Goal: Information Seeking & Learning: Learn about a topic

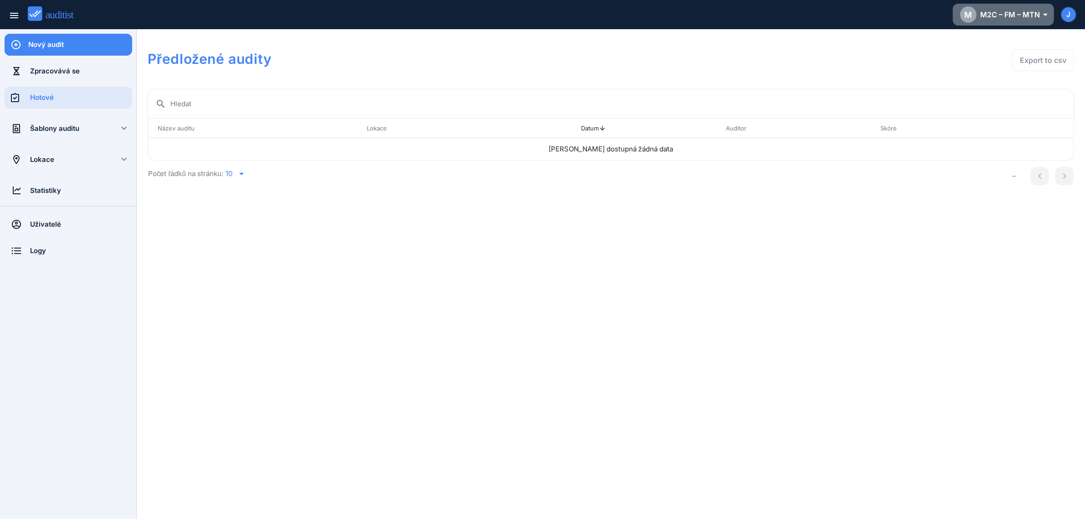
click at [1034, 19] on div "M M2C – FM – MTN arrow_drop_down_outlined" at bounding box center [1003, 14] width 87 height 16
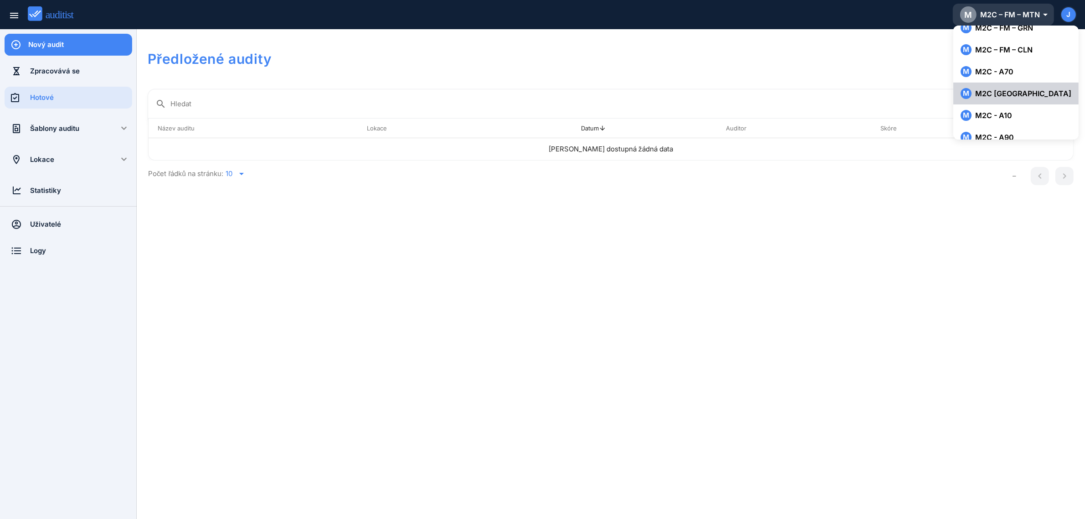
scroll to position [134, 0]
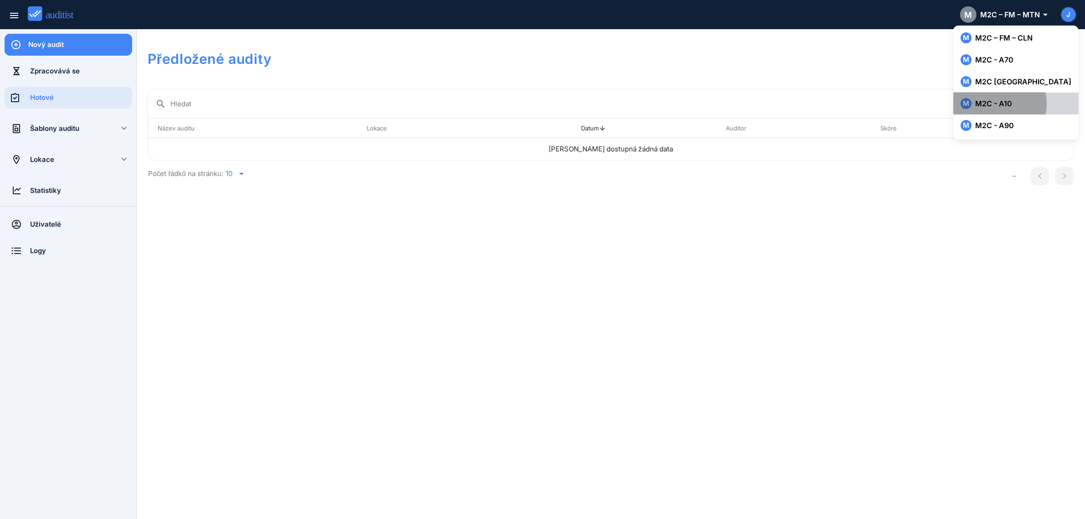
click at [1024, 102] on div "M M2C - A10" at bounding box center [1016, 103] width 111 height 11
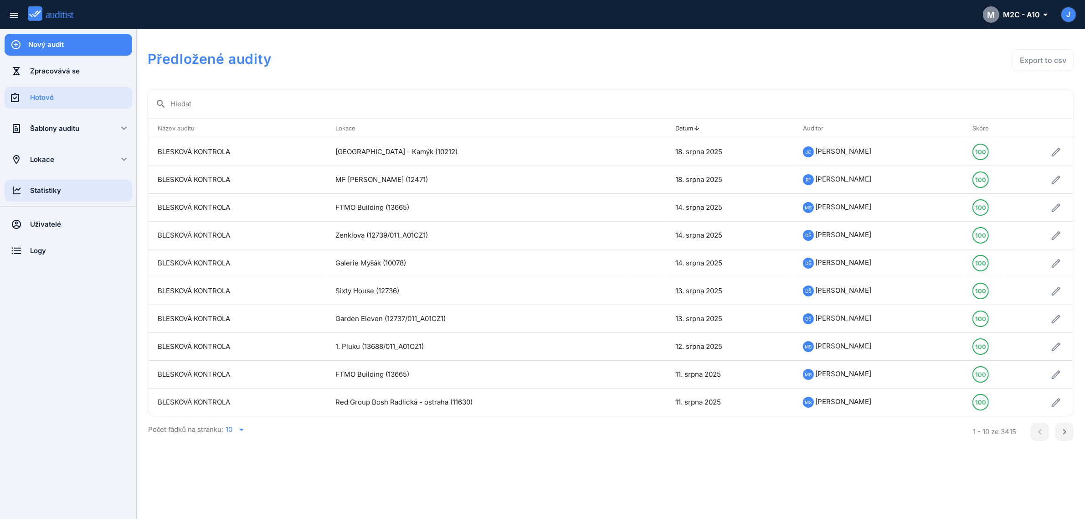
click at [46, 194] on div "Statistiky" at bounding box center [81, 190] width 102 height 10
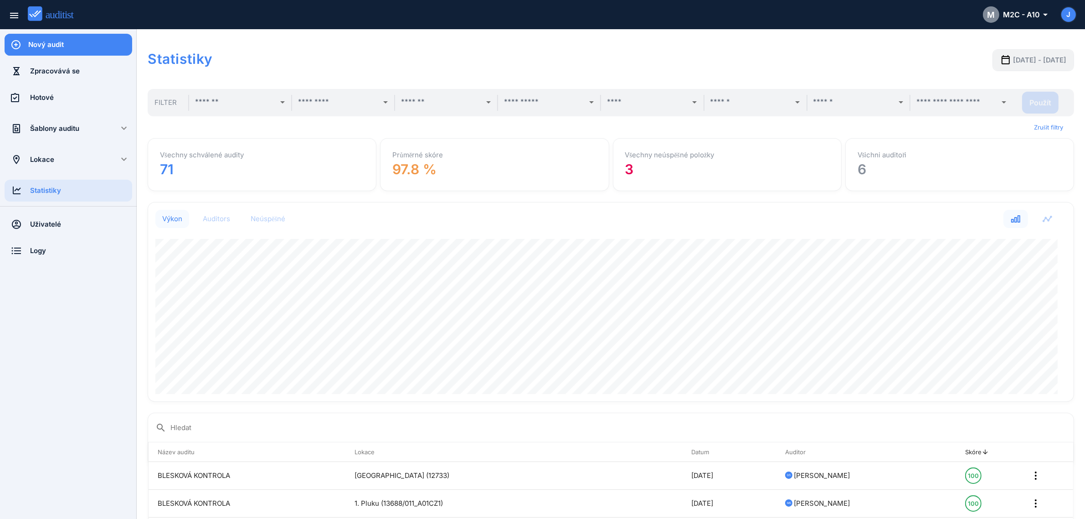
scroll to position [199, 916]
click at [1013, 62] on span "2025-07-19 - 2025-08-19" at bounding box center [1039, 60] width 53 height 10
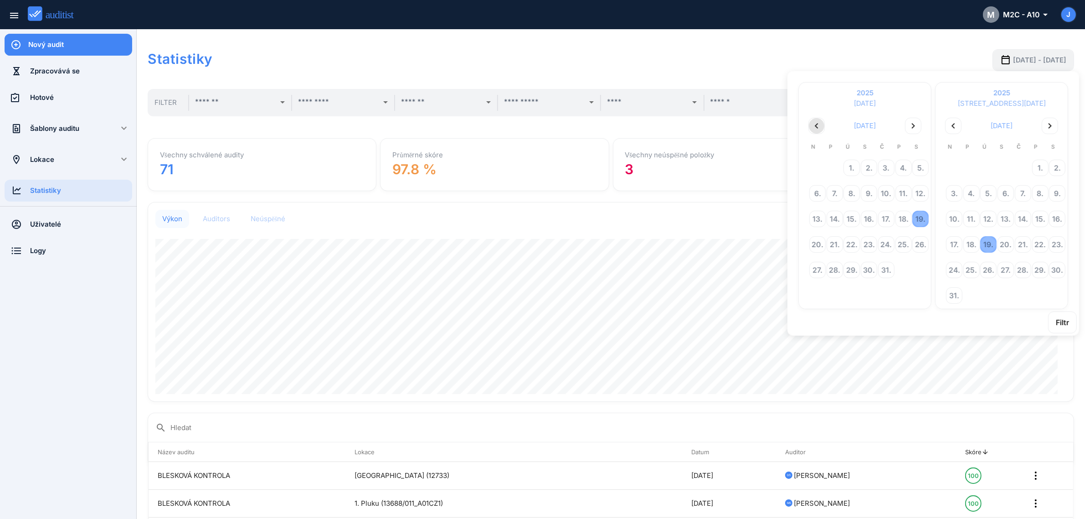
click at [814, 123] on icon "chevron_left" at bounding box center [816, 125] width 11 height 11
click at [894, 189] on td "9." at bounding box center [899, 193] width 16 height 25
click at [903, 190] on div "9." at bounding box center [903, 192] width 15 height 15
click at [1011, 302] on table "N P Ú S Č P S 1. 2. 3. 4. 5. 6. 7. 8. 9. 10. 11. 12. 13. 14. 15. 16. 17. 18. 19…" at bounding box center [1001, 223] width 121 height 170
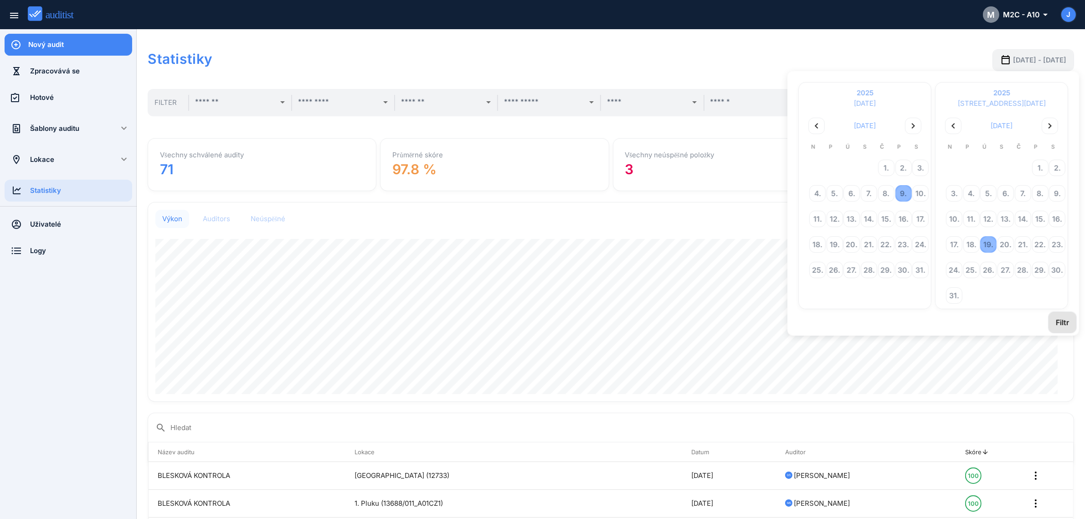
click at [1066, 317] on div "Filtr" at bounding box center [1062, 322] width 13 height 11
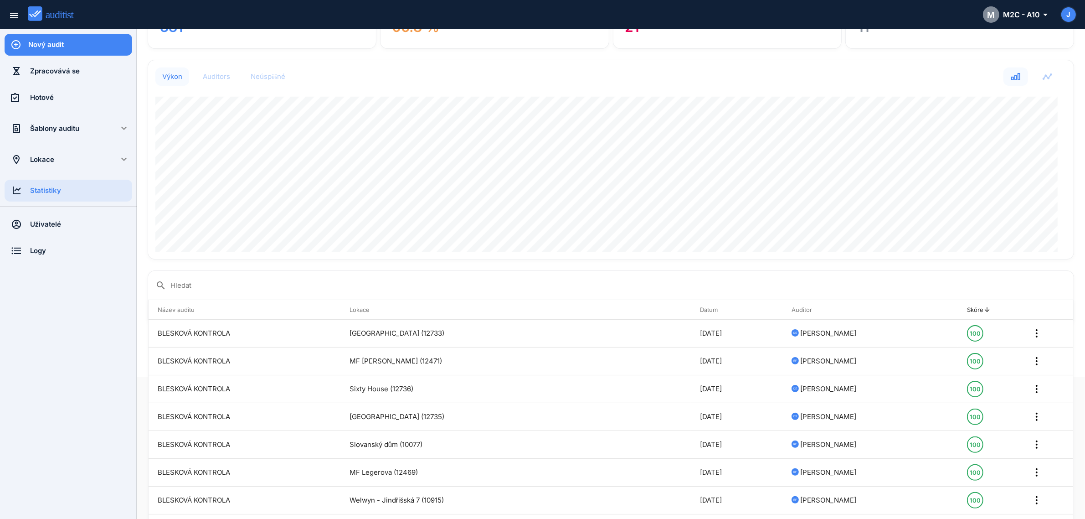
scroll to position [0, 0]
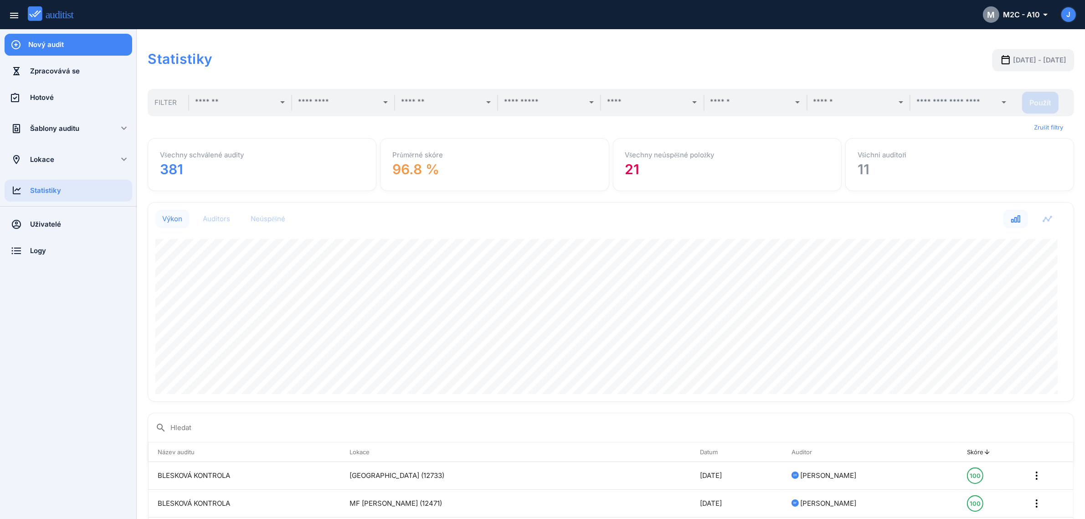
click at [261, 99] on input "text" at bounding box center [235, 102] width 80 height 15
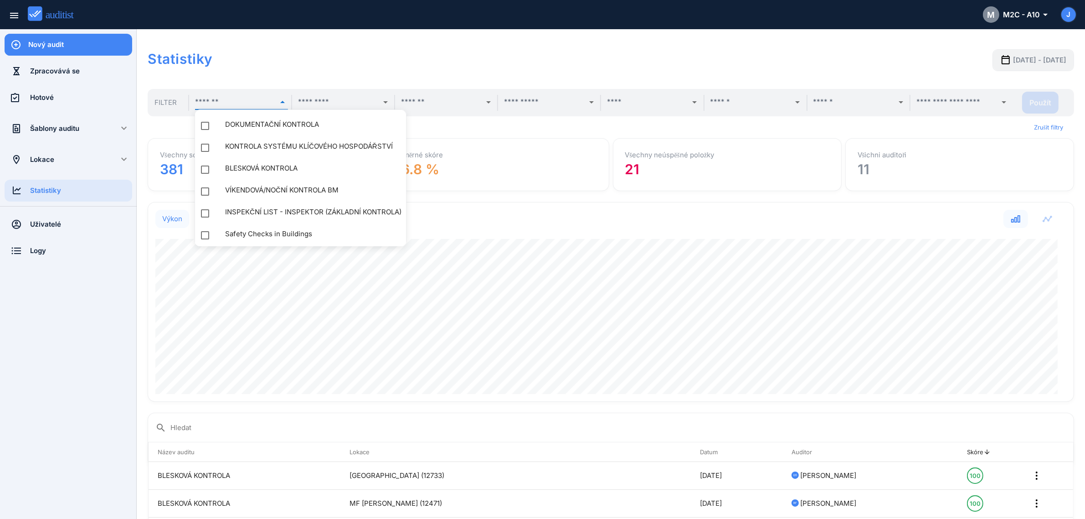
click at [348, 66] on h1 "Statistiky" at bounding box center [426, 58] width 556 height 19
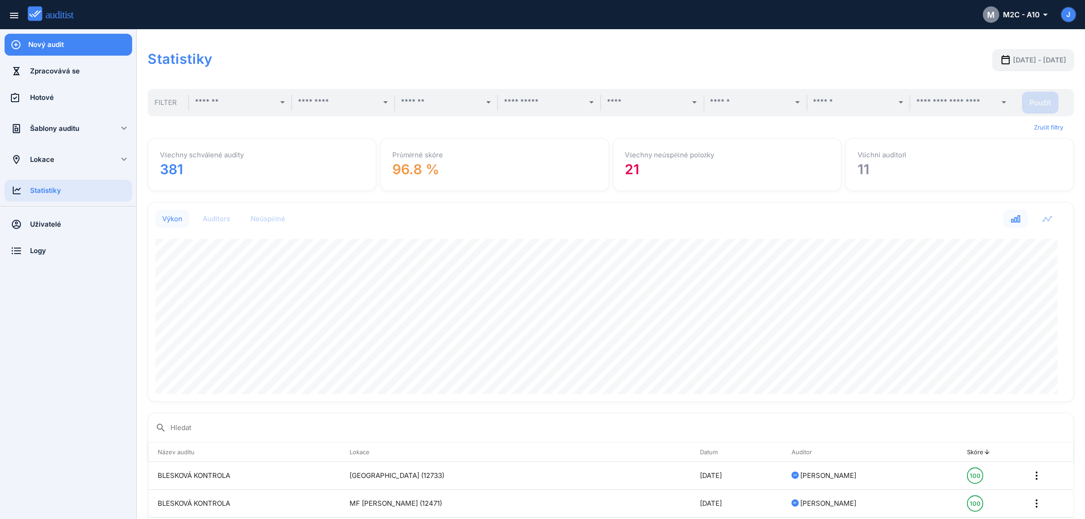
click at [981, 104] on input "text" at bounding box center [956, 102] width 80 height 15
click at [846, 103] on input "text" at bounding box center [853, 102] width 80 height 15
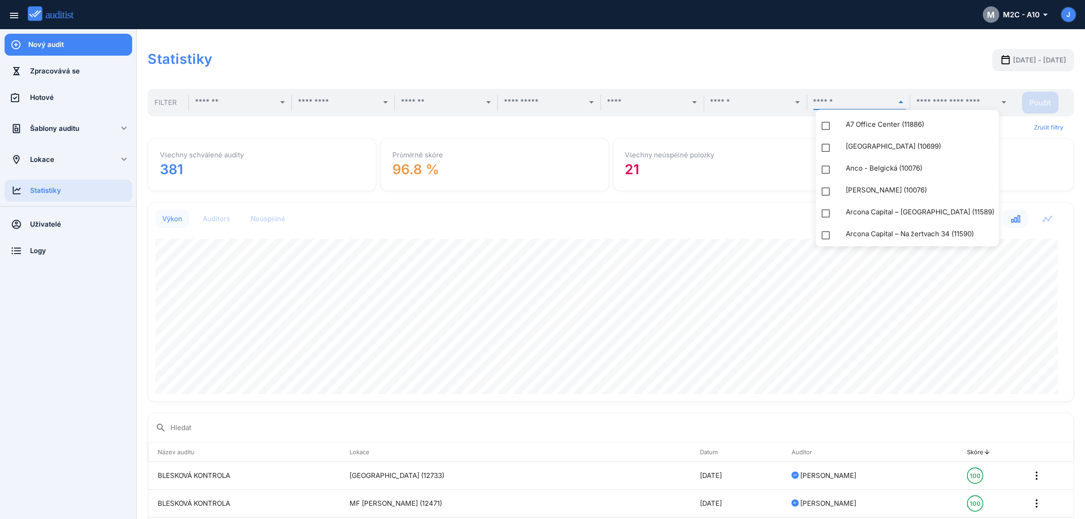
click at [736, 107] on input "text" at bounding box center [750, 102] width 80 height 15
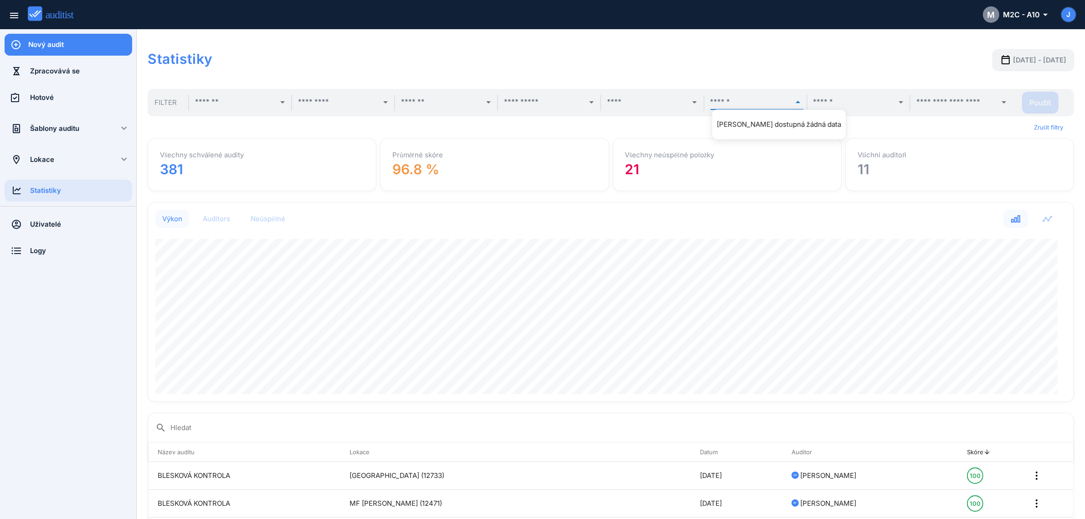
click at [620, 106] on input "text" at bounding box center [647, 102] width 80 height 15
click at [553, 103] on input "text" at bounding box center [544, 102] width 80 height 15
click at [439, 108] on div "arrow_drop_down" at bounding box center [447, 102] width 93 height 15
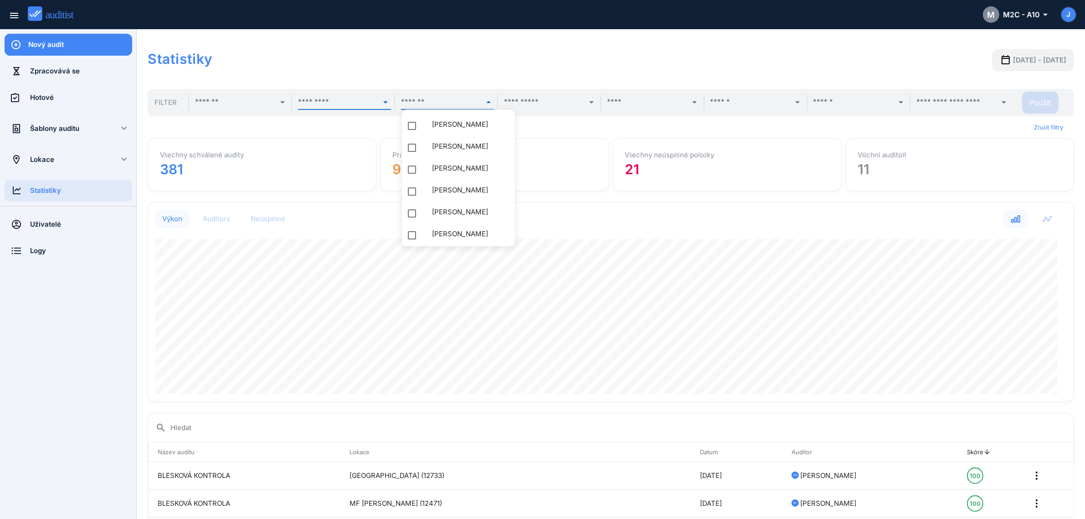
click at [325, 102] on input "text" at bounding box center [338, 102] width 80 height 15
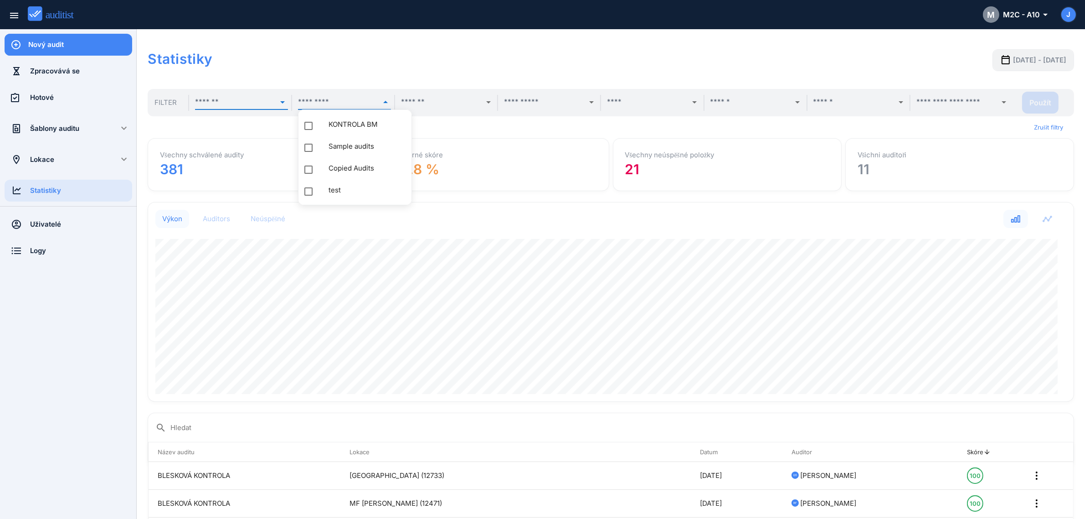
click at [226, 100] on input "text" at bounding box center [235, 102] width 80 height 15
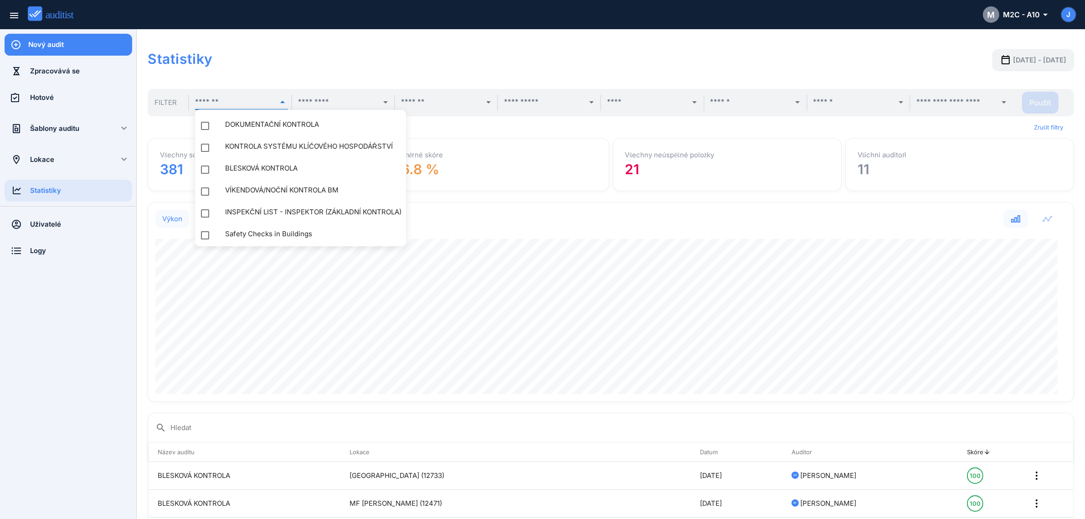
click at [484, 53] on h1 "Statistiky" at bounding box center [426, 58] width 556 height 19
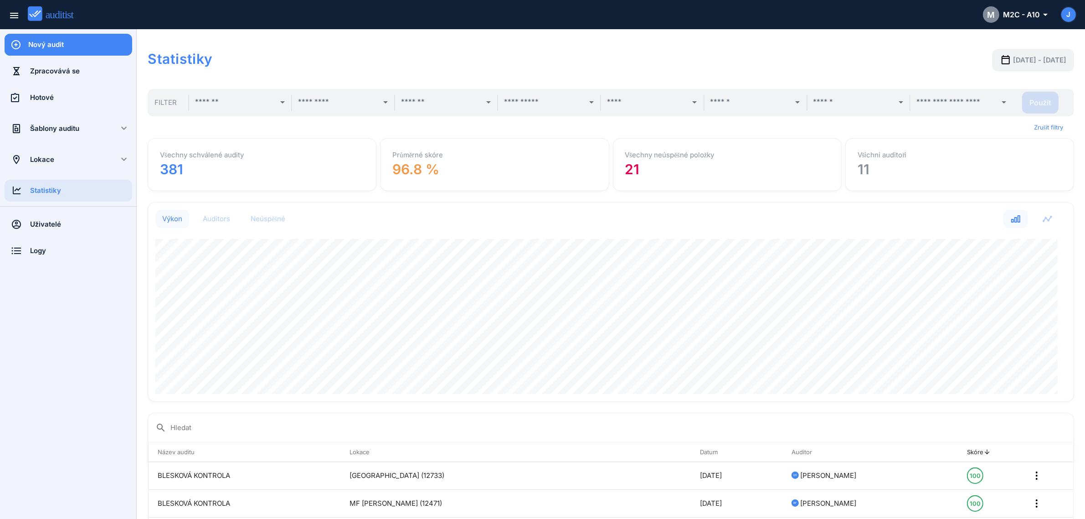
click at [212, 170] on div "Všechny schválené audity 381" at bounding box center [262, 164] width 219 height 43
click at [372, 61] on h1 "Statistiky" at bounding box center [426, 58] width 556 height 19
click at [1043, 15] on icon "arrow_drop_down_outlined" at bounding box center [1043, 14] width 7 height 11
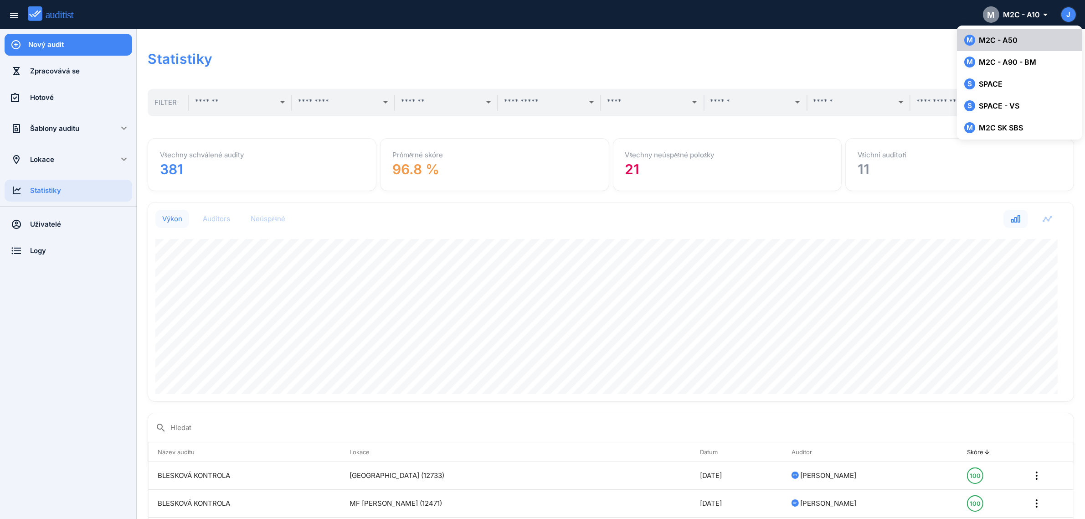
click at [996, 43] on div "M M2C - A50" at bounding box center [1019, 40] width 111 height 11
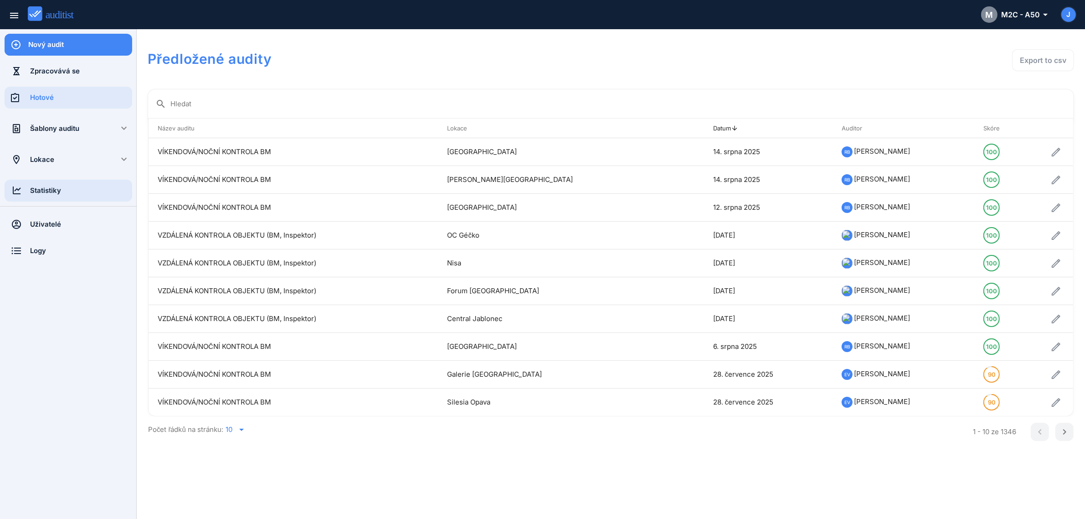
click at [42, 185] on div "Statistiky" at bounding box center [81, 190] width 102 height 10
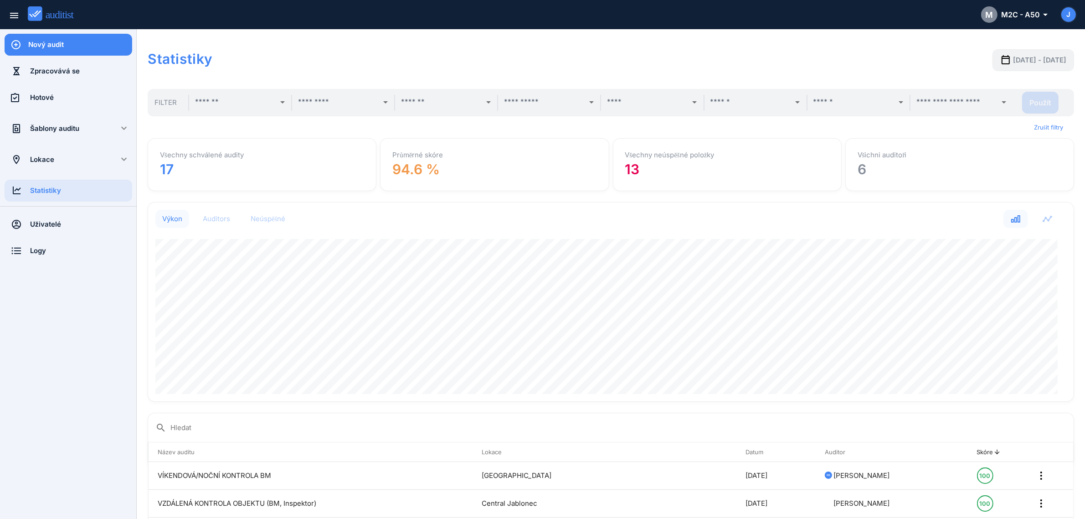
scroll to position [199, 916]
click at [1025, 65] on div "2025-07-19 - 2025-08-19" at bounding box center [1033, 60] width 66 height 11
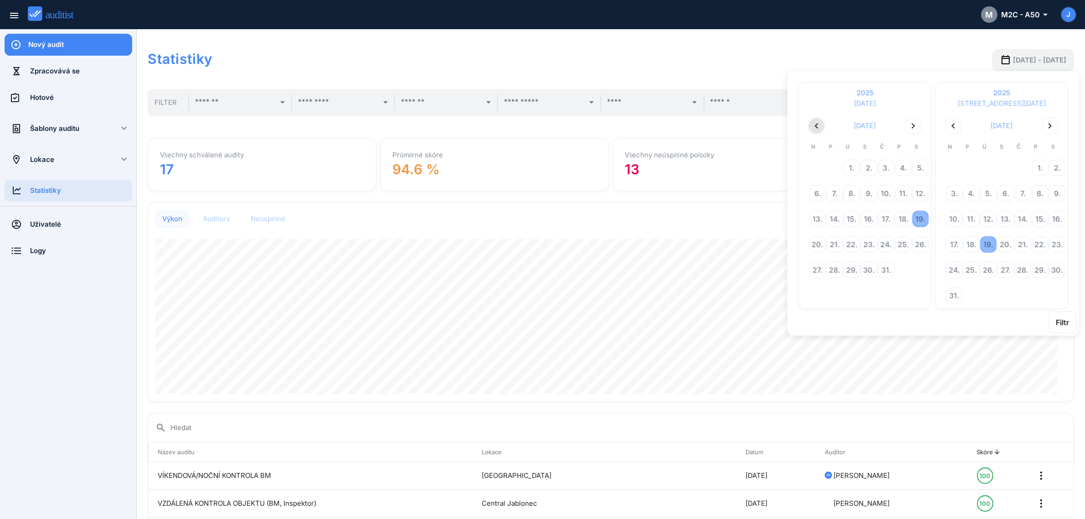
click at [811, 121] on icon "chevron_left" at bounding box center [816, 125] width 11 height 11
click at [896, 190] on div "9." at bounding box center [903, 192] width 15 height 15
click at [1063, 321] on div "Filtr" at bounding box center [1062, 322] width 13 height 11
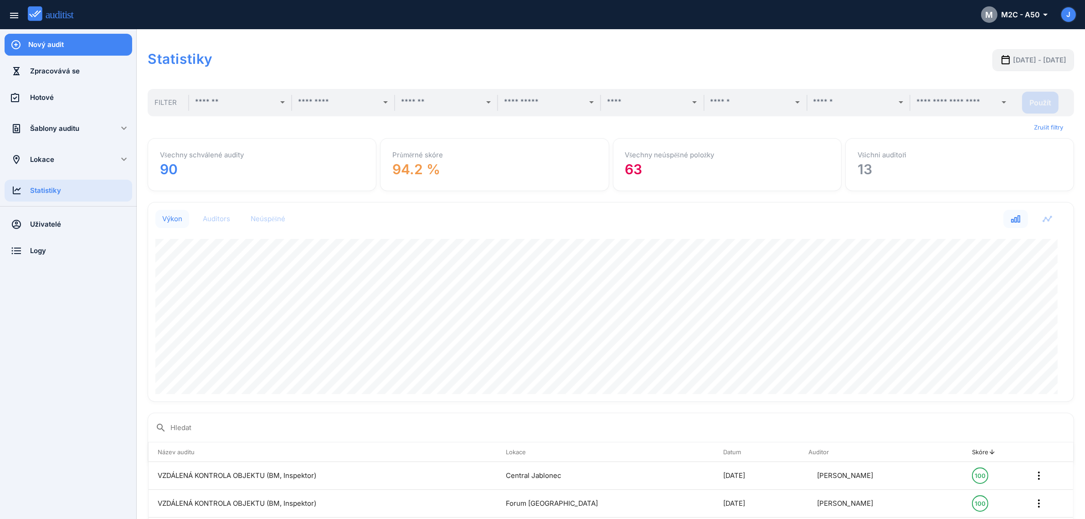
click at [254, 48] on div "Statistiky 2025-05-09 - 2025-08-19" at bounding box center [611, 61] width 926 height 42
click at [1019, 14] on div "M M2C - A50 arrow_drop_down_outlined" at bounding box center [1014, 14] width 66 height 16
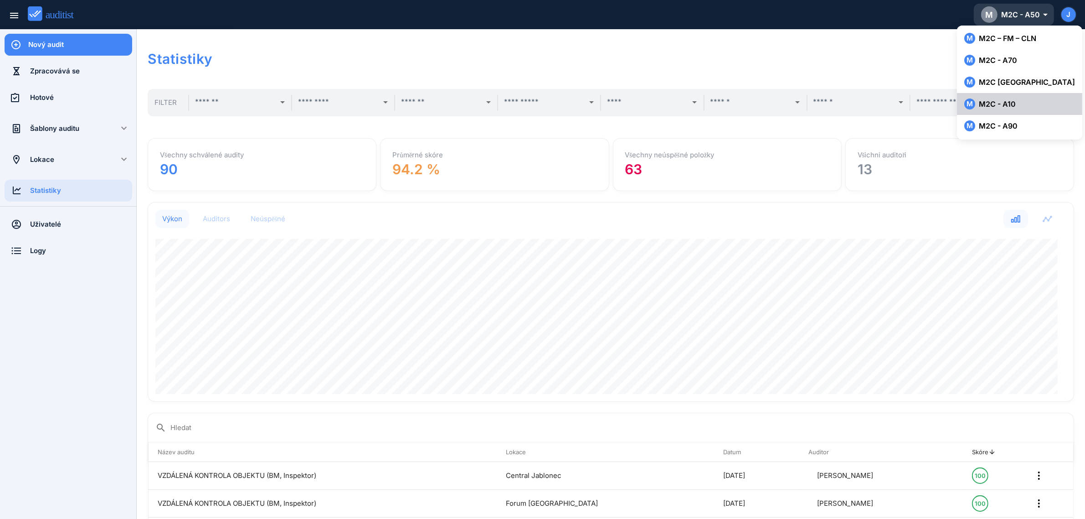
scroll to position [134, 0]
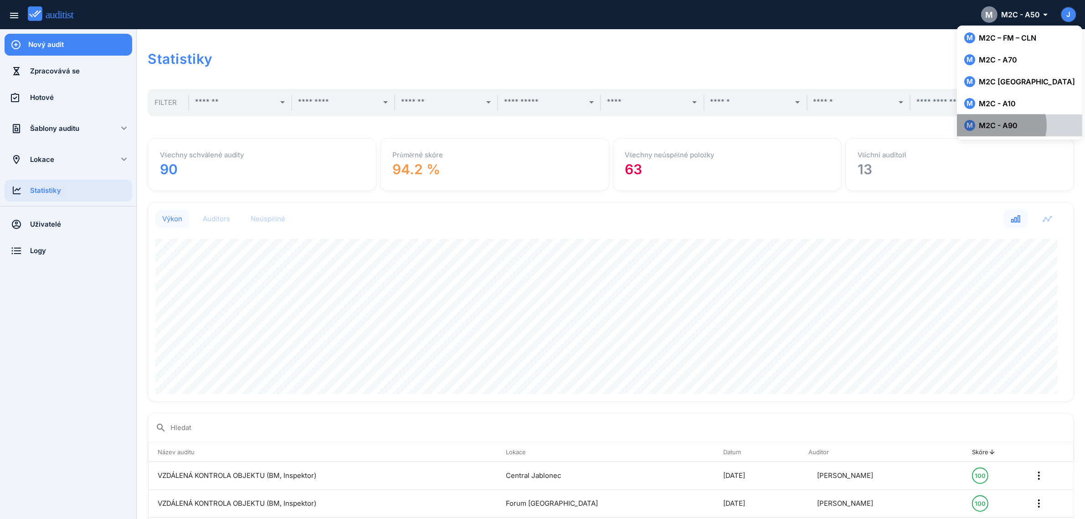
click at [1008, 125] on div "M M2C - A90" at bounding box center [1019, 125] width 111 height 11
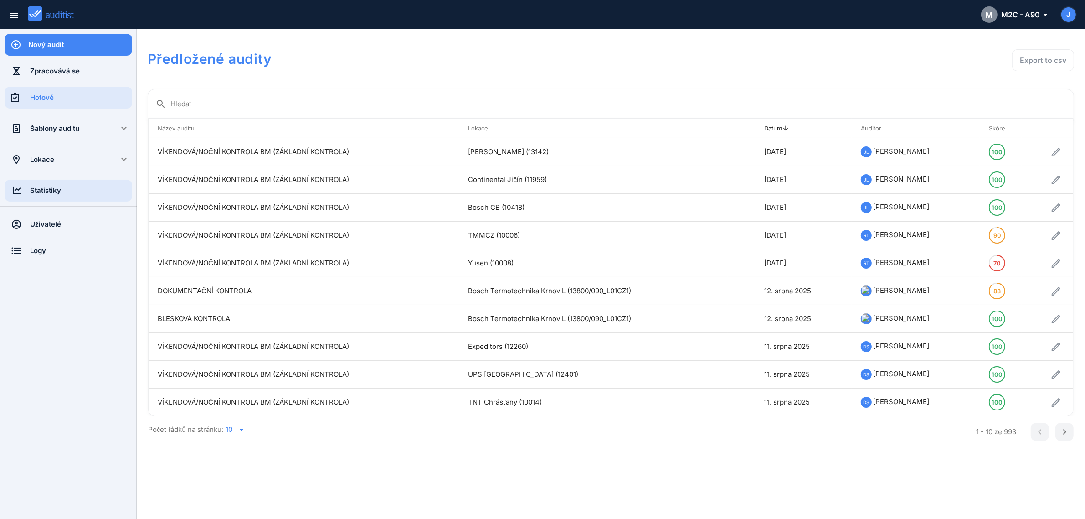
click at [69, 190] on div "Statistiky" at bounding box center [81, 190] width 102 height 10
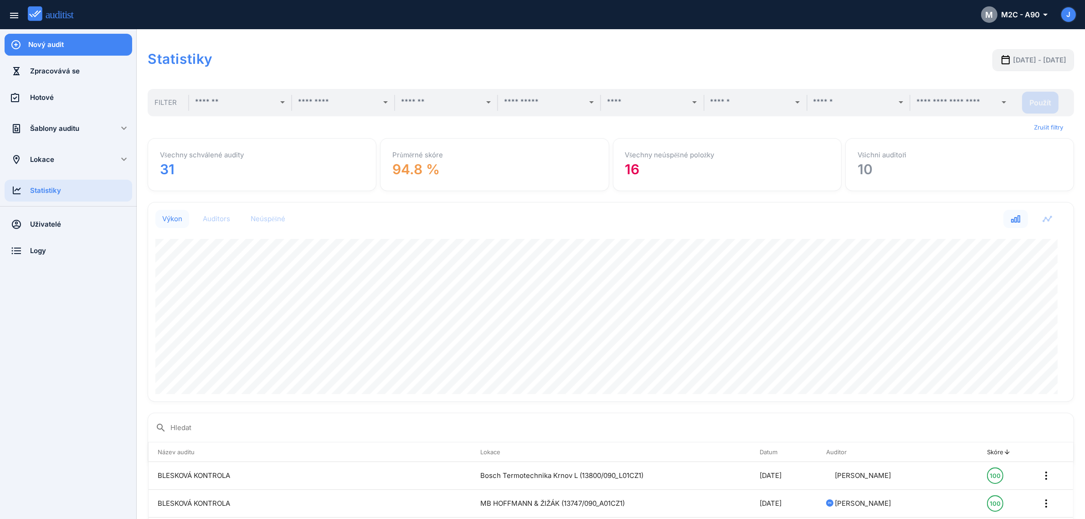
scroll to position [199, 916]
click at [1036, 57] on span "2025-07-19 - 2025-08-19" at bounding box center [1039, 60] width 53 height 10
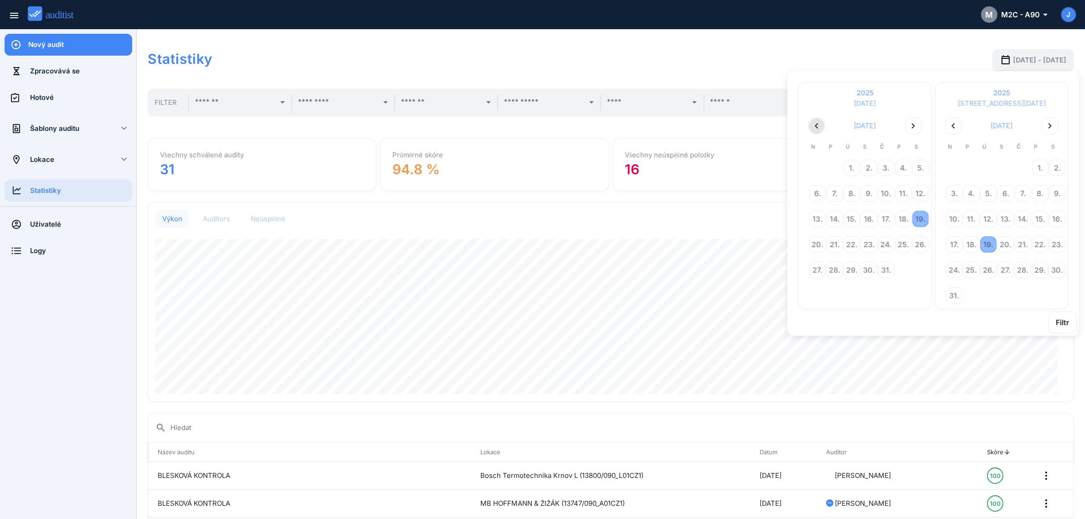
click at [818, 126] on icon "chevron_left" at bounding box center [816, 125] width 11 height 11
click at [901, 191] on div "9." at bounding box center [903, 192] width 15 height 15
click at [1057, 319] on div "Filtr" at bounding box center [1062, 322] width 13 height 11
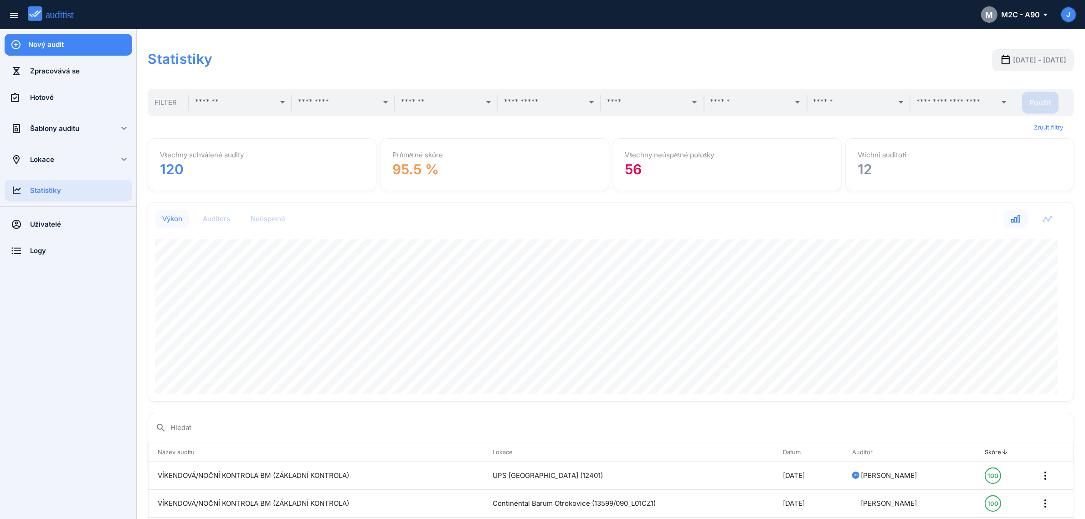
click at [380, 43] on div "Statistiky 2025-05-09 - 2025-08-19" at bounding box center [611, 61] width 926 height 42
click at [297, 99] on div "arrow_drop_down" at bounding box center [344, 103] width 103 height 16
click at [333, 101] on input "text" at bounding box center [338, 102] width 80 height 15
click at [231, 99] on input "text" at bounding box center [235, 102] width 80 height 15
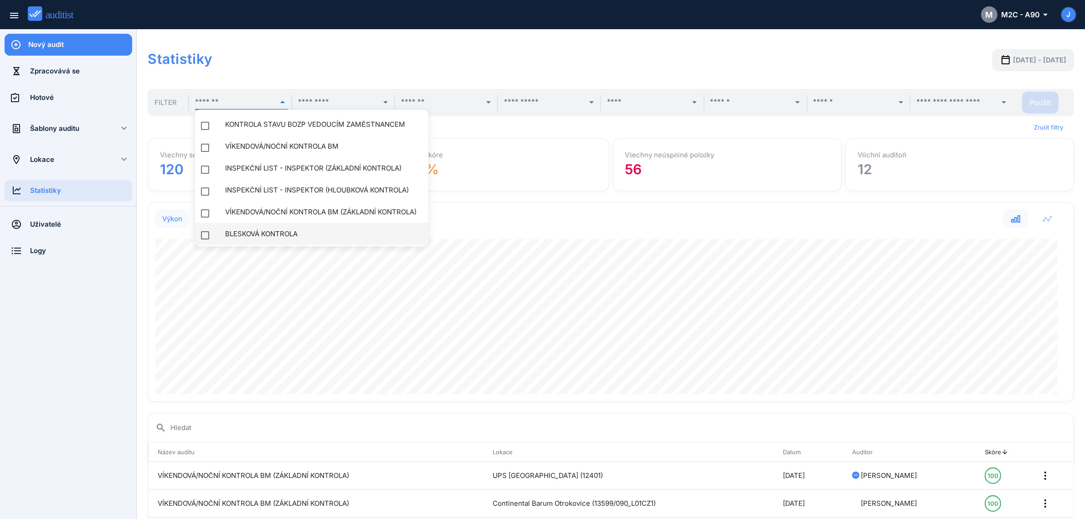
click at [202, 231] on div at bounding box center [205, 235] width 22 height 22
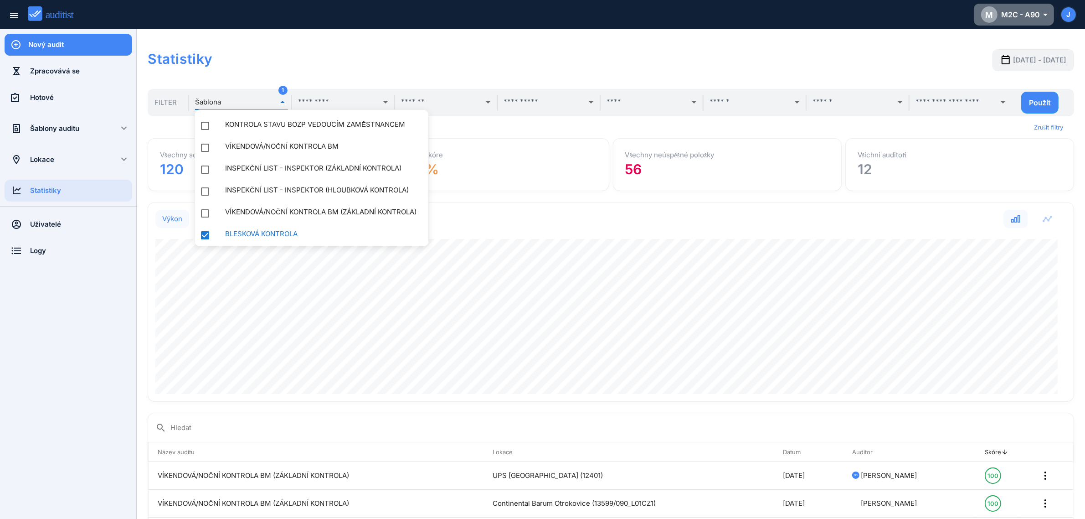
click at [1029, 15] on div "M M2C - A90 arrow_drop_down_outlined" at bounding box center [1014, 14] width 66 height 16
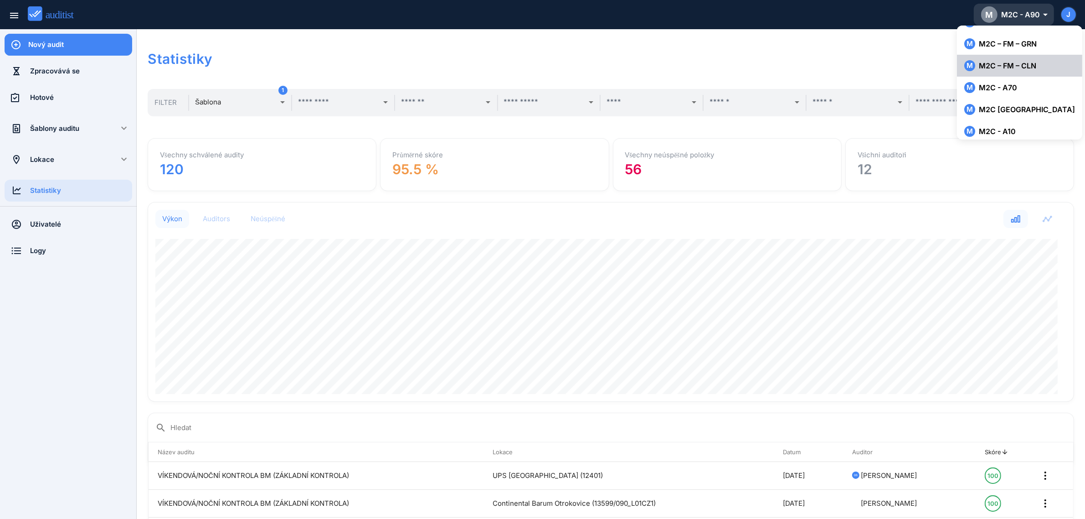
scroll to position [134, 0]
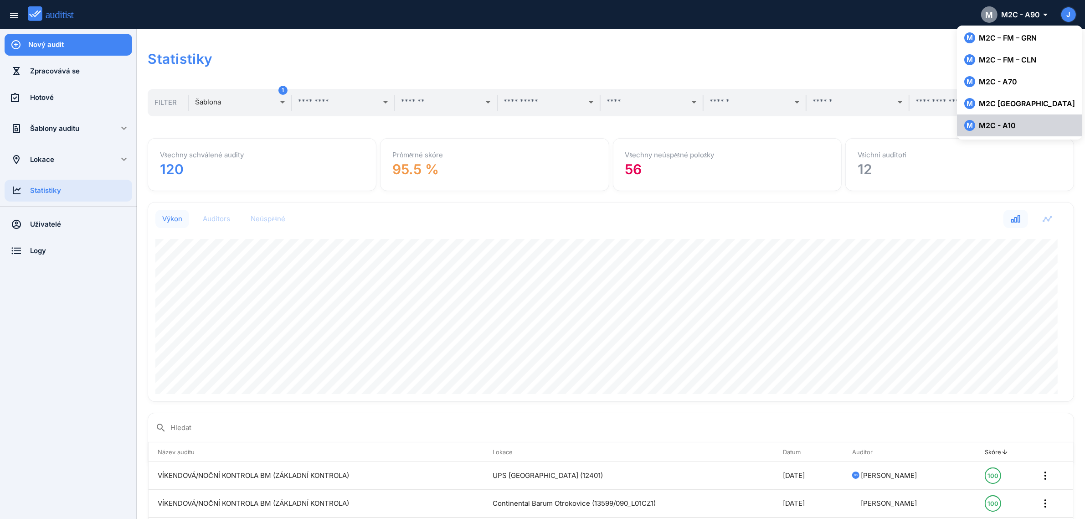
click at [1015, 127] on div "M M2C - A10" at bounding box center [1019, 125] width 111 height 11
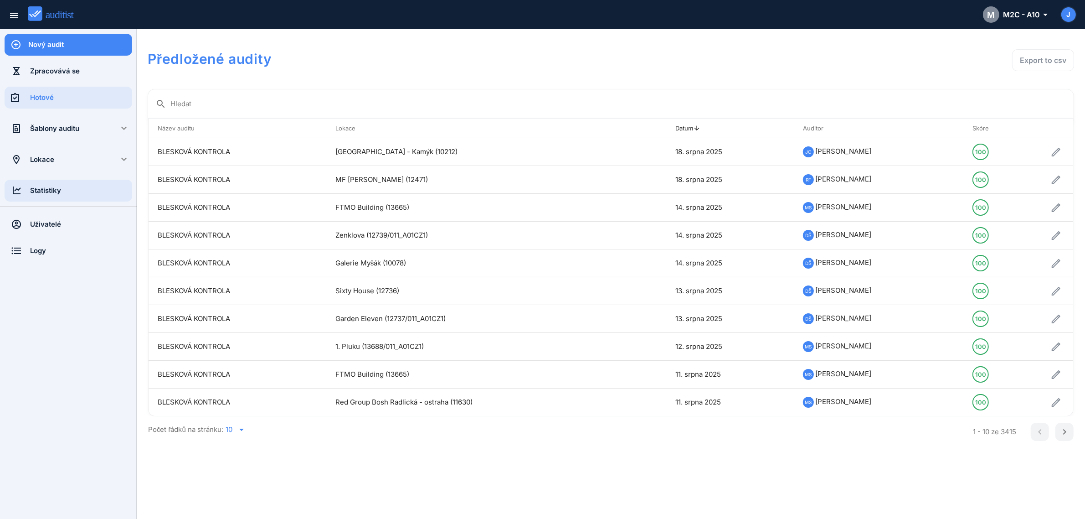
click at [46, 187] on div "Statistiky" at bounding box center [81, 190] width 102 height 10
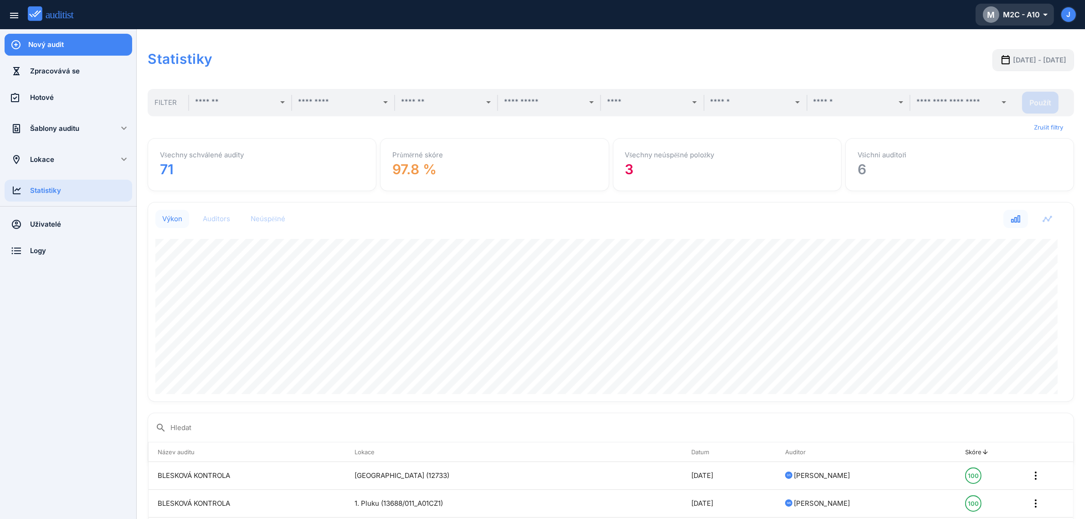
scroll to position [199, 916]
click at [1013, 57] on span "2025-07-19 - 2025-08-19" at bounding box center [1039, 60] width 53 height 10
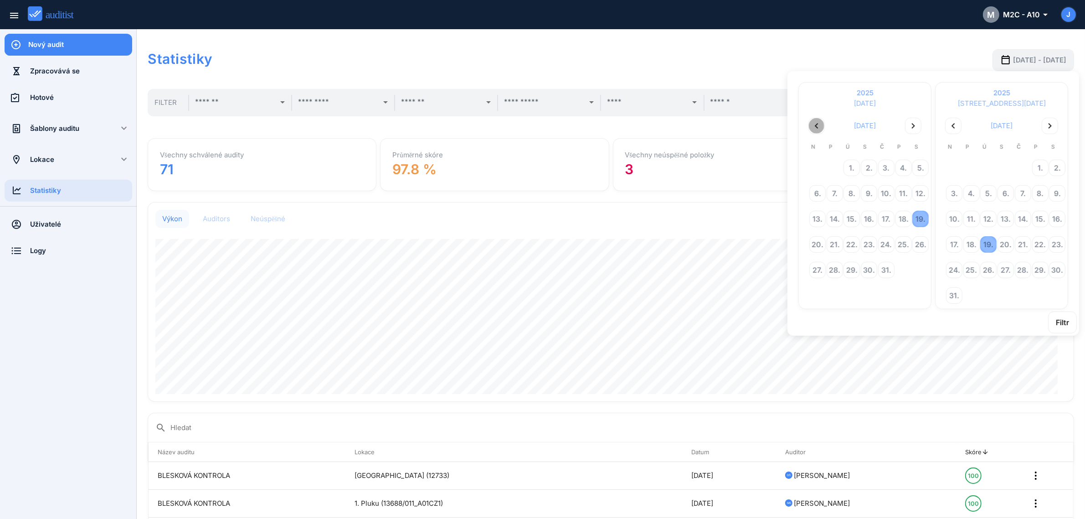
click at [817, 125] on icon "chevron_left" at bounding box center [816, 125] width 11 height 11
click at [905, 192] on div "9." at bounding box center [903, 192] width 15 height 15
click at [1061, 217] on div "16." at bounding box center [1056, 218] width 15 height 15
click at [1076, 325] on button "Filtr" at bounding box center [1062, 322] width 29 height 22
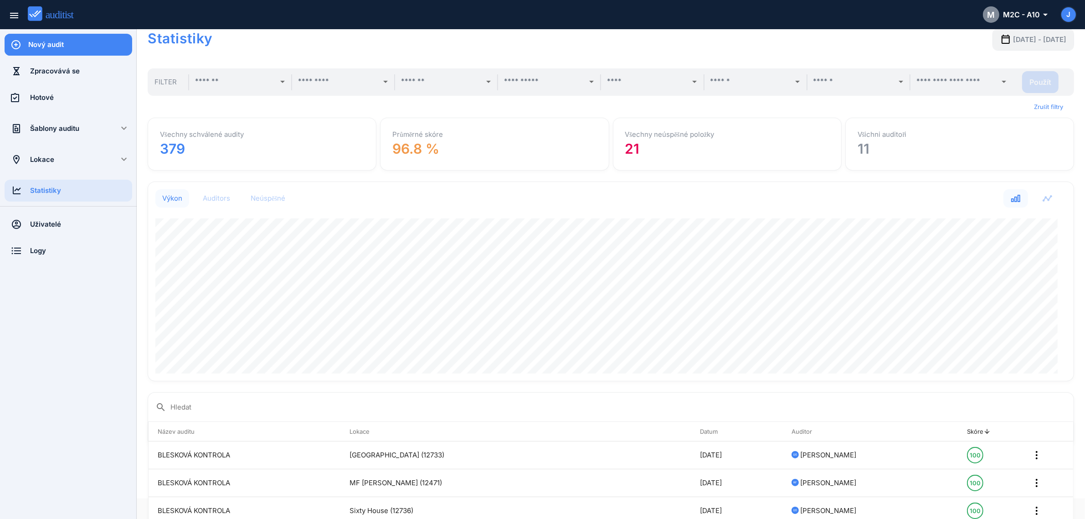
scroll to position [0, 0]
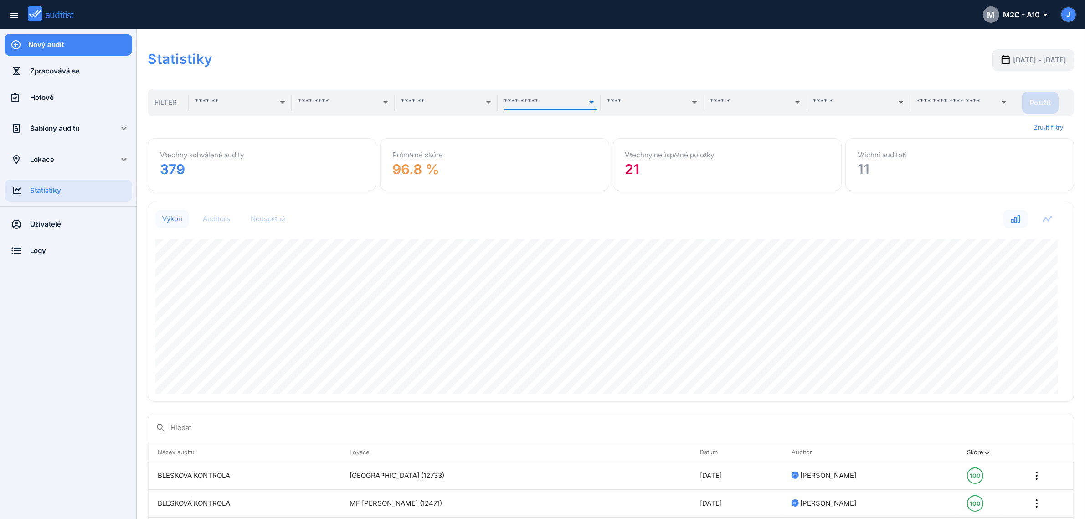
click at [547, 101] on input "text" at bounding box center [544, 102] width 80 height 15
click at [430, 95] on input "text" at bounding box center [441, 102] width 80 height 15
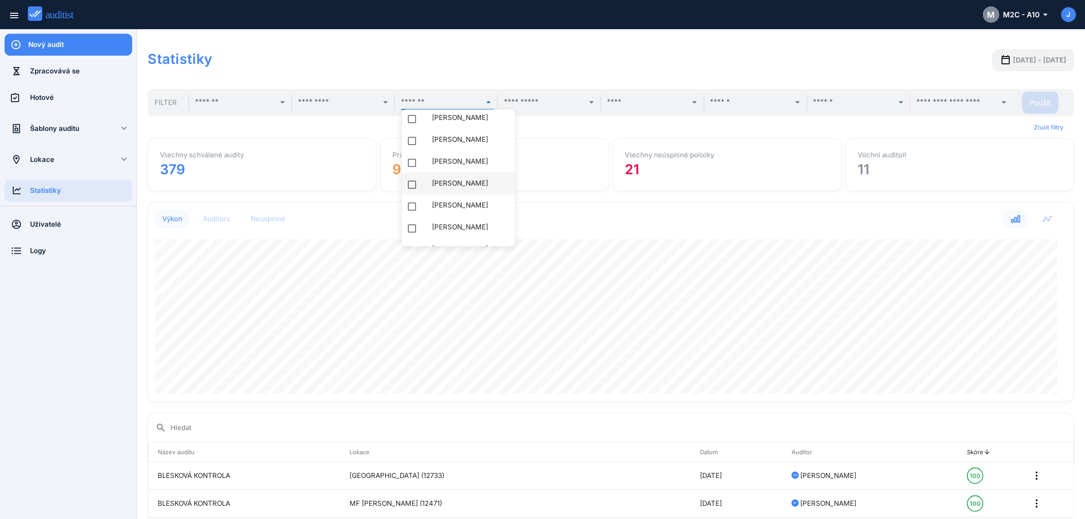
scroll to position [221, 0]
click at [838, 95] on input "text" at bounding box center [853, 102] width 80 height 15
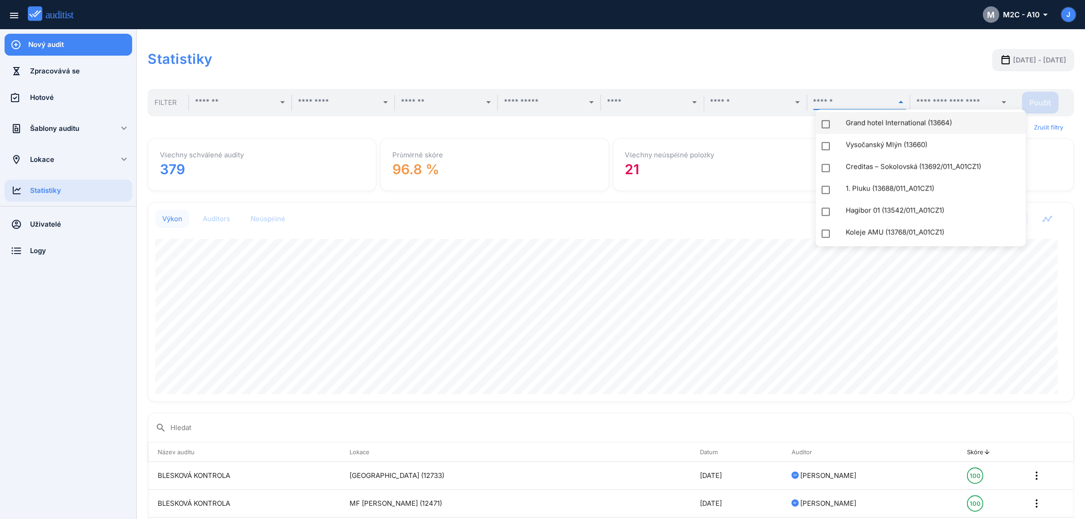
scroll to position [2386, 0]
click at [955, 98] on input "text" at bounding box center [956, 102] width 80 height 15
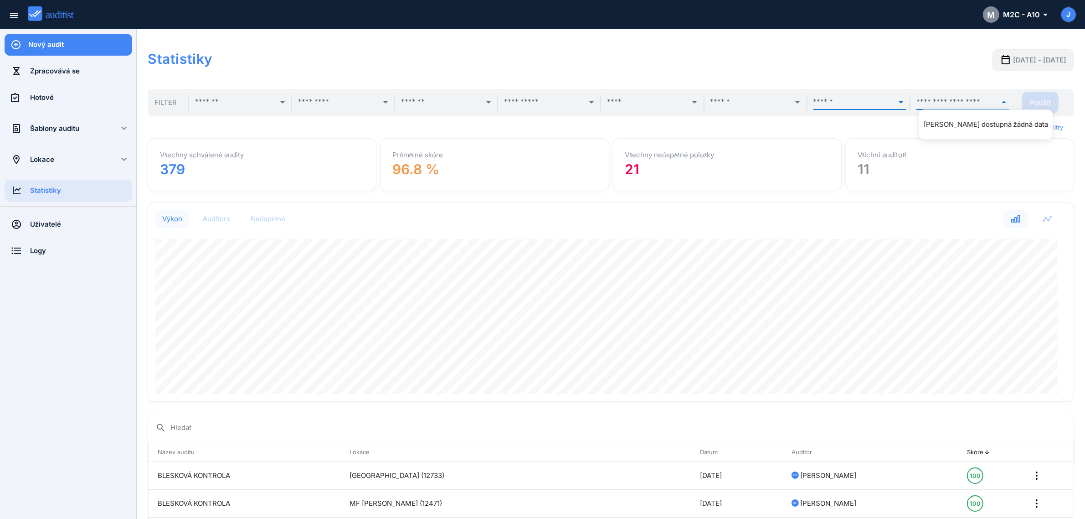
click at [876, 99] on input "text" at bounding box center [853, 102] width 80 height 15
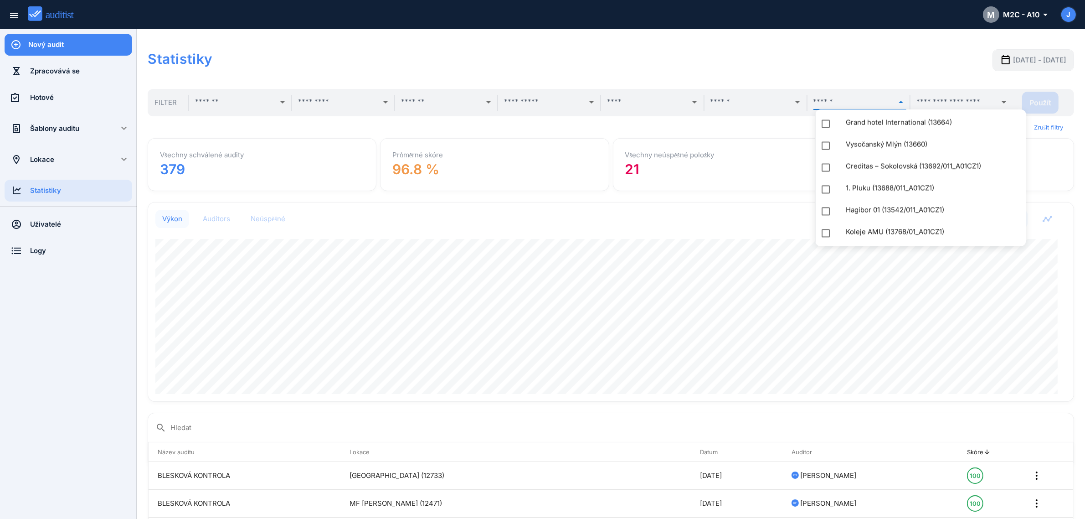
click at [794, 64] on div "2025-05-09 - 2025-08-16" at bounding box center [889, 65] width 370 height 33
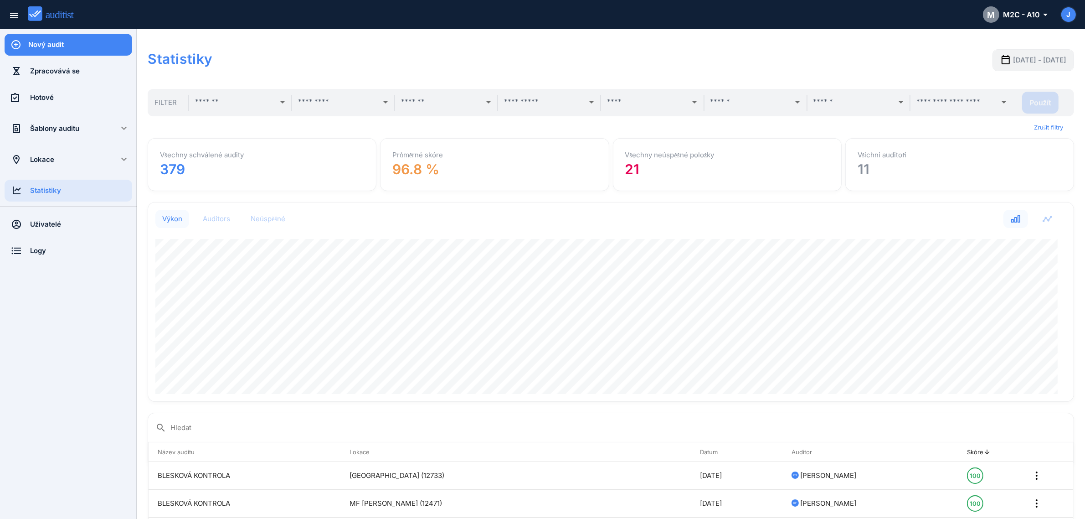
click at [655, 175] on div "Všechny neúspěšné položky 21" at bounding box center [727, 164] width 219 height 43
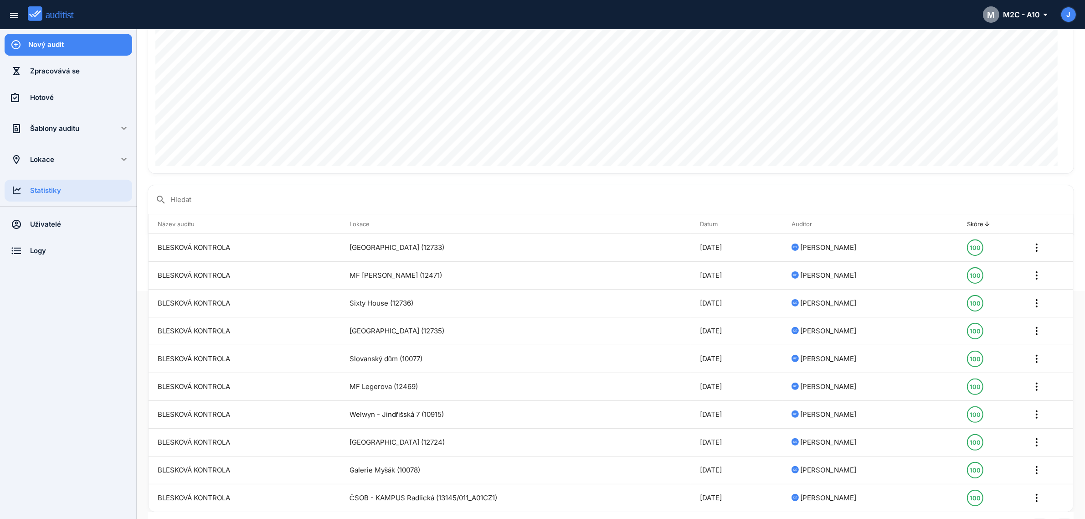
scroll to position [0, 0]
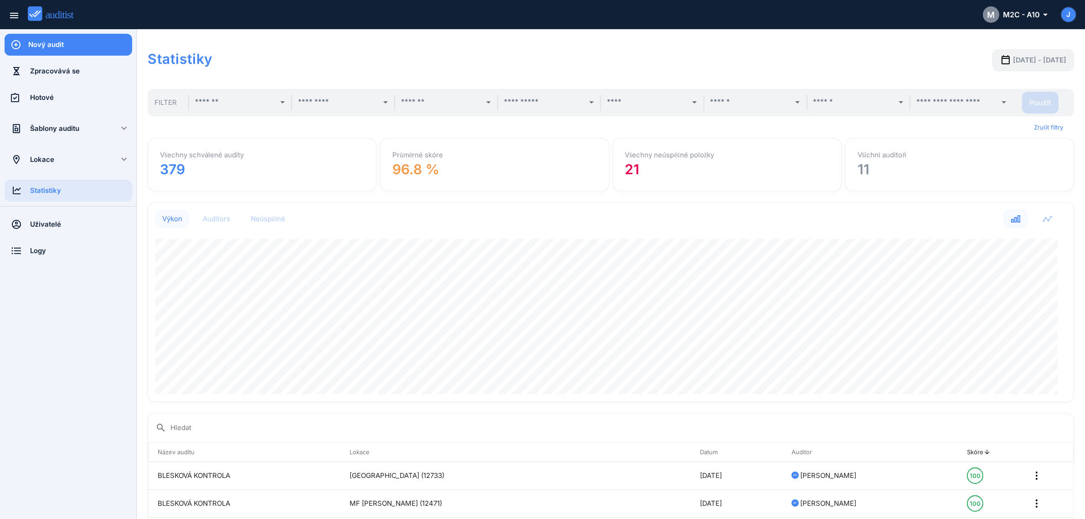
click at [365, 56] on h1 "Statistiky" at bounding box center [426, 58] width 556 height 19
click at [1012, 224] on icon "button" at bounding box center [1015, 218] width 11 height 11
click at [1042, 219] on icon "button" at bounding box center [1047, 218] width 11 height 11
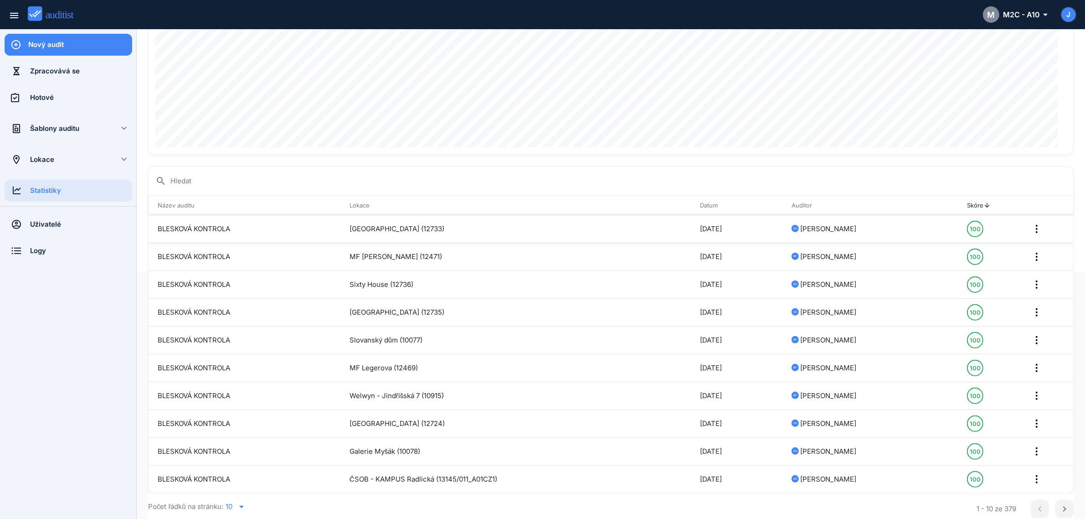
scroll to position [249, 0]
click at [242, 505] on icon "arrow_drop_down" at bounding box center [241, 505] width 11 height 11
click at [238, 499] on div "100" at bounding box center [241, 498] width 33 height 11
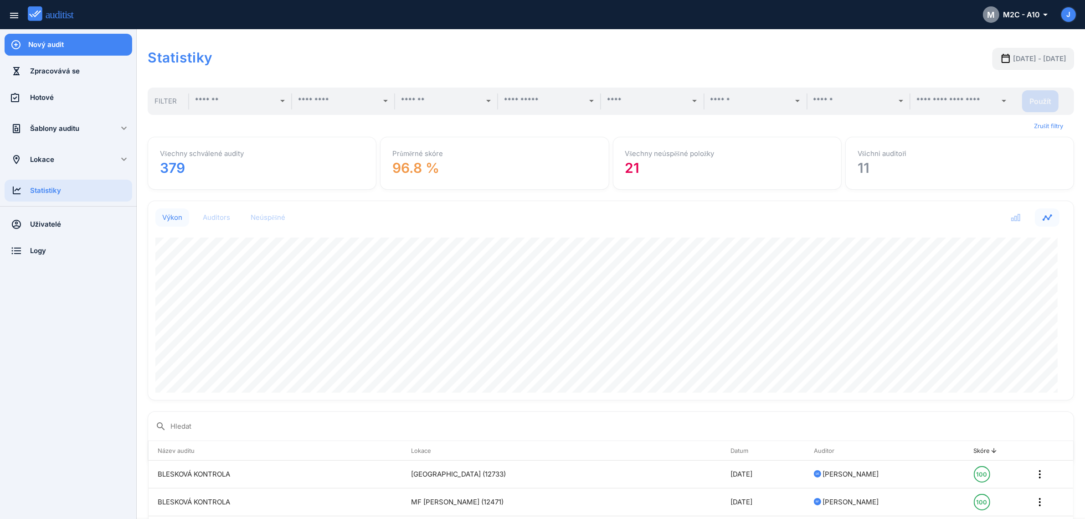
scroll to position [0, 0]
click at [244, 172] on div "Všechny schválené audity 379" at bounding box center [262, 164] width 219 height 43
click at [216, 220] on div "Auditors" at bounding box center [216, 218] width 27 height 9
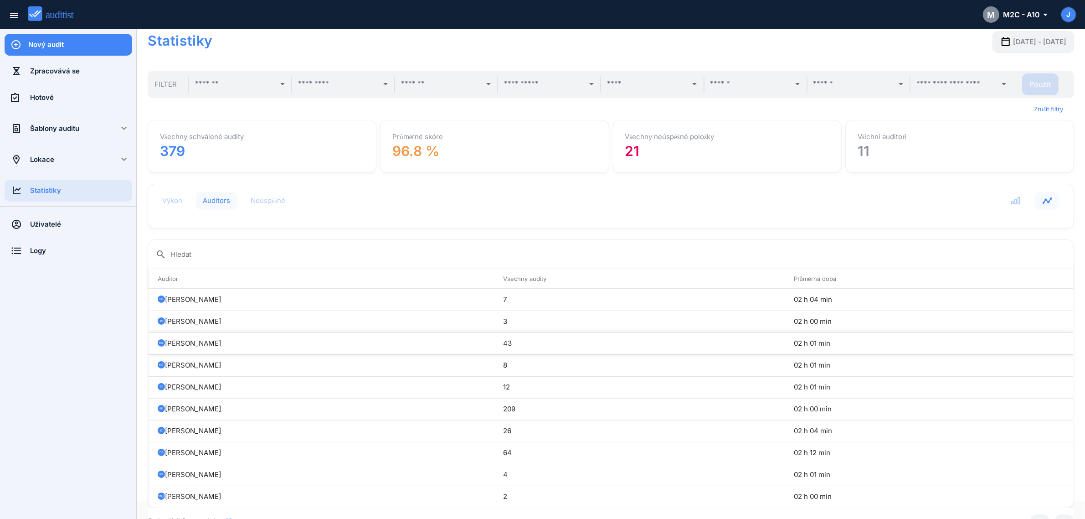
scroll to position [34, 0]
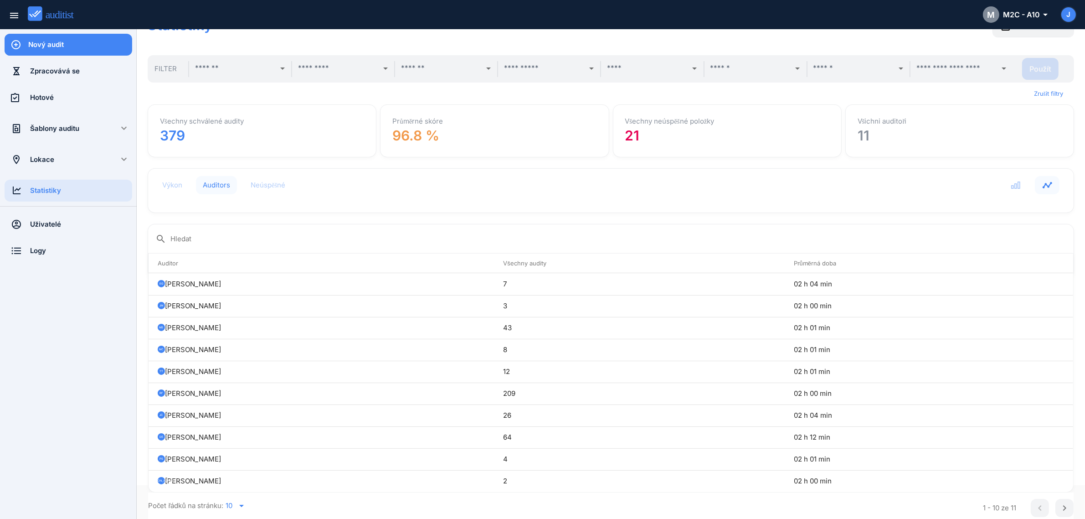
click at [243, 503] on icon "arrow_drop_down" at bounding box center [241, 505] width 11 height 11
click at [231, 479] on div "15" at bounding box center [241, 480] width 33 height 11
click at [379, 237] on input "Hledat" at bounding box center [618, 238] width 896 height 15
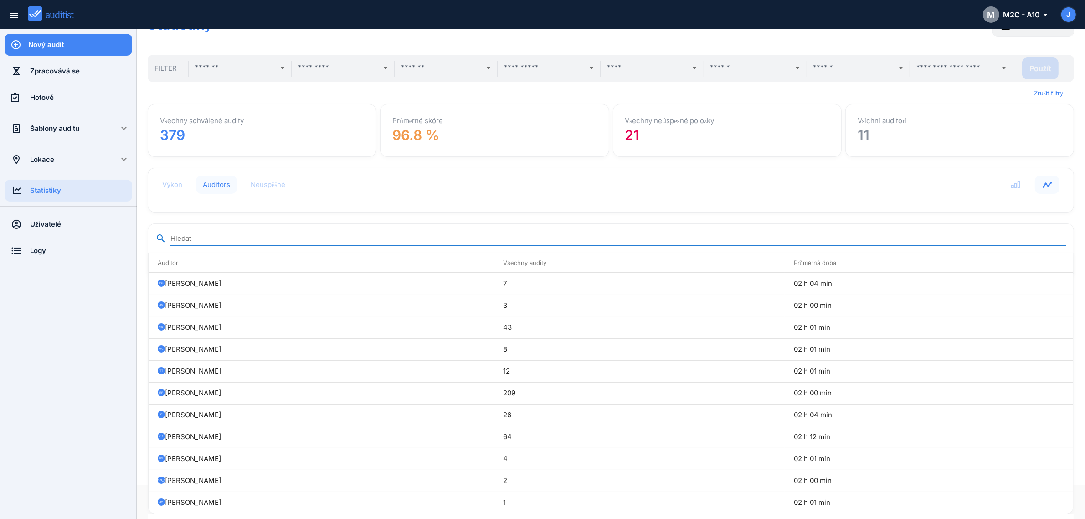
scroll to position [56, 0]
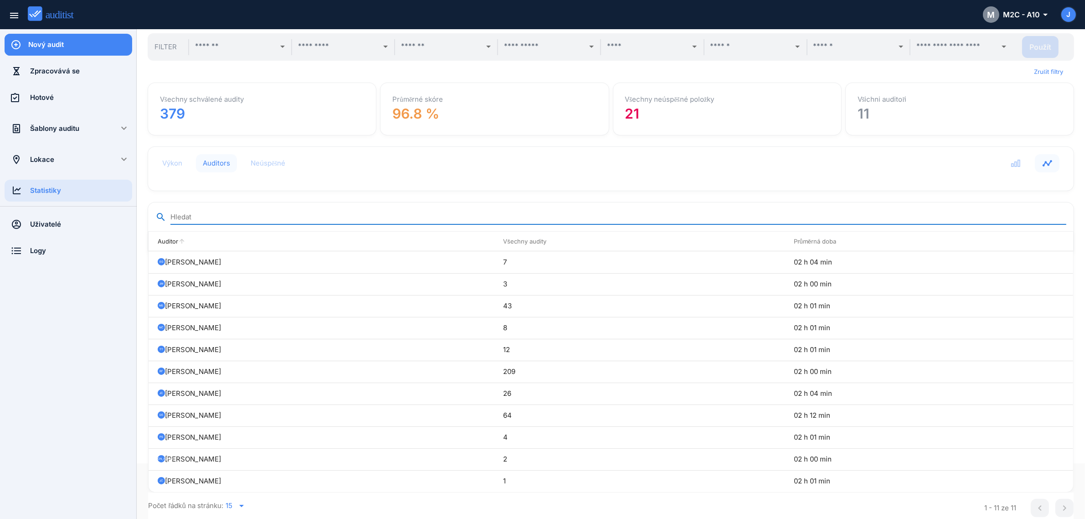
click at [416, 242] on th "Auditor arrow_upward" at bounding box center [321, 241] width 345 height 20
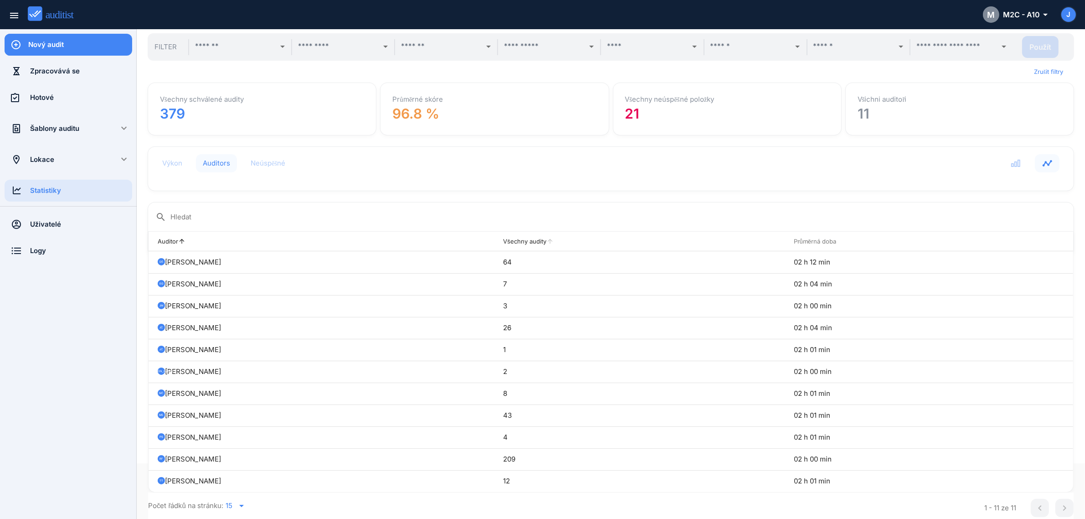
click at [523, 243] on th "Všechny audity arrow_upward" at bounding box center [639, 241] width 291 height 20
click at [270, 163] on div "Neúspěšné" at bounding box center [268, 163] width 35 height 9
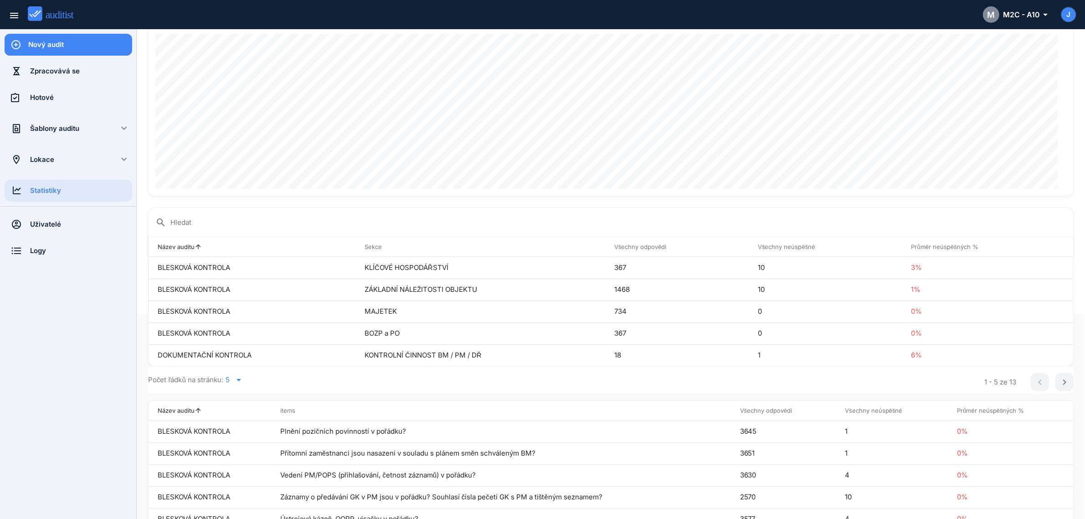
scroll to position [244, 0]
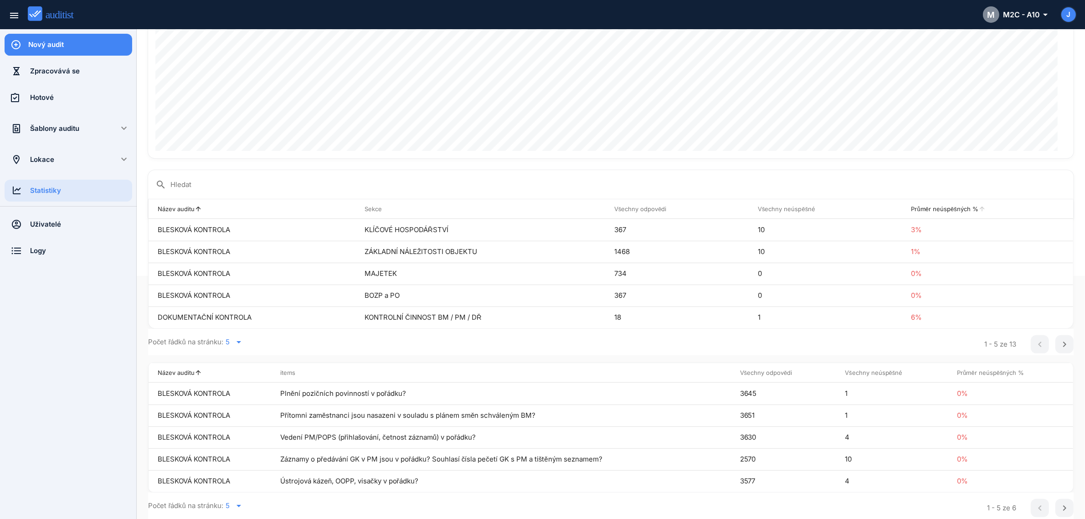
click at [923, 207] on th "Průměr neúspěšných % arrow_upward" at bounding box center [987, 209] width 171 height 20
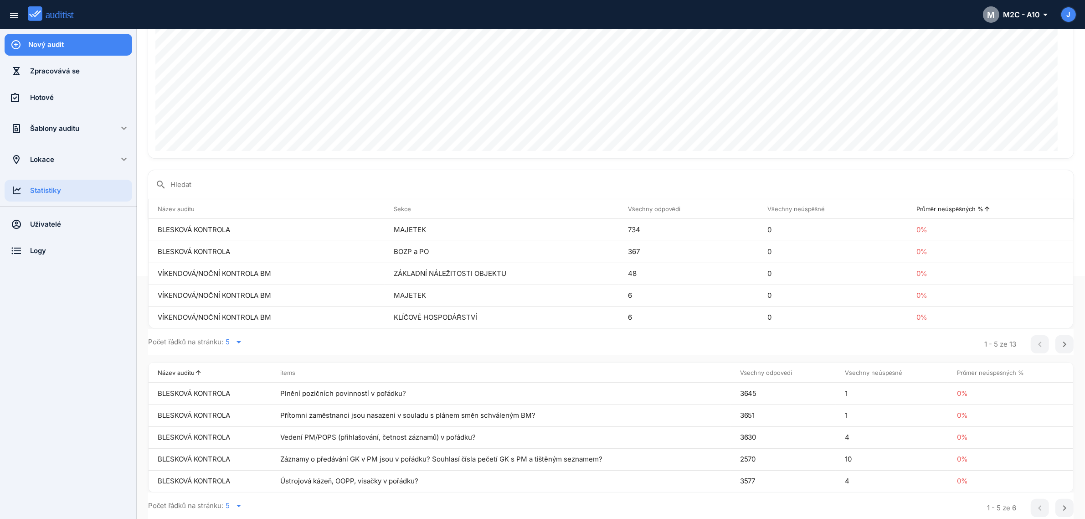
click at [923, 207] on th "Průměr neúspěšných % arrow_upward" at bounding box center [990, 209] width 166 height 20
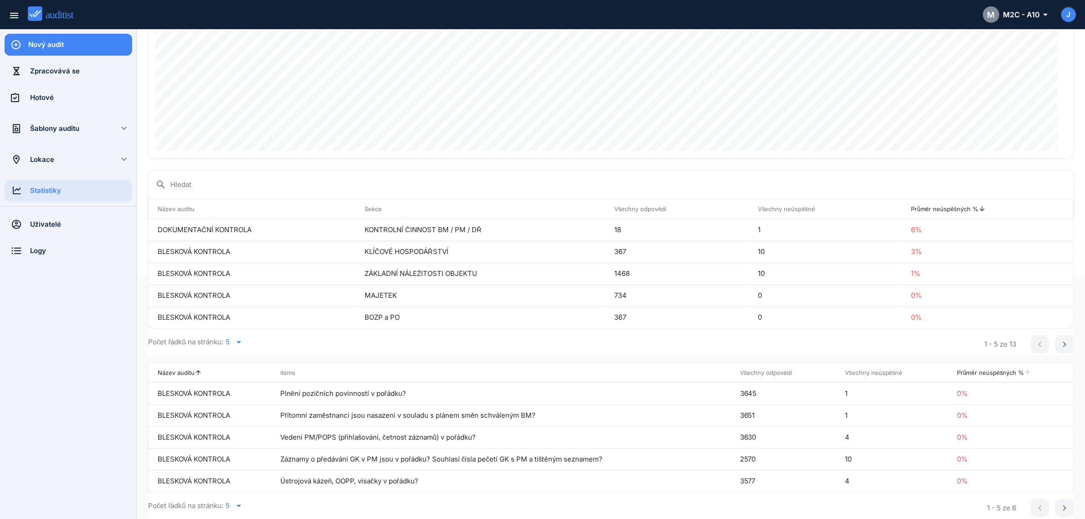
click at [1003, 372] on th "Průměr neúspěšných % arrow_upward" at bounding box center [1010, 373] width 125 height 20
click at [1002, 370] on th "Průměr neúspěšných % arrow_upward" at bounding box center [1010, 373] width 125 height 20
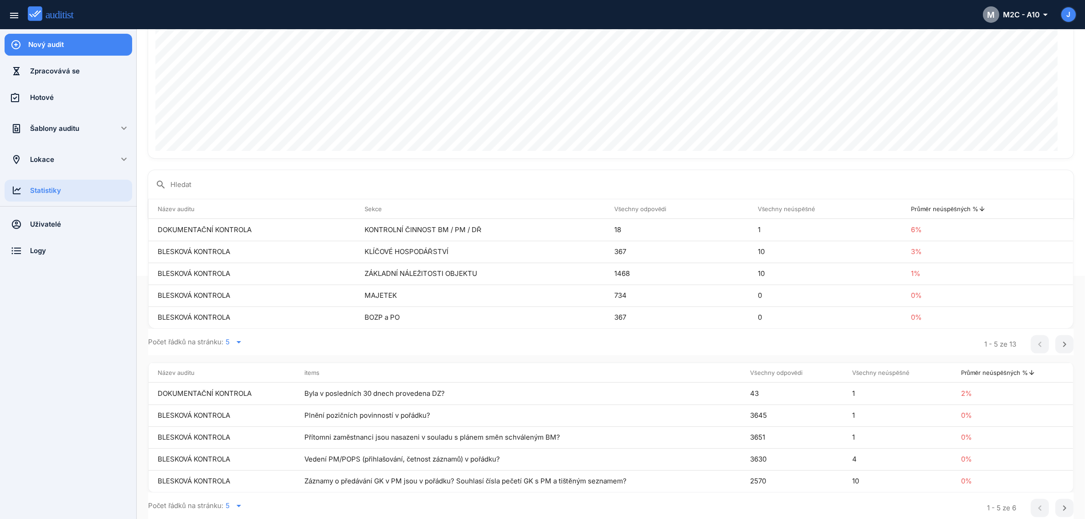
click at [240, 504] on icon "arrow_drop_down" at bounding box center [238, 505] width 11 height 11
click at [240, 504] on div "30" at bounding box center [241, 502] width 33 height 11
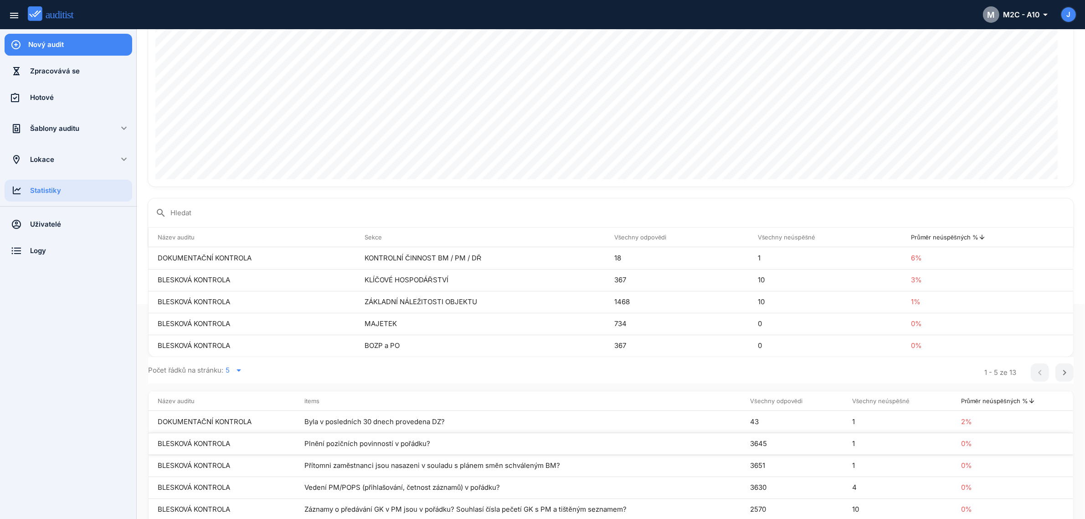
scroll to position [151, 0]
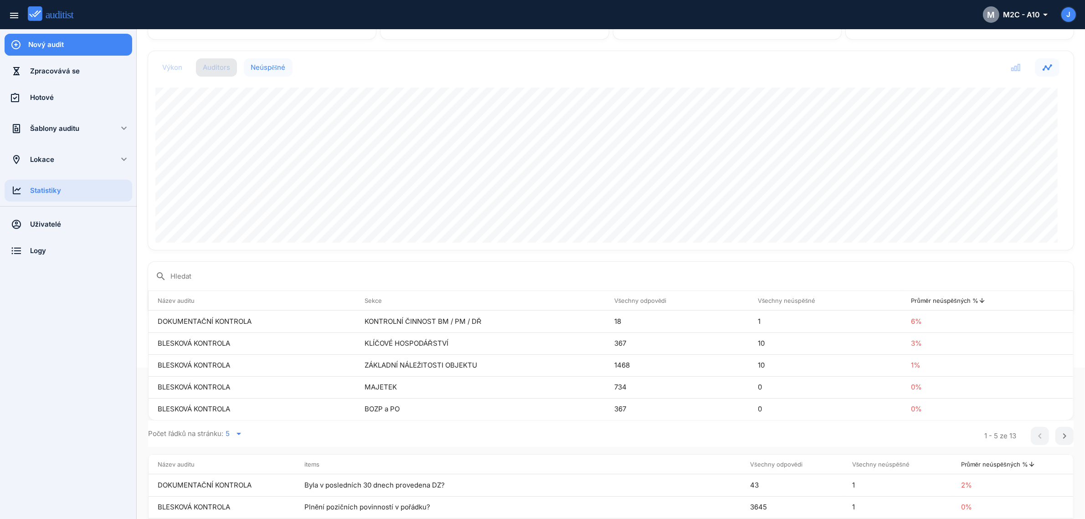
click at [217, 66] on div "Auditors" at bounding box center [216, 67] width 27 height 9
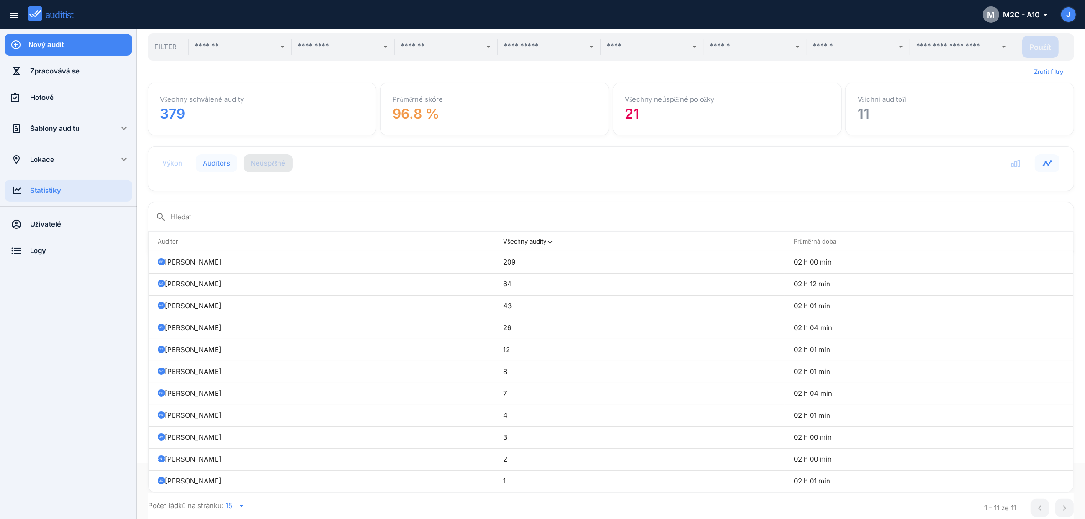
click at [278, 167] on div "Neúspěšné" at bounding box center [268, 163] width 35 height 9
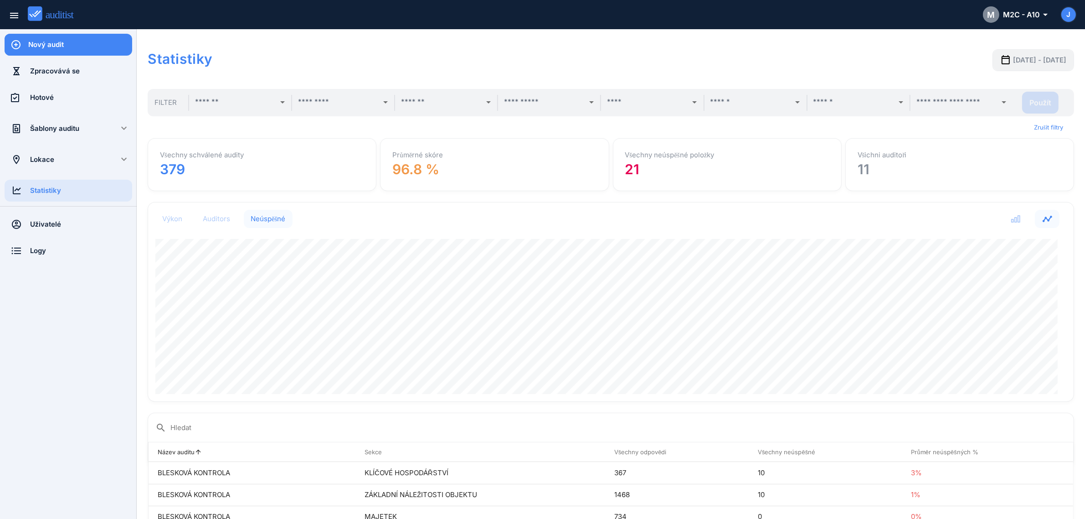
scroll to position [228, 0]
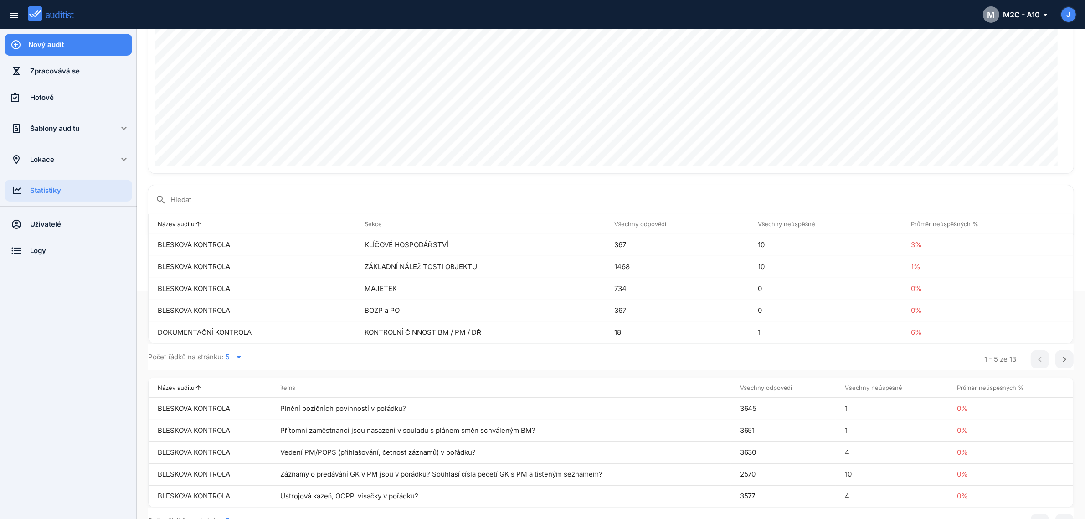
click at [243, 358] on icon "arrow_drop_down" at bounding box center [238, 356] width 11 height 11
click at [229, 395] on div "50" at bounding box center [241, 397] width 33 height 11
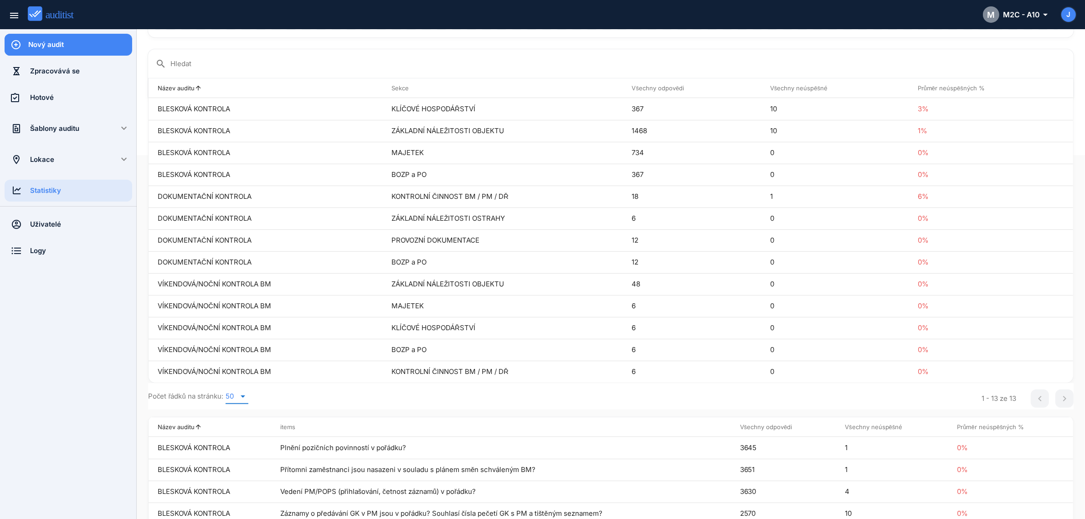
scroll to position [361, 0]
click at [671, 88] on th "Všechny odpovědi arrow_upward" at bounding box center [692, 91] width 138 height 20
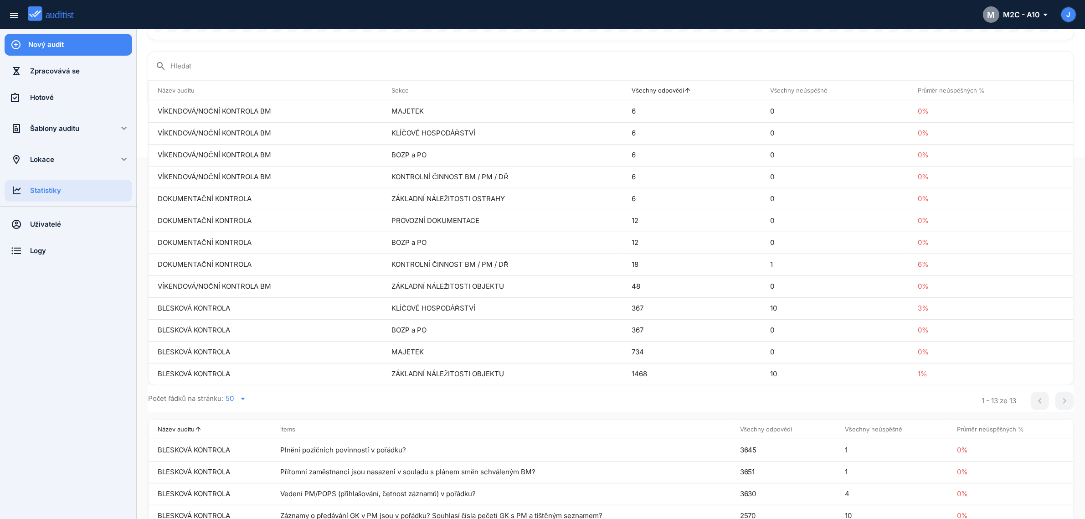
click at [671, 88] on th "Všechny odpovědi arrow_upward" at bounding box center [692, 91] width 138 height 20
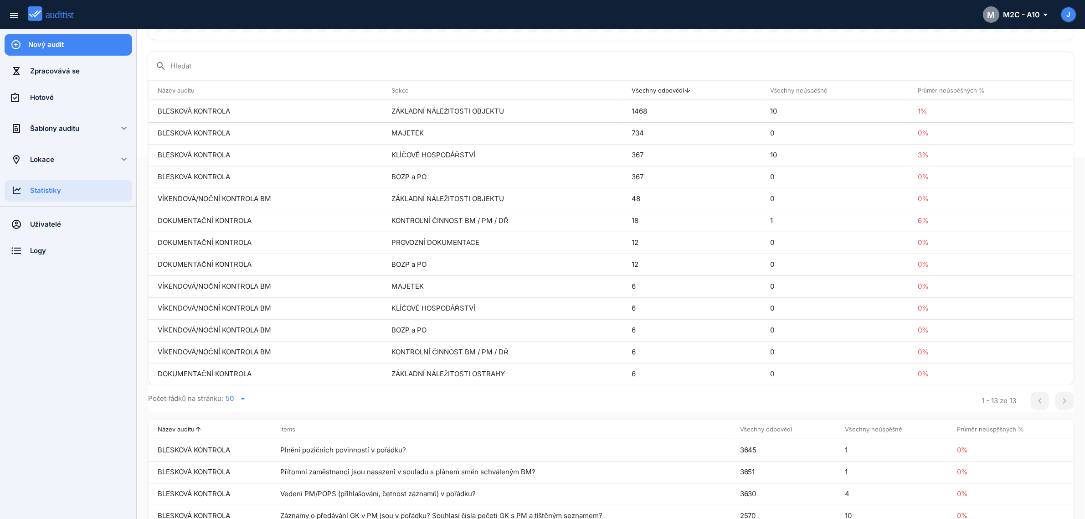
click at [672, 110] on td "1468" at bounding box center [692, 111] width 138 height 22
click at [491, 115] on td "ZÁKLADNÍ NÁLEŽITOSTI OBJEKTU" at bounding box center [502, 111] width 240 height 22
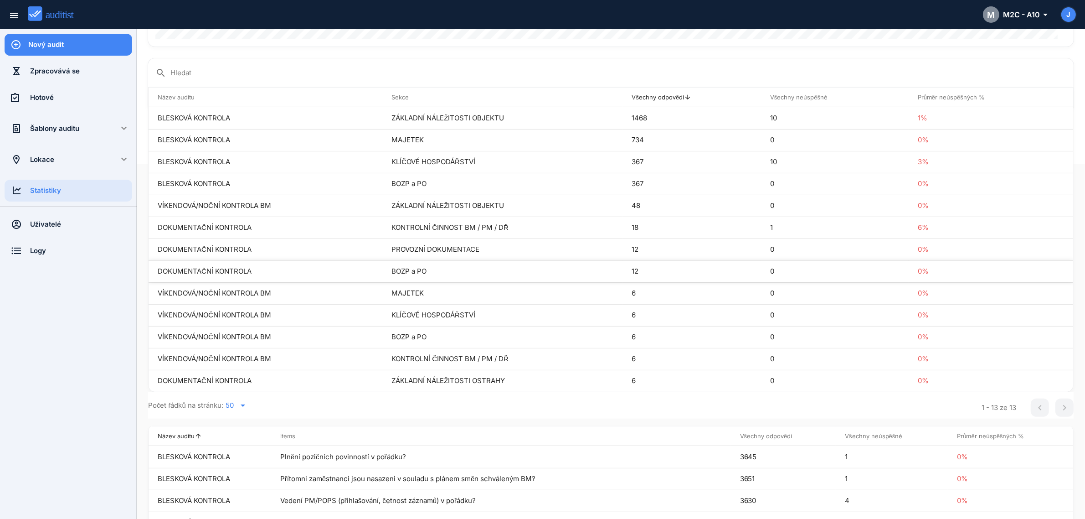
scroll to position [134, 0]
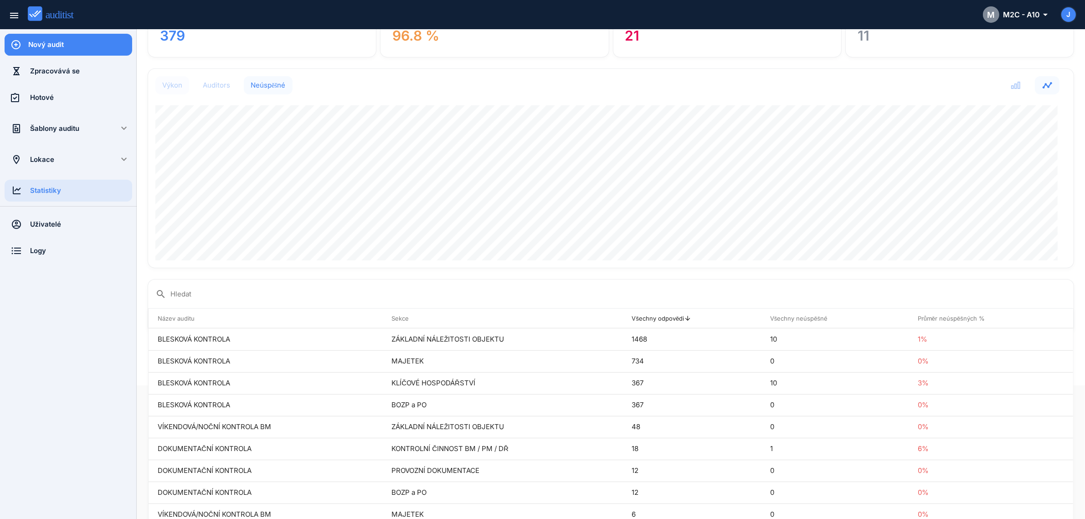
click at [179, 88] on div "Výkon" at bounding box center [172, 85] width 20 height 9
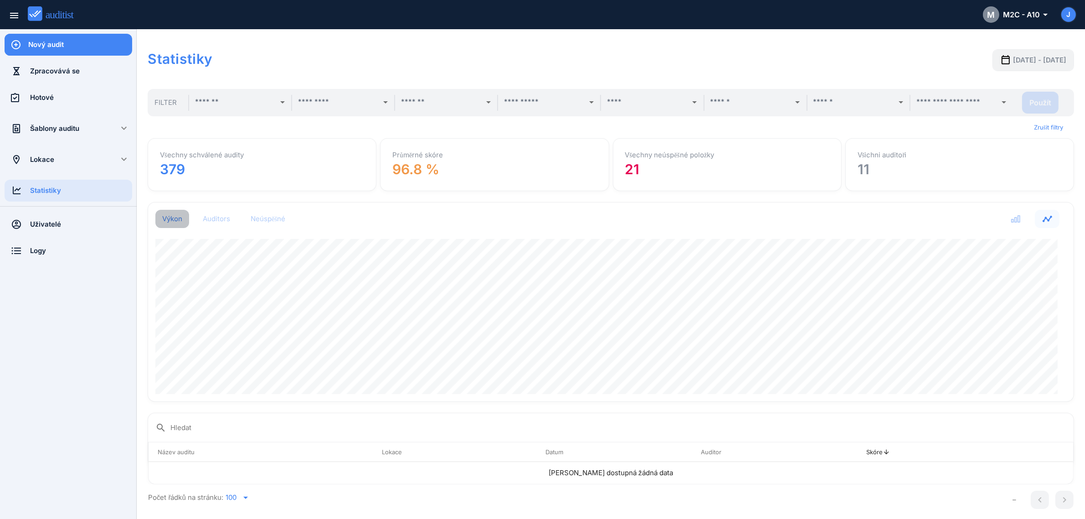
scroll to position [199, 925]
drag, startPoint x: 1017, startPoint y: 217, endPoint x: 1014, endPoint y: 221, distance: 4.9
click at [1017, 220] on icon "button" at bounding box center [1015, 218] width 11 height 11
click at [547, 108] on div "arrow_drop_down" at bounding box center [550, 102] width 93 height 15
click at [458, 105] on input "text" at bounding box center [441, 102] width 80 height 15
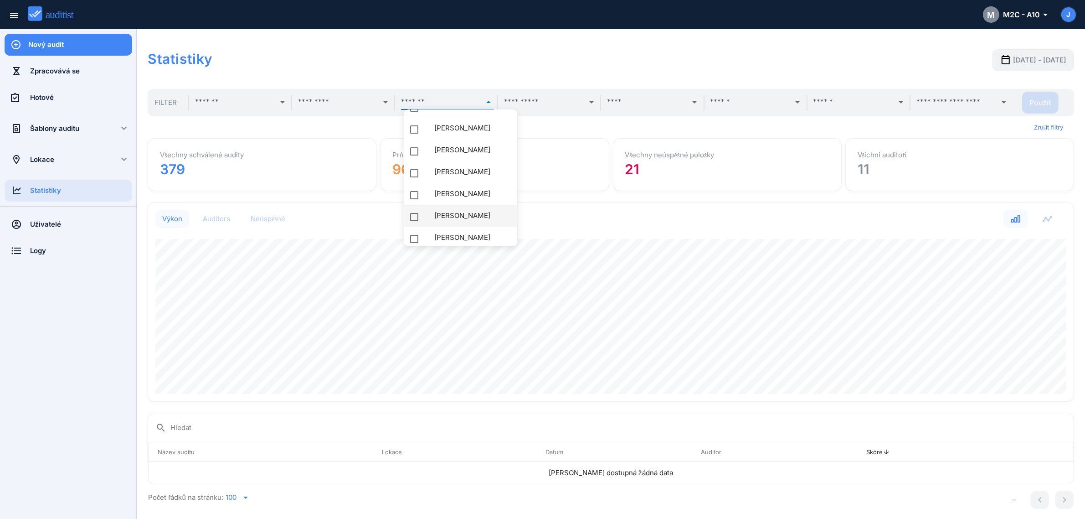
scroll to position [0, 0]
click at [331, 96] on input "text" at bounding box center [338, 102] width 80 height 15
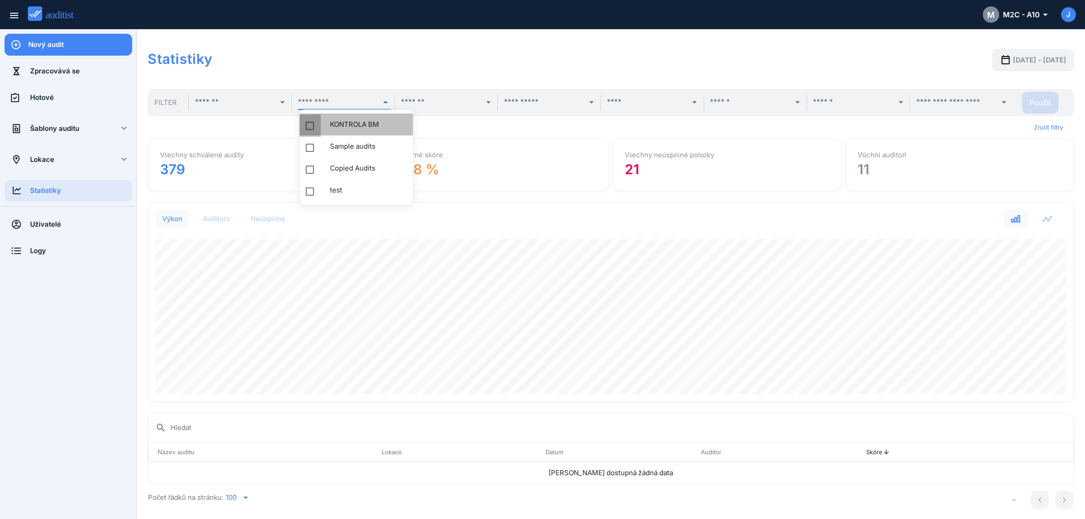
click at [310, 124] on div at bounding box center [310, 126] width 22 height 22
click at [1051, 94] on button "Použít" at bounding box center [1039, 103] width 37 height 22
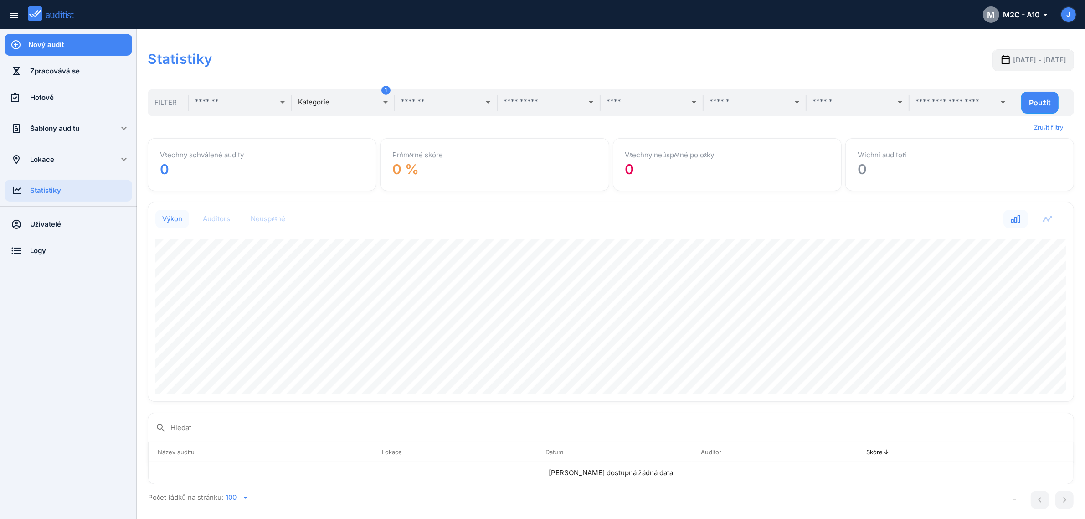
click at [388, 103] on icon "arrow_drop_down" at bounding box center [385, 102] width 11 height 11
click at [311, 124] on div at bounding box center [309, 126] width 22 height 22
click at [368, 78] on div "Statistiky 2025-05-09 - 2025-08-16" at bounding box center [611, 61] width 926 height 42
click at [1049, 101] on div "Použít" at bounding box center [1040, 102] width 22 height 9
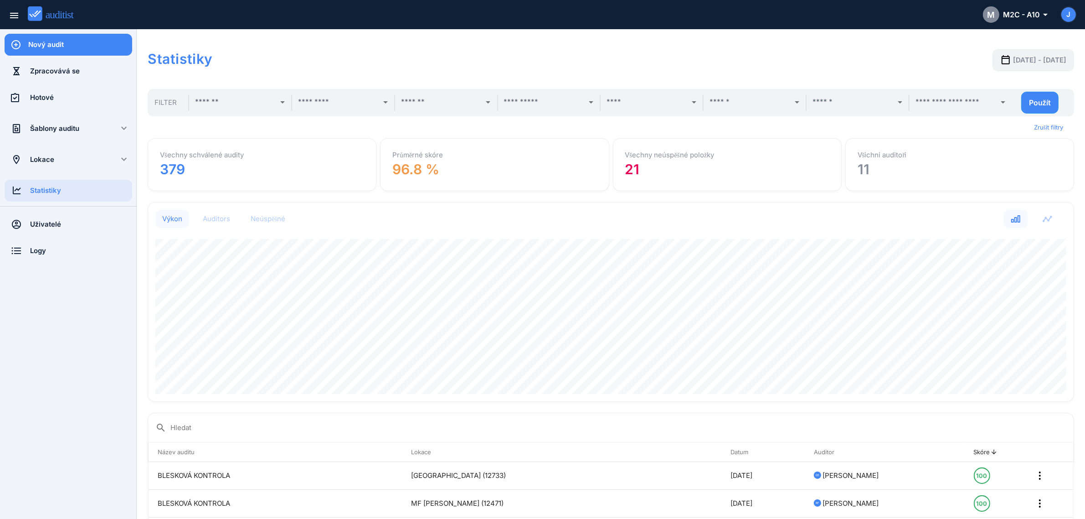
scroll to position [455500, 454782]
click at [228, 100] on input "text" at bounding box center [235, 102] width 80 height 15
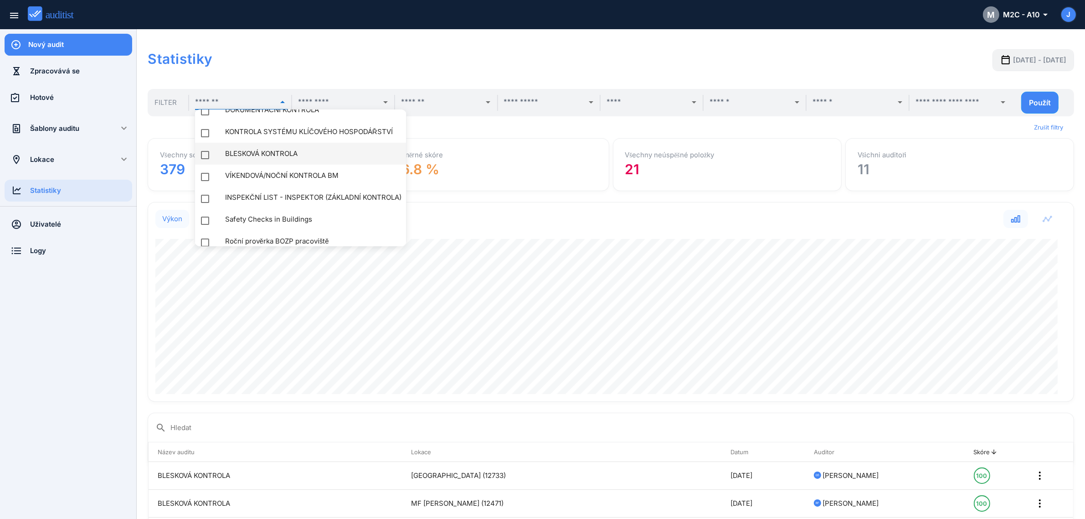
scroll to position [25, 0]
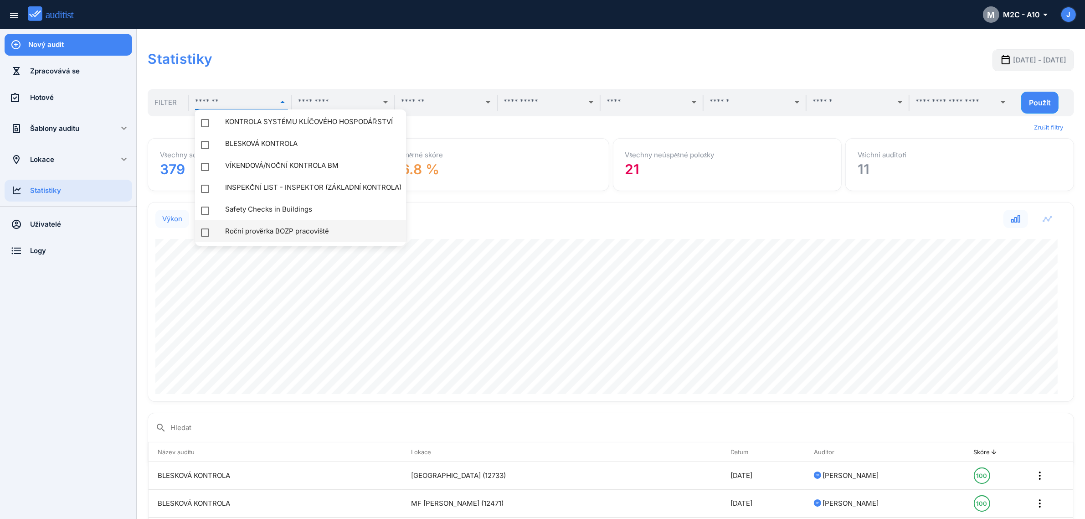
click at [216, 231] on div "check_box_outline_blank" at bounding box center [210, 232] width 21 height 11
click at [1039, 99] on div "Použít" at bounding box center [1040, 102] width 22 height 9
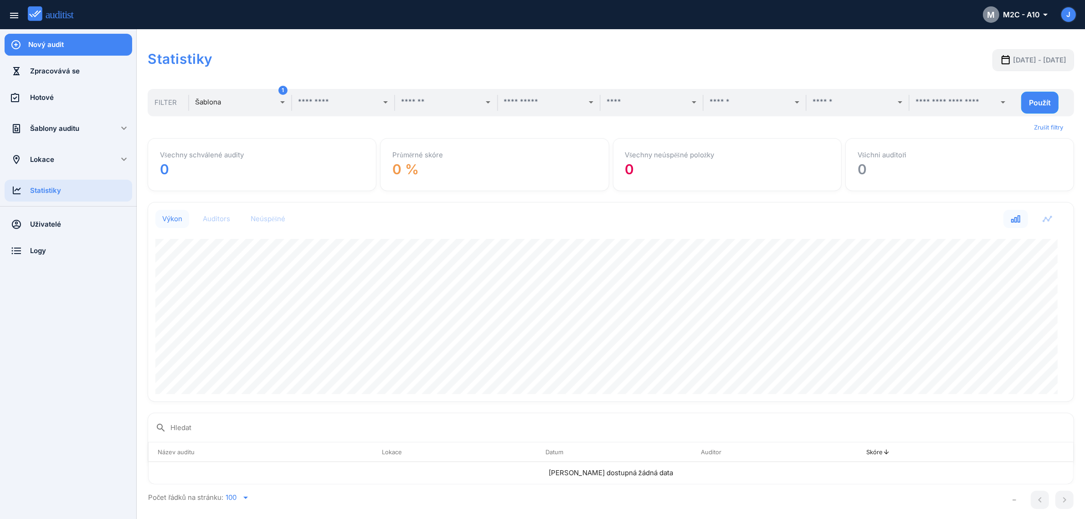
scroll to position [199, 925]
click at [279, 99] on icon "arrow_drop_down" at bounding box center [282, 102] width 11 height 11
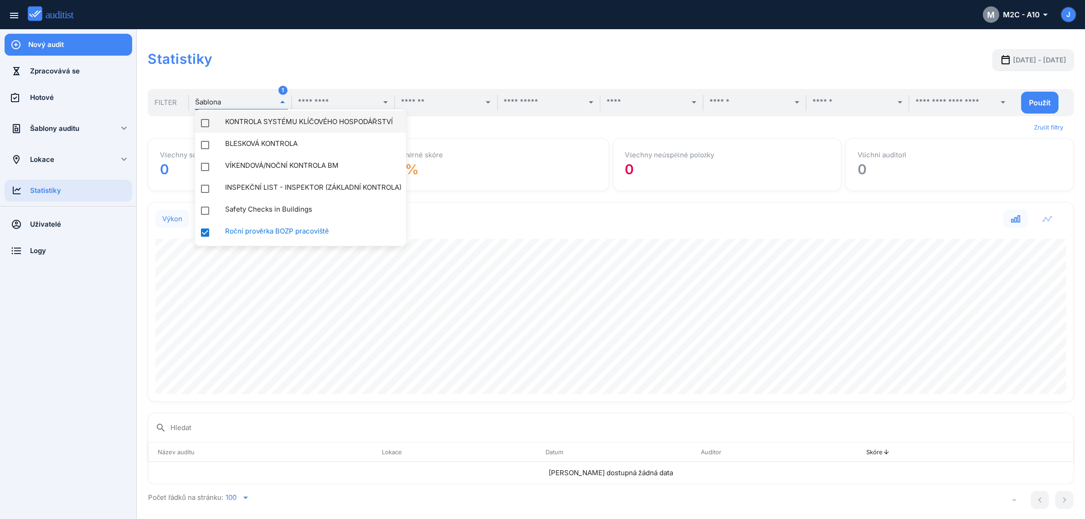
drag, startPoint x: 202, startPoint y: 117, endPoint x: 200, endPoint y: 121, distance: 5.1
click at [201, 117] on div at bounding box center [205, 123] width 22 height 22
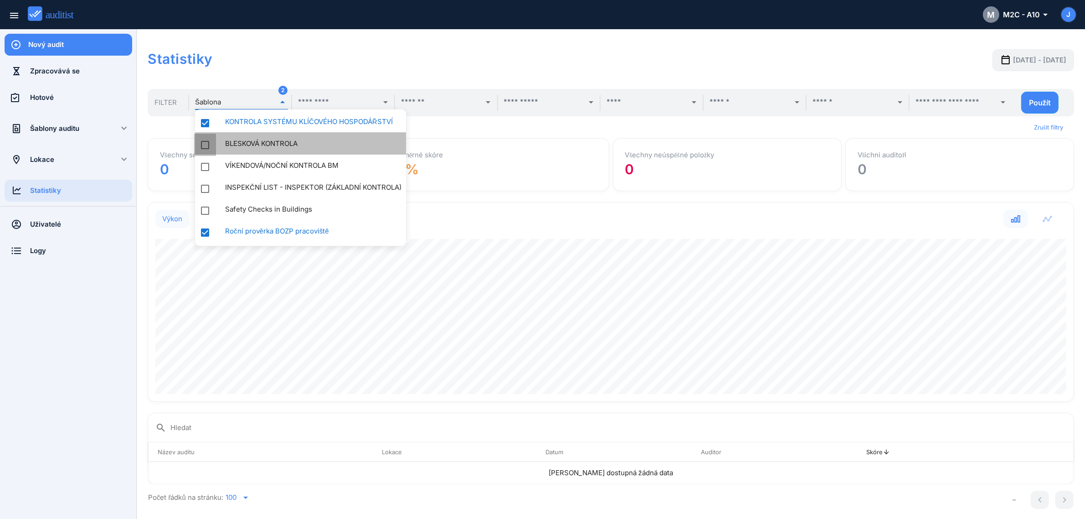
click at [206, 142] on div at bounding box center [205, 145] width 22 height 22
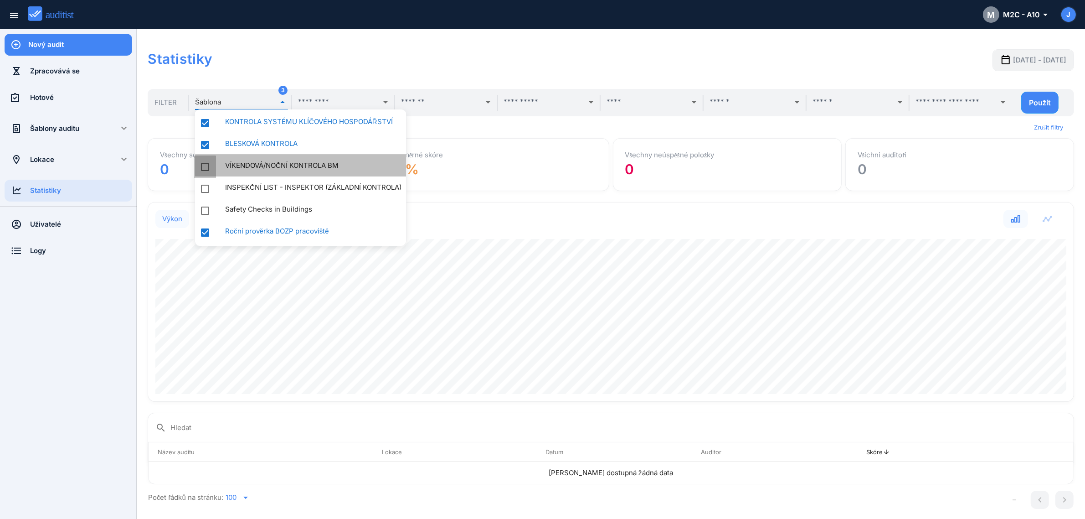
click at [207, 166] on div at bounding box center [205, 167] width 22 height 22
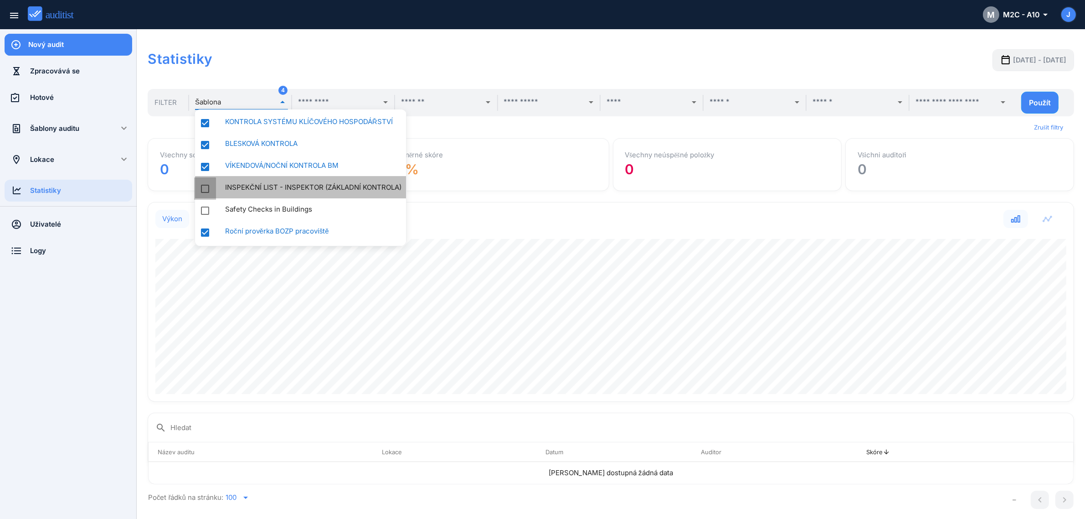
click at [206, 188] on div at bounding box center [205, 189] width 22 height 22
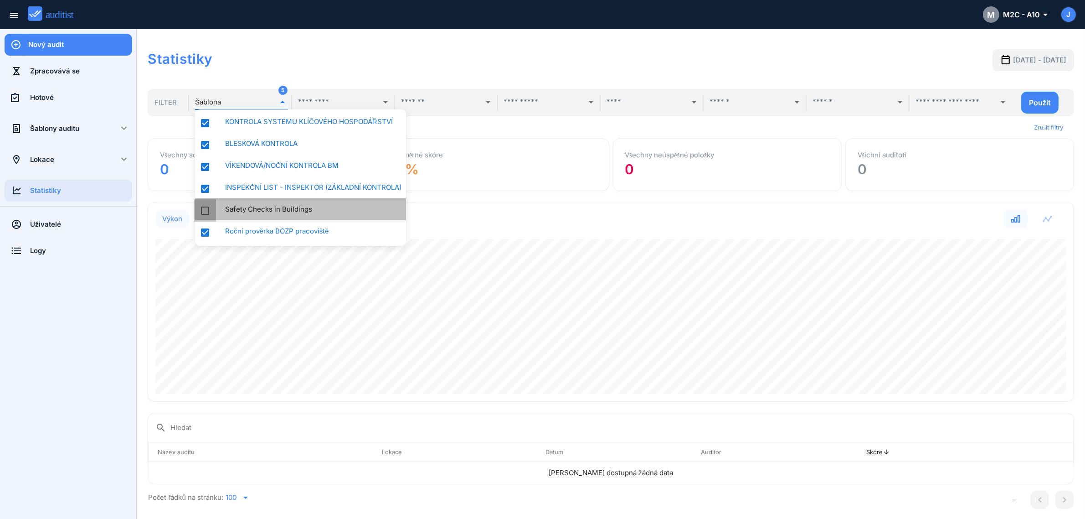
click at [201, 206] on div at bounding box center [205, 211] width 22 height 22
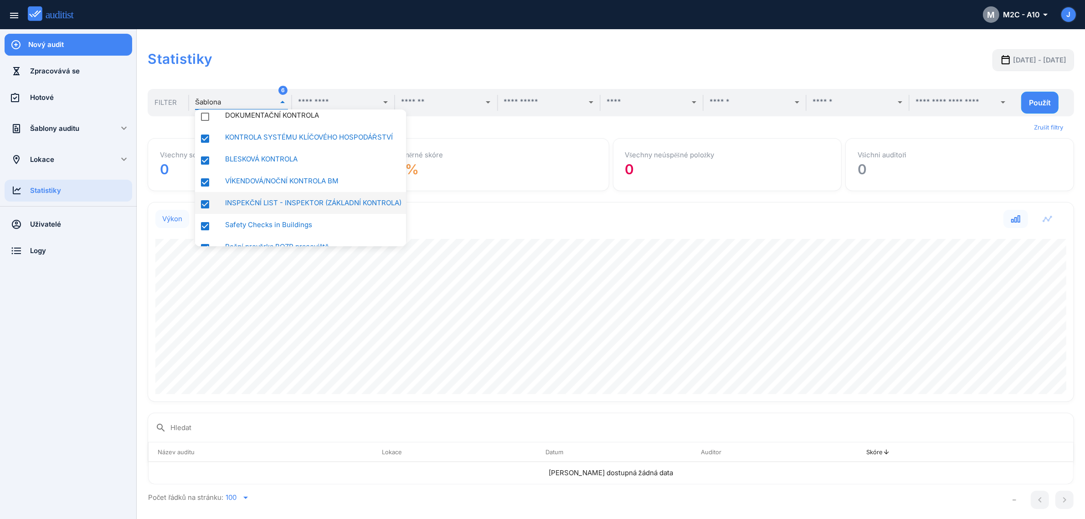
scroll to position [0, 0]
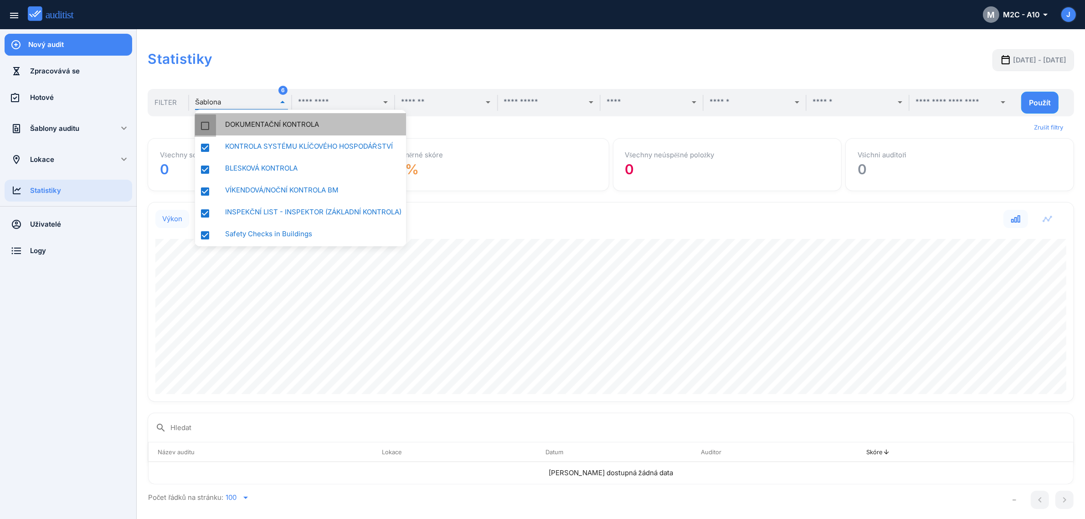
click at [203, 122] on div at bounding box center [205, 126] width 22 height 22
click at [1051, 100] on div "Použít" at bounding box center [1040, 102] width 22 height 9
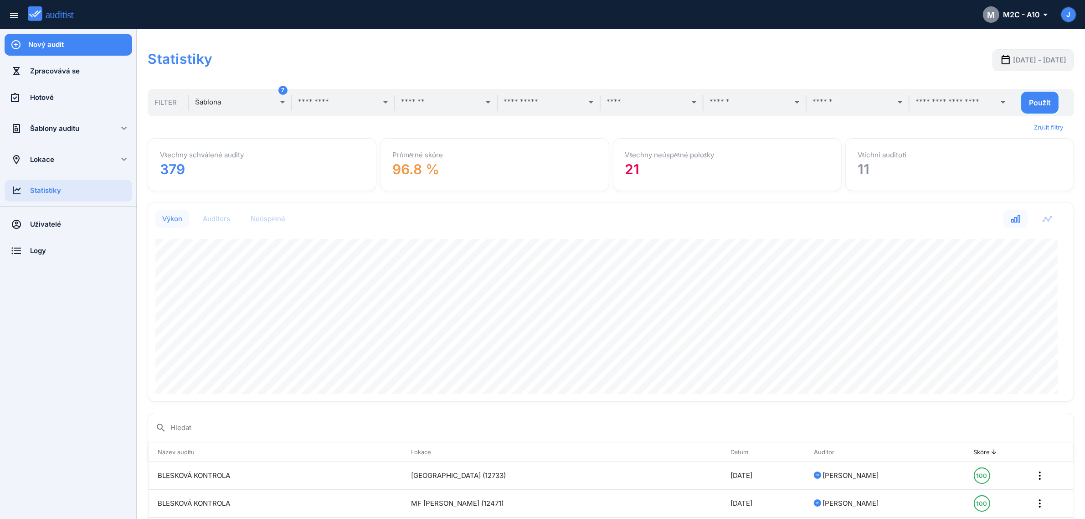
click at [693, 167] on div "Všechny neúspěšné položky 21" at bounding box center [727, 164] width 219 height 43
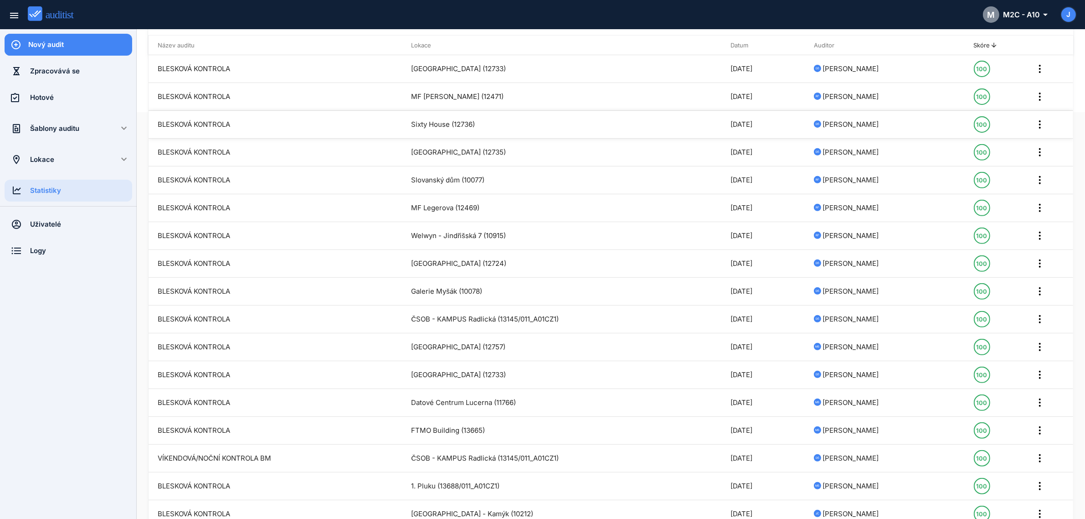
scroll to position [285, 0]
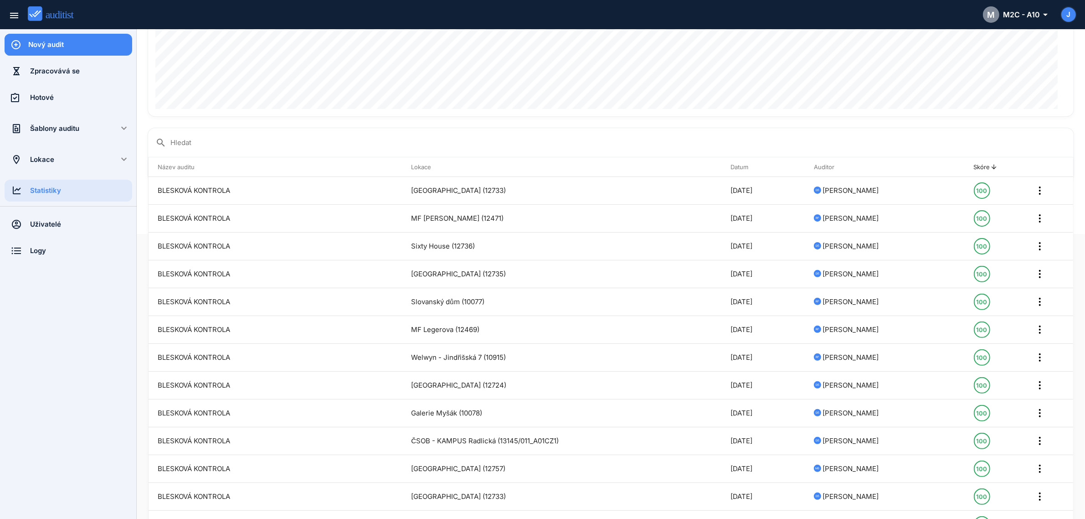
click at [980, 170] on th "Skóre arrow_upward" at bounding box center [986, 167] width 42 height 20
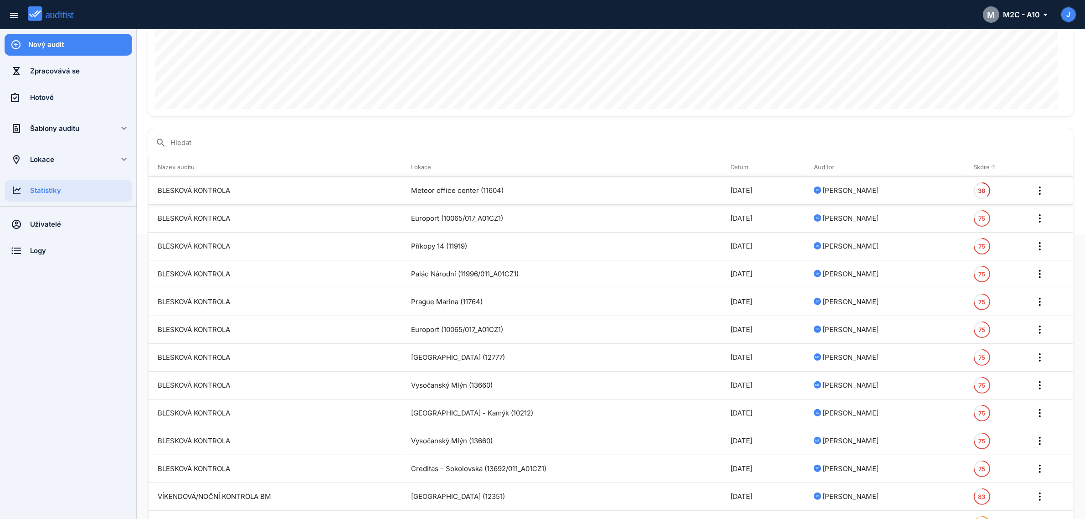
scroll to position [342, 0]
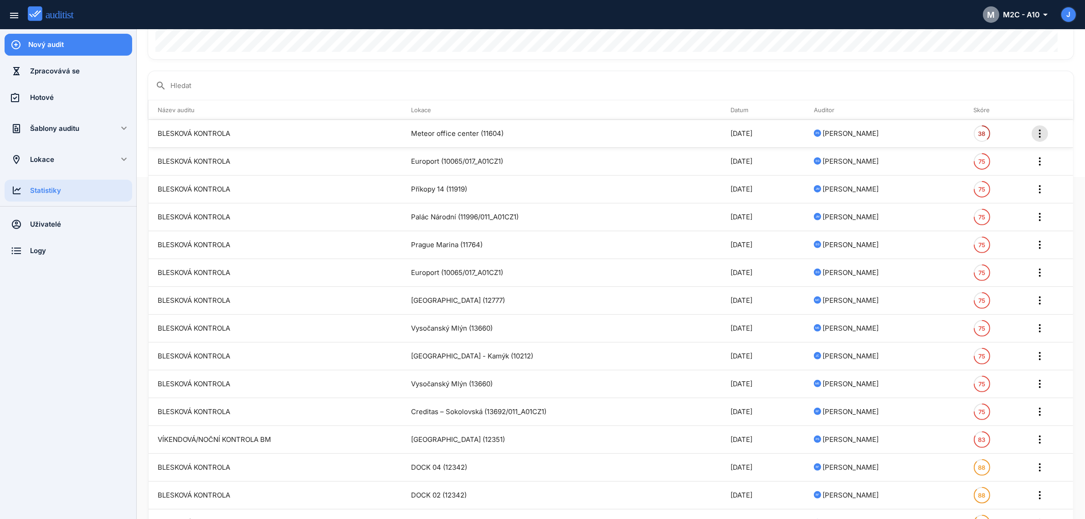
click at [1039, 137] on circle "button" at bounding box center [1040, 137] width 2 height 2
click at [1023, 148] on v-list-item-title "Detail" at bounding box center [1023, 151] width 19 height 9
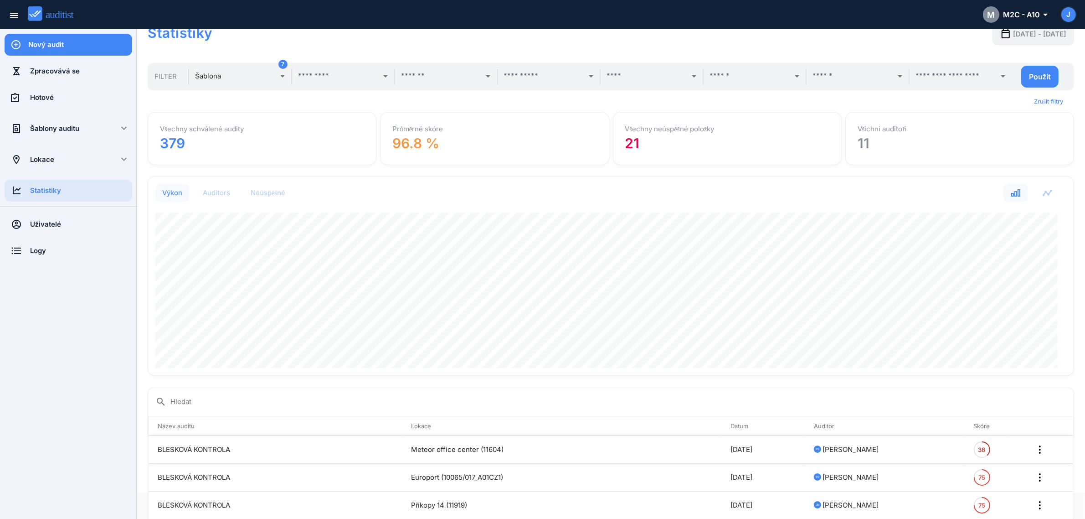
scroll to position [0, 0]
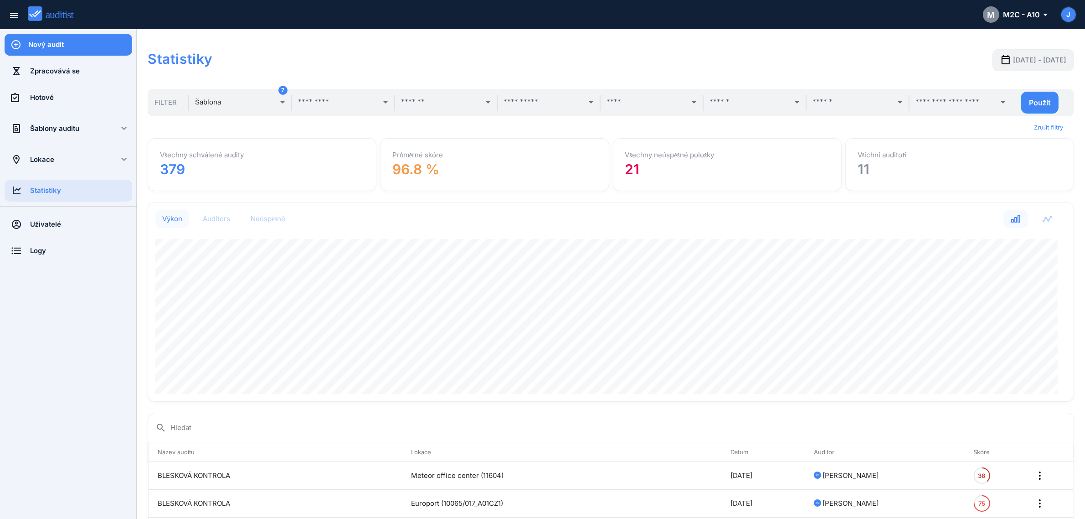
click at [637, 159] on h2 "Všechny neúspěšné položky" at bounding box center [727, 154] width 204 height 9
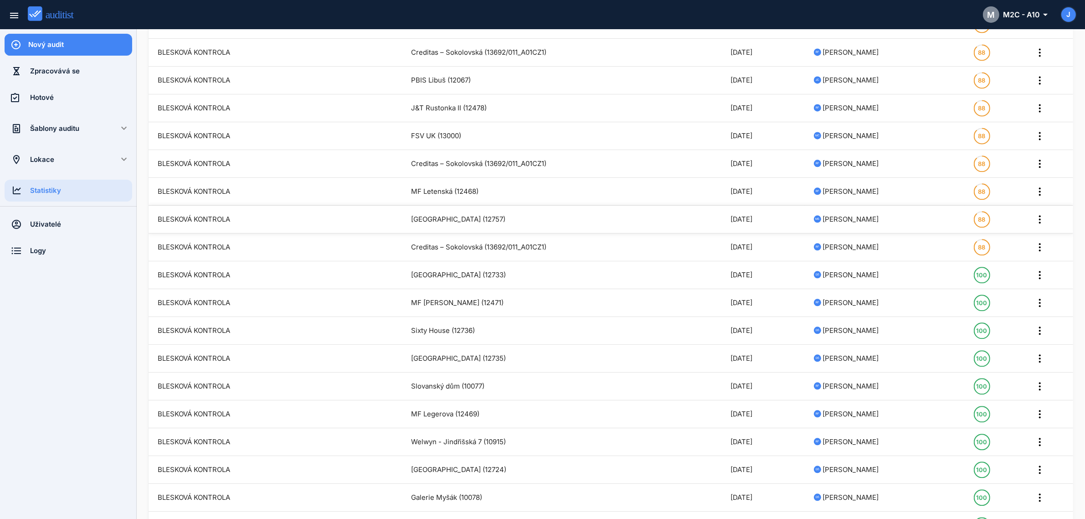
scroll to position [2760, 0]
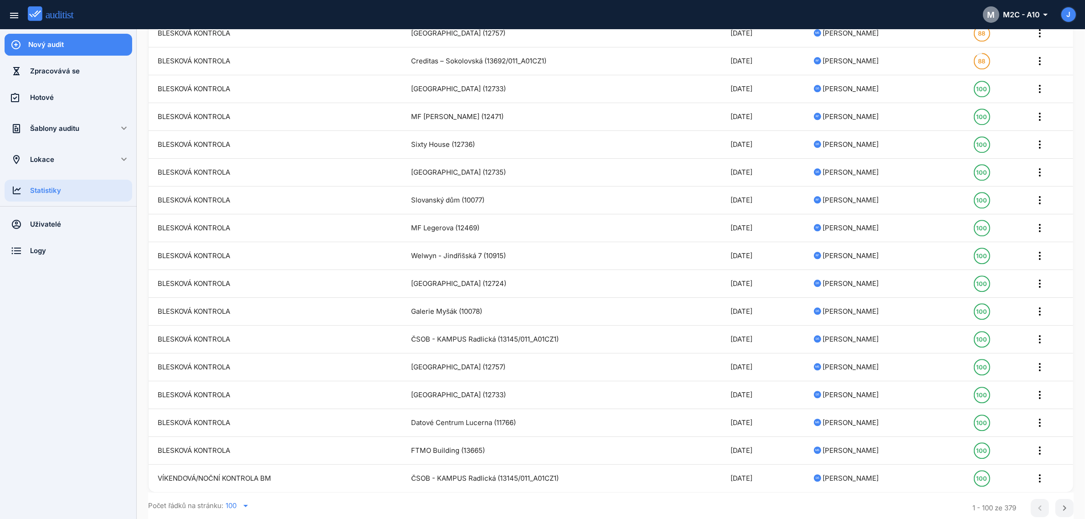
click at [247, 506] on icon "arrow_drop_down" at bounding box center [245, 505] width 11 height 11
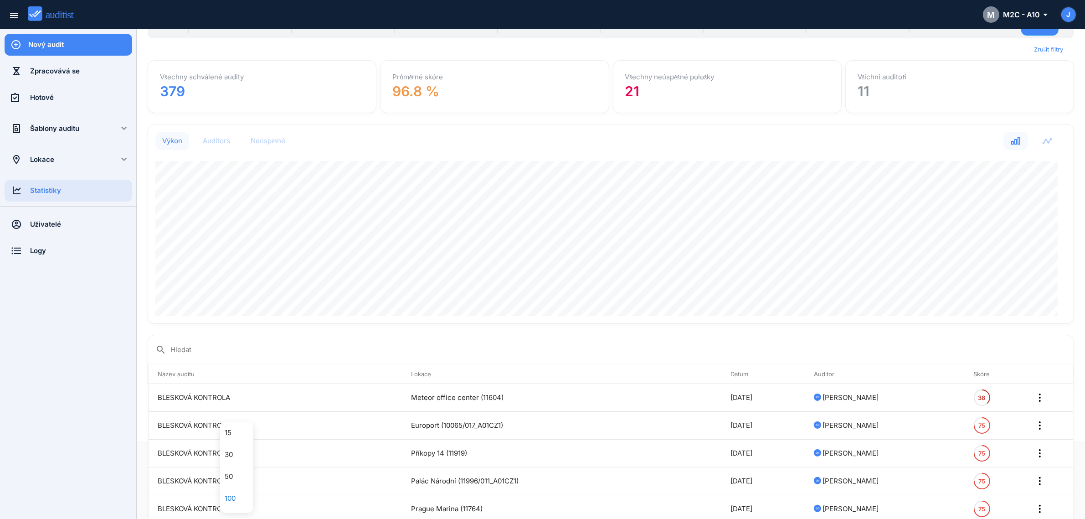
scroll to position [0, 0]
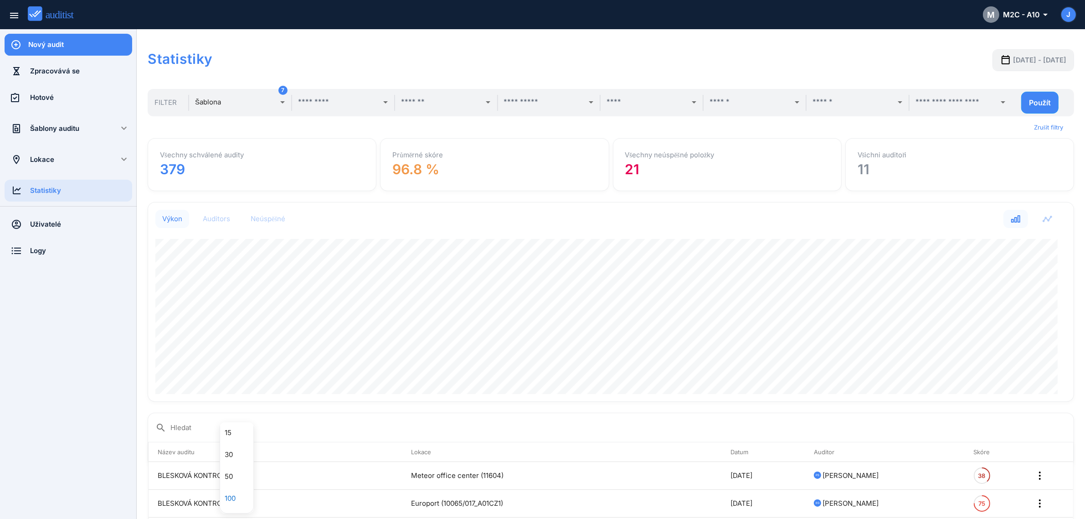
click at [903, 179] on div "Všichni auditoři 11" at bounding box center [959, 164] width 219 height 43
click at [222, 217] on div "Auditors" at bounding box center [216, 218] width 27 height 9
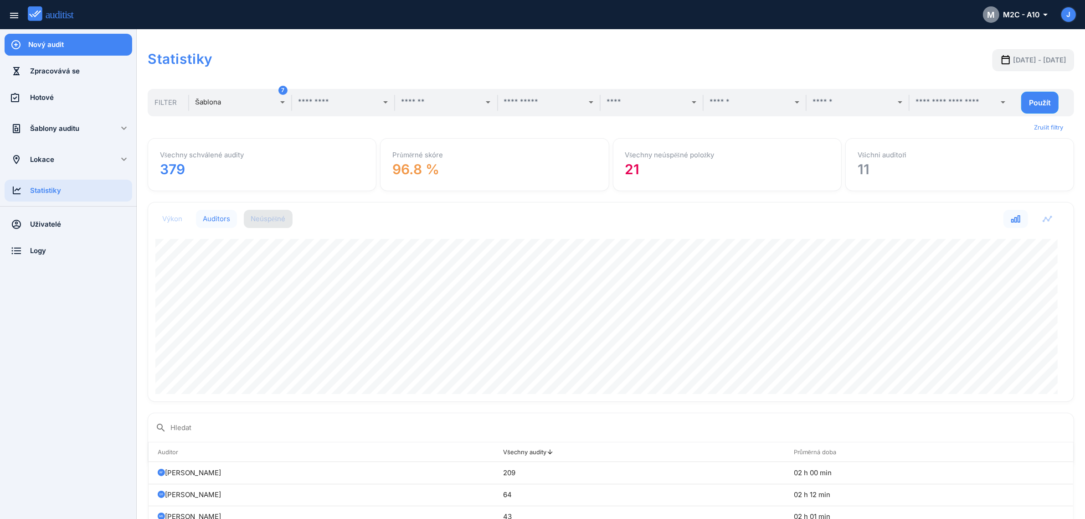
click at [279, 218] on div "Neúspěšné" at bounding box center [268, 218] width 35 height 9
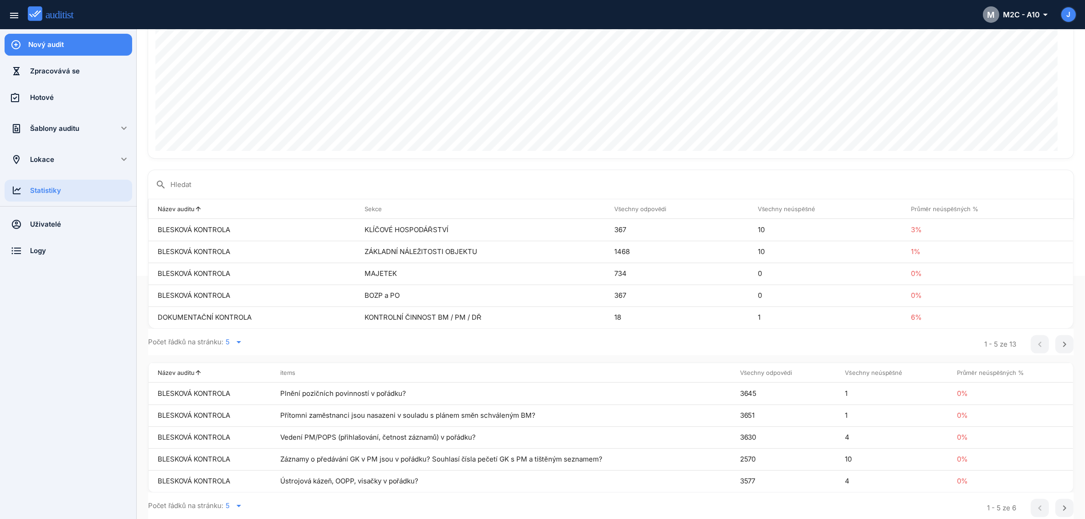
scroll to position [244, 0]
click at [787, 206] on th "Všechny neúspěšné arrow_upward" at bounding box center [826, 209] width 154 height 20
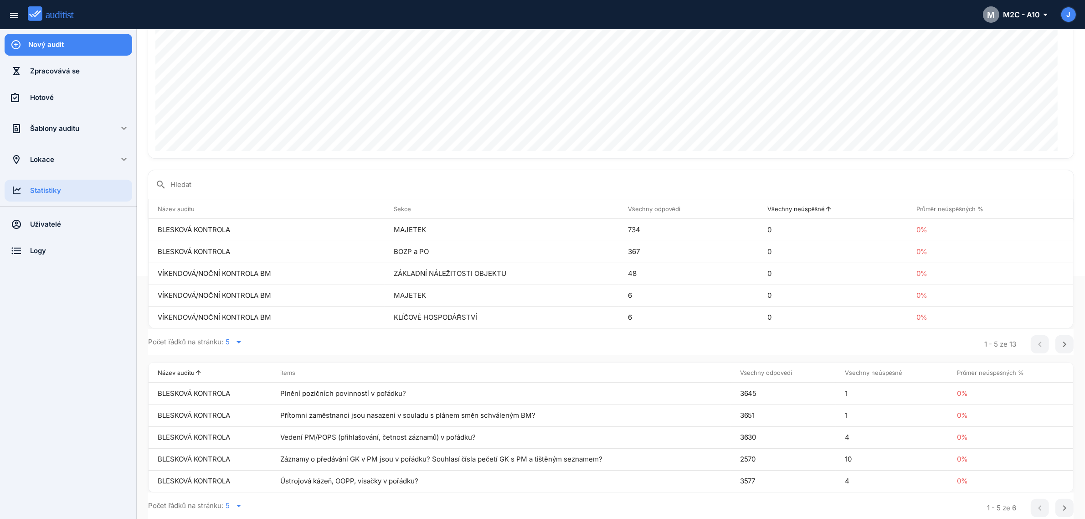
click at [787, 206] on th "Všechny neúspěšné arrow_upward" at bounding box center [832, 209] width 149 height 20
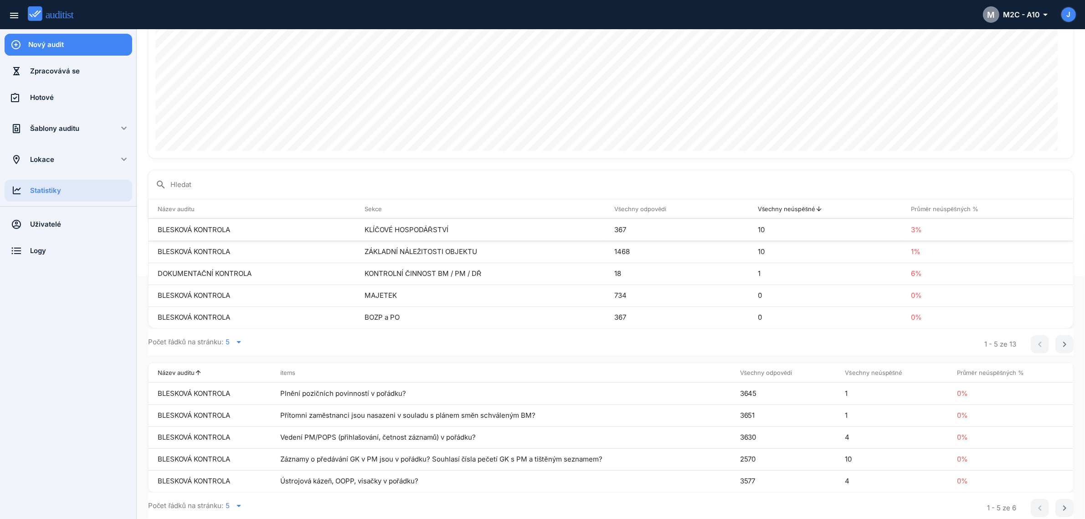
click at [958, 232] on td "3%" at bounding box center [987, 230] width 171 height 22
click at [241, 340] on icon "arrow_drop_down" at bounding box center [238, 341] width 11 height 11
click at [226, 404] on div "30" at bounding box center [241, 407] width 33 height 11
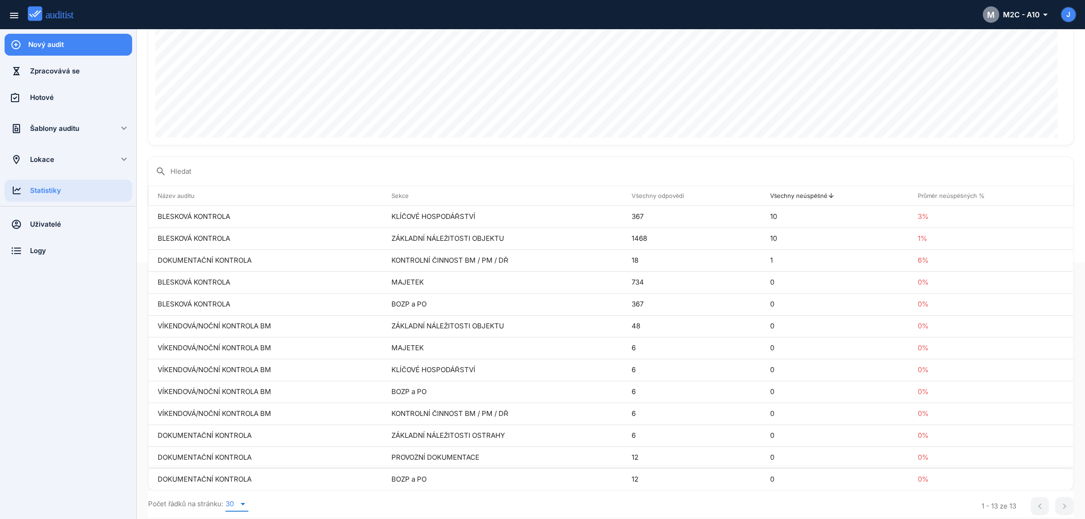
scroll to position [247, 0]
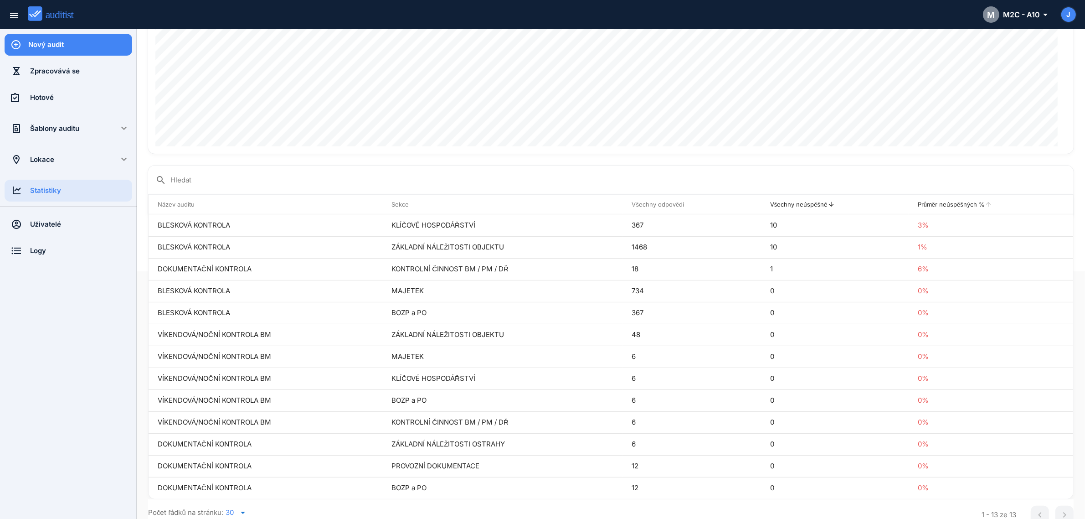
click at [933, 202] on th "Průměr neúspěšných % arrow_upward" at bounding box center [991, 205] width 165 height 20
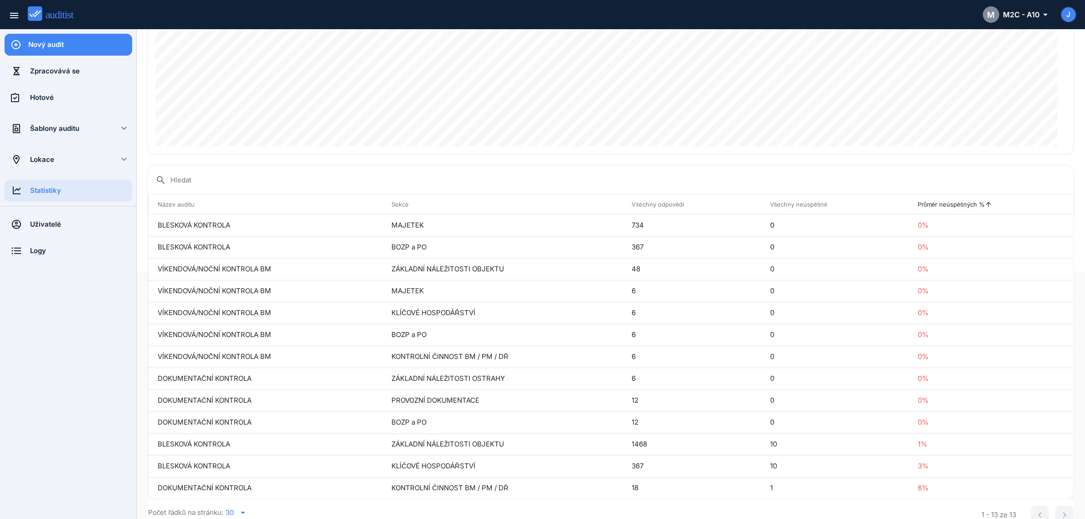
click at [933, 202] on th "Průměr neúspěšných % arrow_upward" at bounding box center [991, 205] width 165 height 20
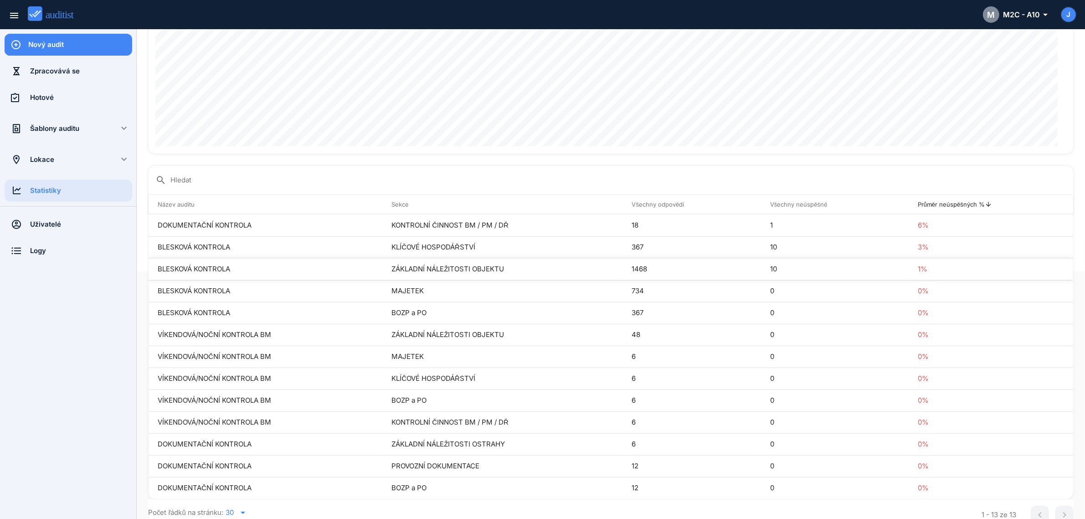
scroll to position [418, 0]
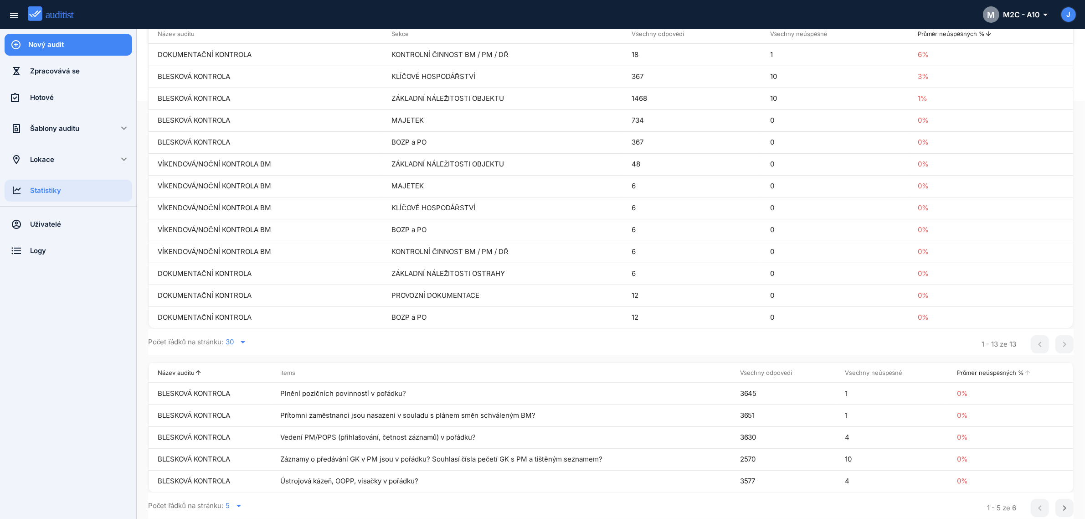
click at [986, 370] on th "Průměr neúspěšných % arrow_upward" at bounding box center [1010, 373] width 125 height 20
click at [987, 370] on th "Průměr neúspěšných % arrow_upward" at bounding box center [1010, 373] width 125 height 20
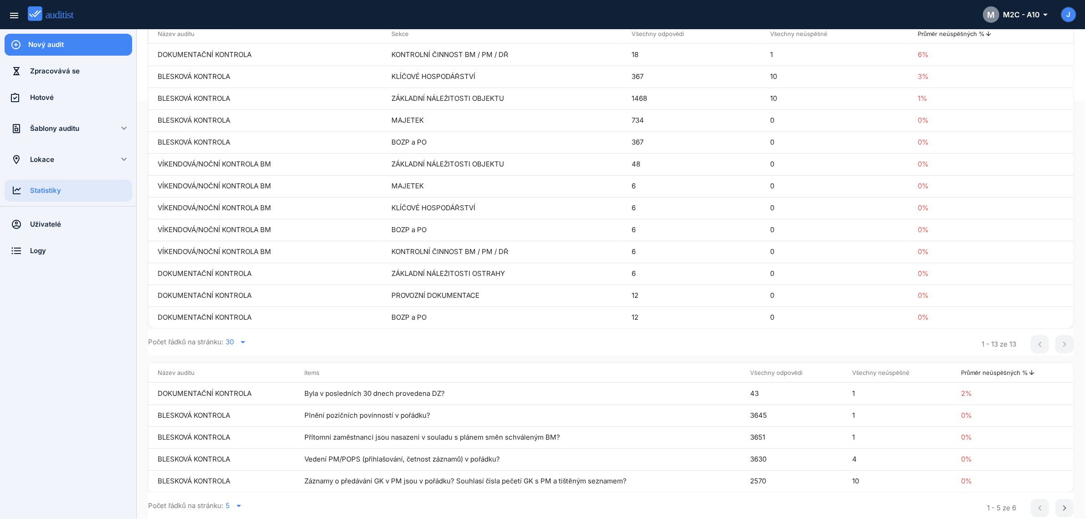
click at [240, 506] on icon "arrow_drop_down" at bounding box center [238, 505] width 11 height 11
click at [236, 456] on div "10" at bounding box center [241, 458] width 33 height 11
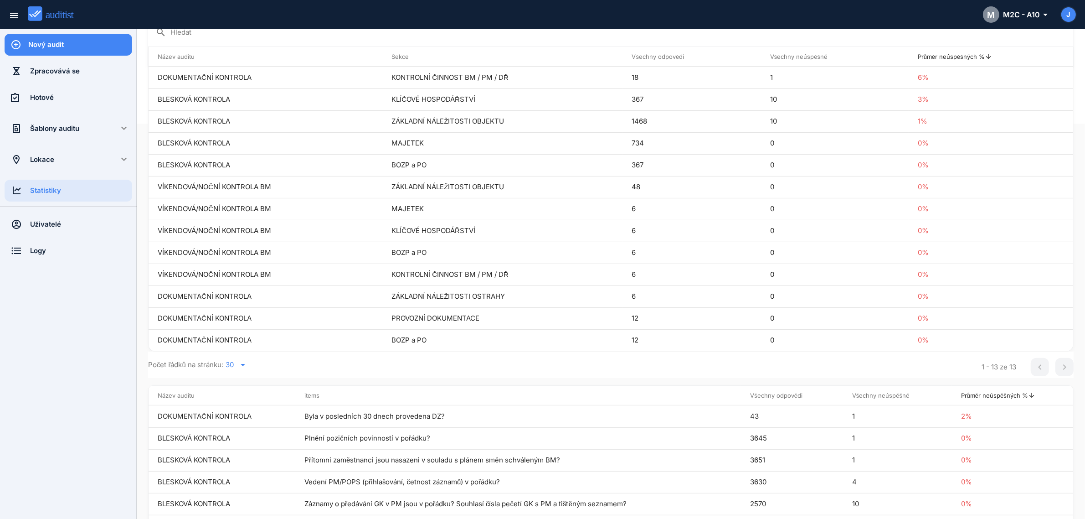
scroll to position [440, 0]
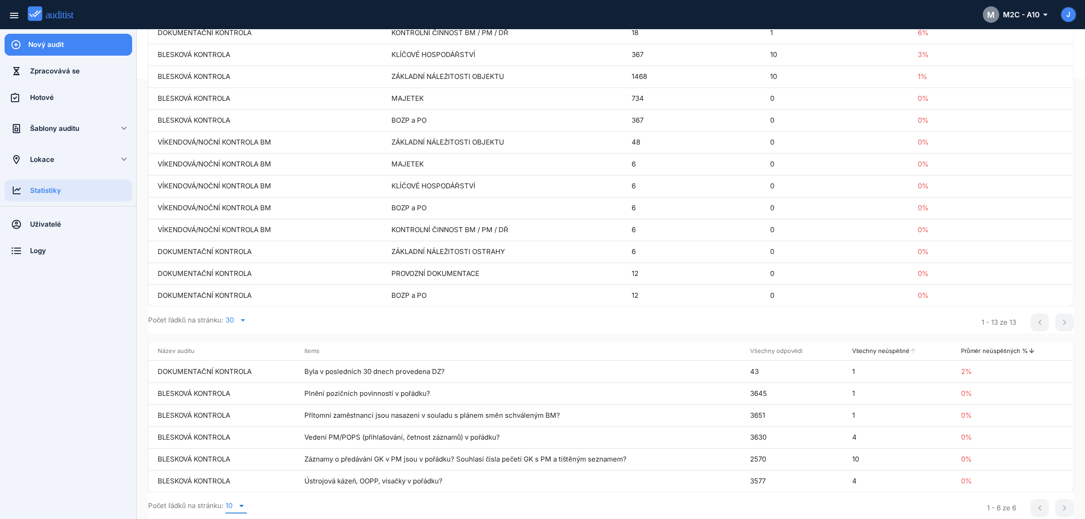
click at [877, 349] on th "Všechny neúspěšné arrow_upward" at bounding box center [897, 351] width 109 height 20
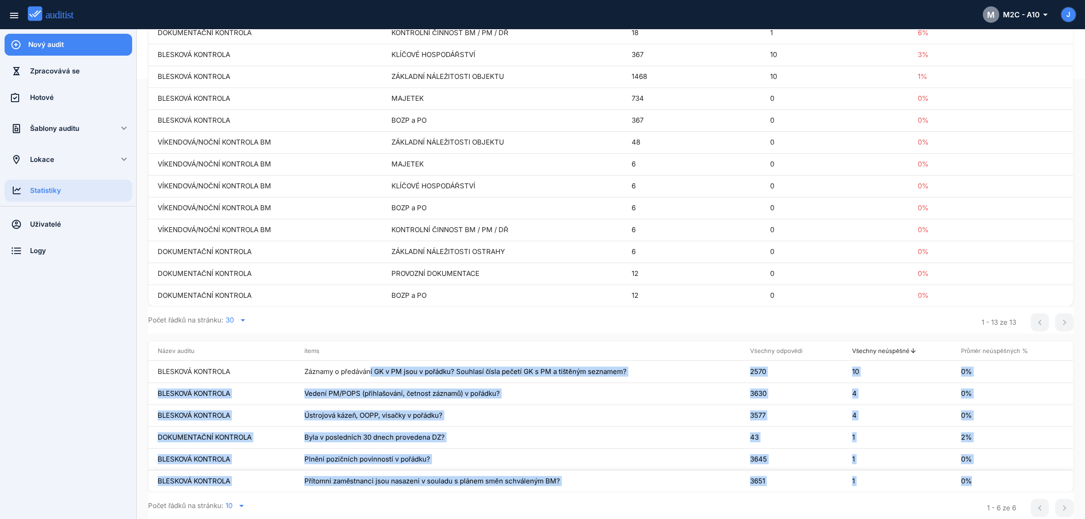
drag, startPoint x: 307, startPoint y: 370, endPoint x: 965, endPoint y: 482, distance: 667.8
click at [967, 481] on tbody "BLESKOVÁ KONTROLA Záznamy o předávání GK v PM jsou v pořádku? Souhlasí čísla pe…" at bounding box center [611, 425] width 925 height 131
copy tbody "áznamy o předávání GK v PM jsou v pořádku? Souhlasí čísla pečetí GK s PM a tišt…"
click at [335, 367] on td "Záznamy o předávání GK v PM jsou v pořádku? Souhlasí čísla pečetí GK s PM a tiš…" at bounding box center [518, 371] width 446 height 22
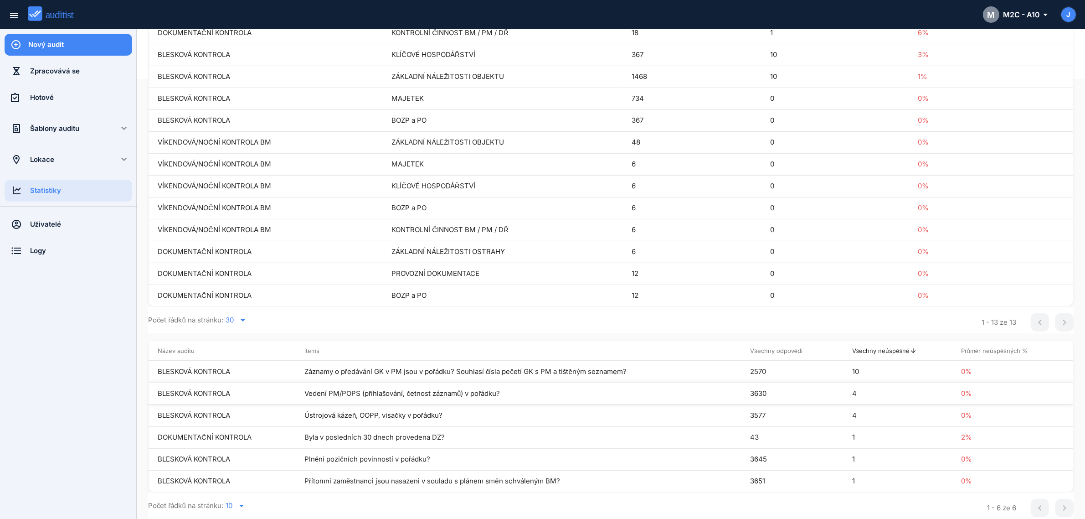
drag, startPoint x: 159, startPoint y: 374, endPoint x: 252, endPoint y: 384, distance: 93.0
click at [258, 384] on tbody "BLESKOVÁ KONTROLA Záznamy o předávání GK v PM jsou v pořádku? Souhlasí čísla pe…" at bounding box center [611, 425] width 925 height 131
click at [229, 379] on td "BLESKOVÁ KONTROLA" at bounding box center [222, 371] width 147 height 22
click at [216, 370] on td "BLESKOVÁ KONTROLA" at bounding box center [222, 371] width 147 height 22
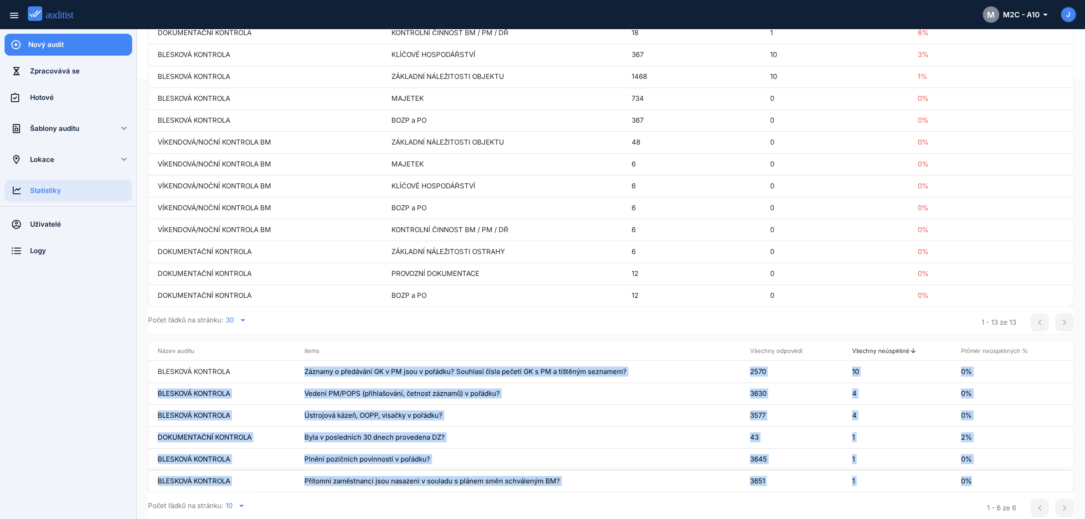
drag, startPoint x: 159, startPoint y: 371, endPoint x: 974, endPoint y: 471, distance: 821.7
click at [974, 471] on tbody "BLESKOVÁ KONTROLA Záznamy o předávání GK v PM jsou v pořádku? Souhlasí čísla pe…" at bounding box center [611, 425] width 925 height 131
copy tbody "BLESKOVÁ KONTROLA Záznamy o předávání GK v PM jsou v pořádku? Souhlasí čísla pe…"
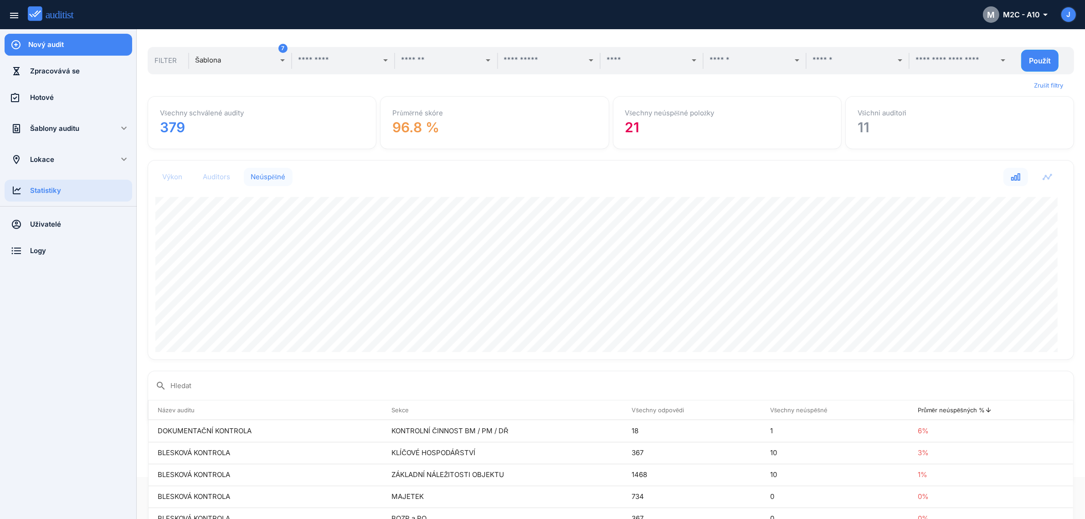
scroll to position [0, 0]
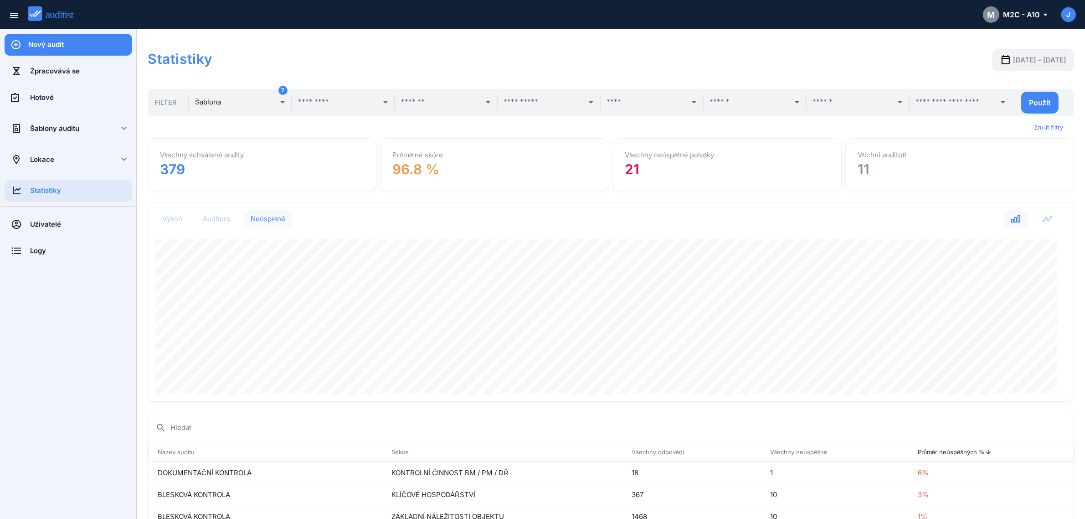
click at [548, 210] on div "Výkon Auditors Neúspěšné" at bounding box center [610, 219] width 911 height 18
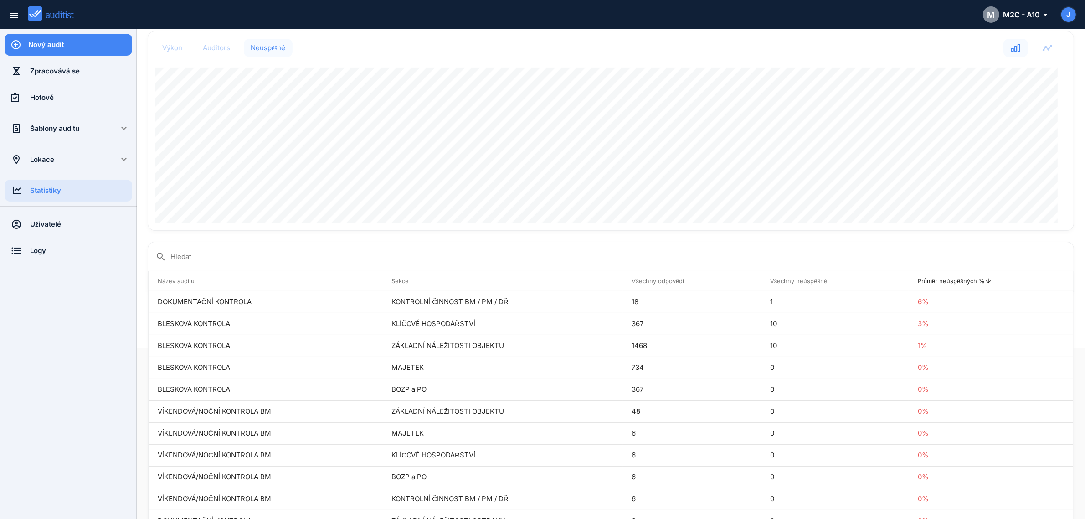
scroll to position [285, 0]
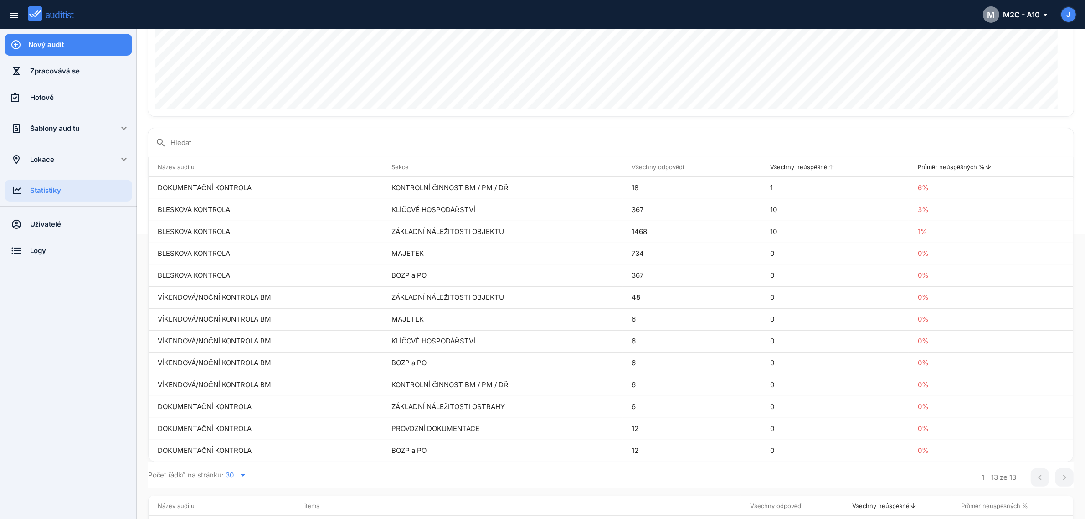
click at [770, 165] on th "Všechny neúspěšné arrow_upward" at bounding box center [835, 167] width 148 height 20
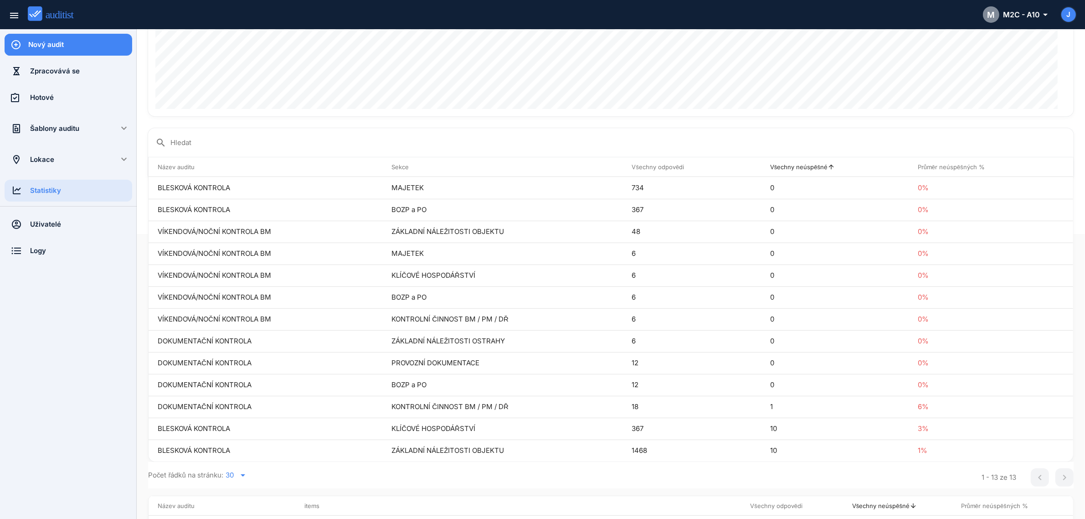
click at [828, 167] on icon "arrow_upward" at bounding box center [831, 166] width 7 height 7
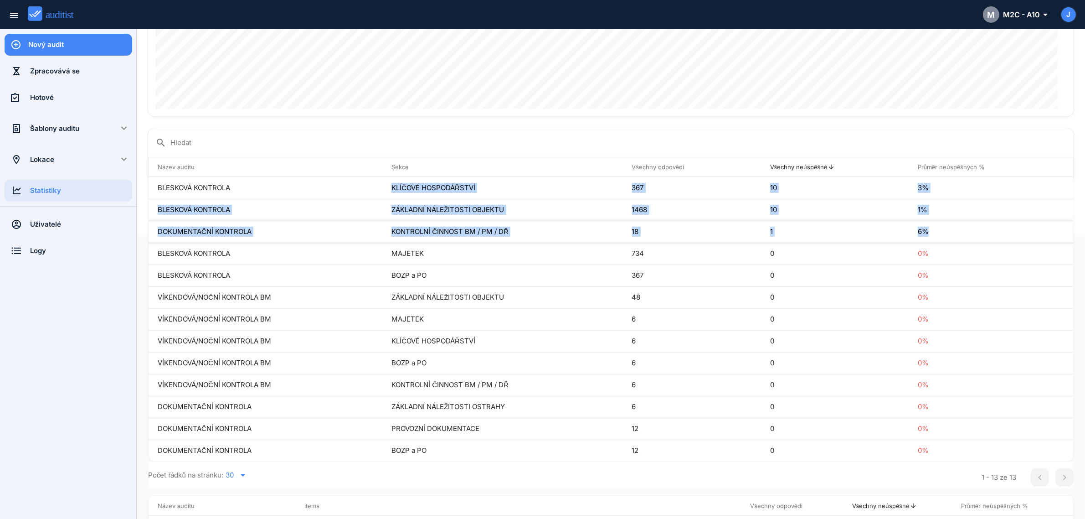
drag, startPoint x: 159, startPoint y: 187, endPoint x: 941, endPoint y: 238, distance: 783.2
click at [941, 238] on tbody "BLESKOVÁ KONTROLA KLÍČOVÉ HOSPODÁŘSTVÍ 367 10 3% BLESKOVÁ KONTROLA ZÁKLADNÍ NÁL…" at bounding box center [611, 319] width 925 height 284
copy tbody "BLESKOVÁ KONTROLA KLÍČOVÉ HOSPODÁŘSTVÍ 367 10 3% BLESKOVÁ KONTROLA ZÁKLADNÍ NÁL…"
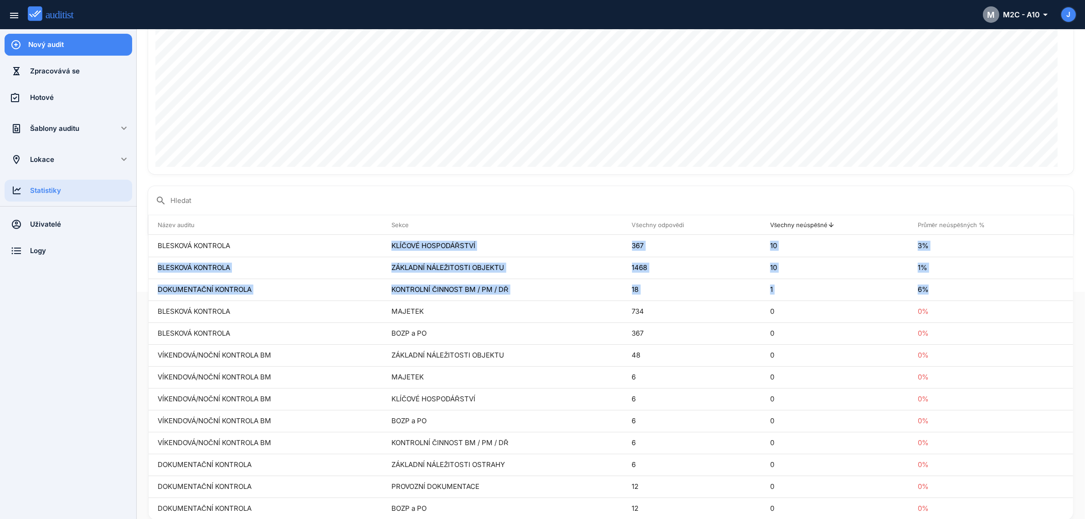
scroll to position [114, 0]
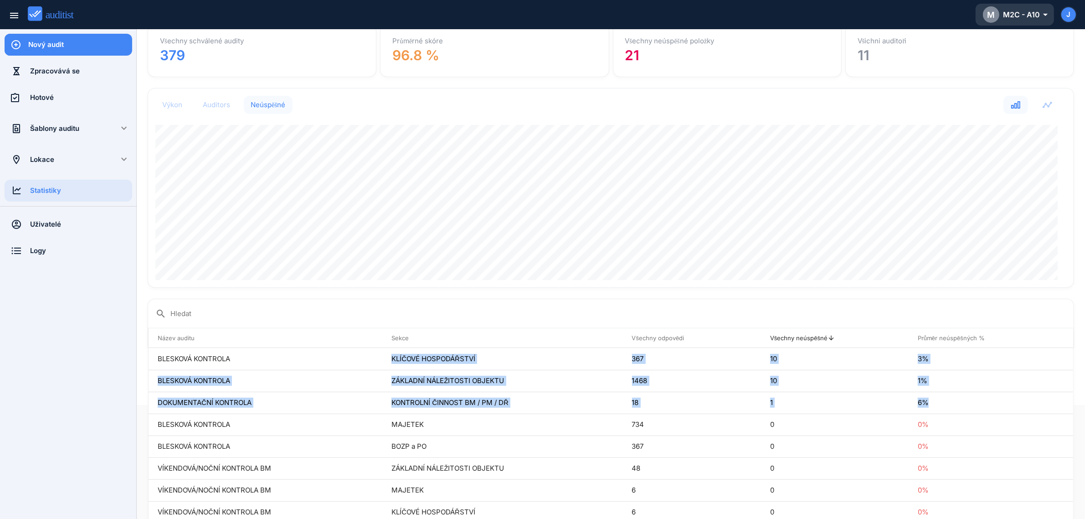
click at [1035, 16] on div "M M2C - A10 arrow_drop_down_outlined" at bounding box center [1015, 14] width 64 height 16
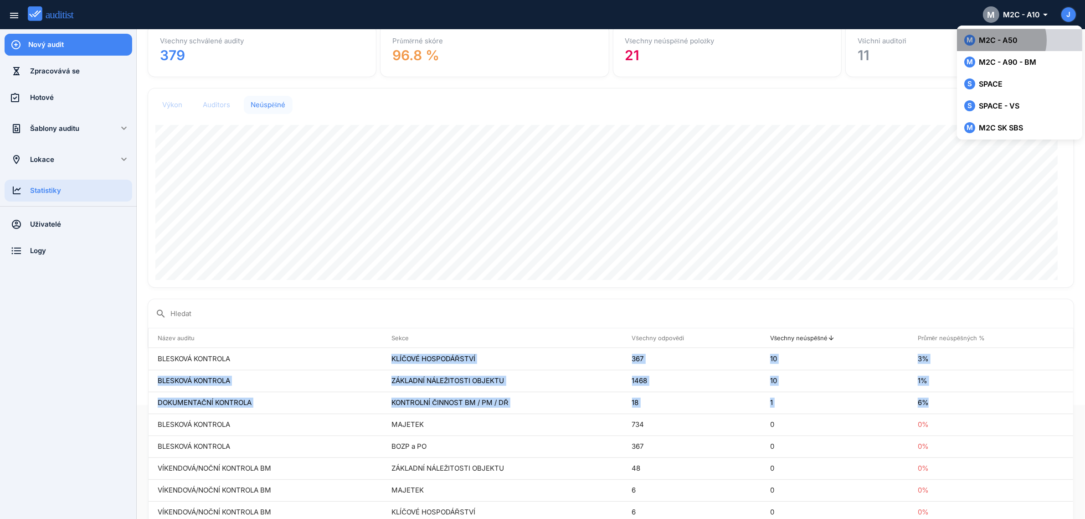
click at [1028, 42] on div "M M2C - A50" at bounding box center [1019, 40] width 111 height 11
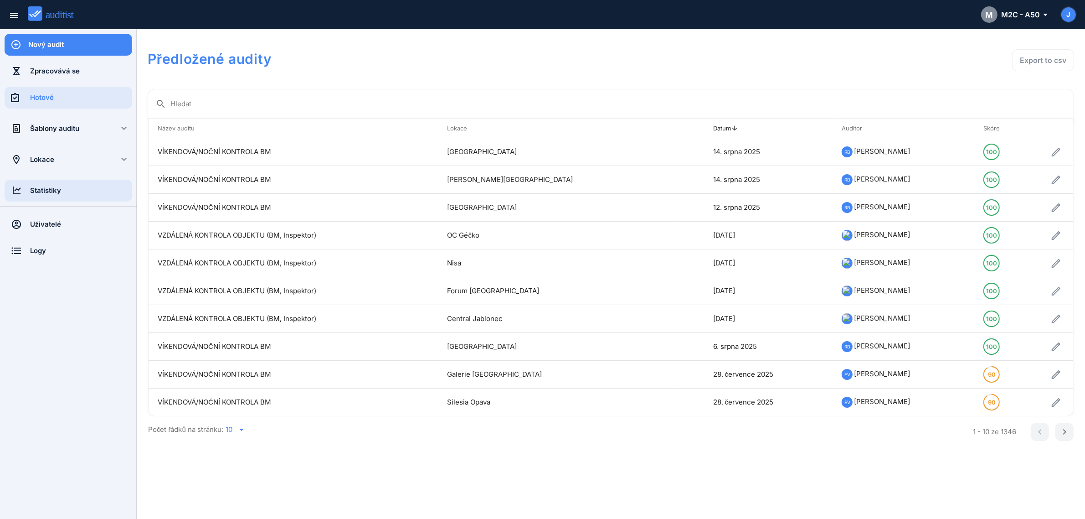
click at [53, 194] on div "Statistiky" at bounding box center [81, 190] width 102 height 10
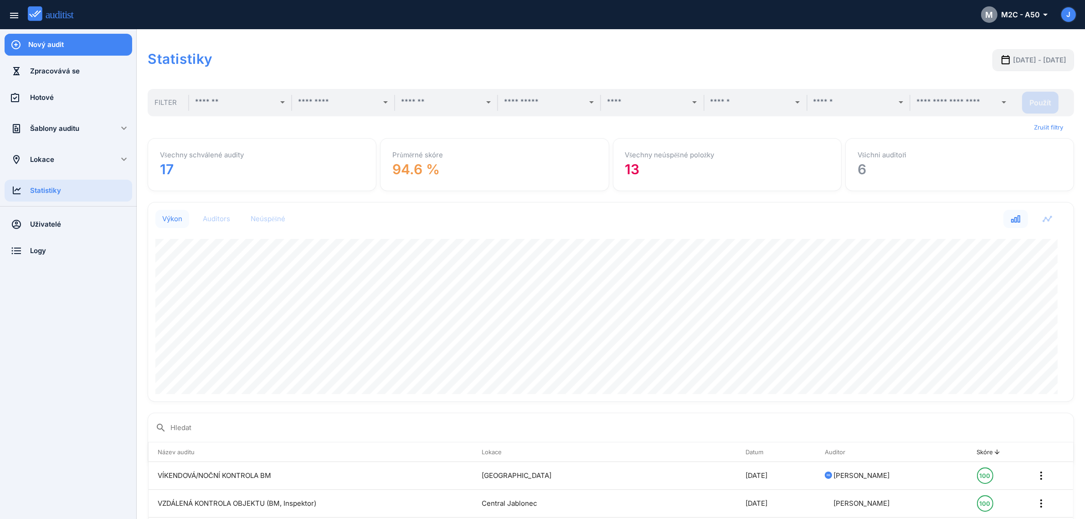
scroll to position [199, 916]
click at [1013, 56] on span "2025-07-19 - 2025-08-19" at bounding box center [1039, 60] width 53 height 10
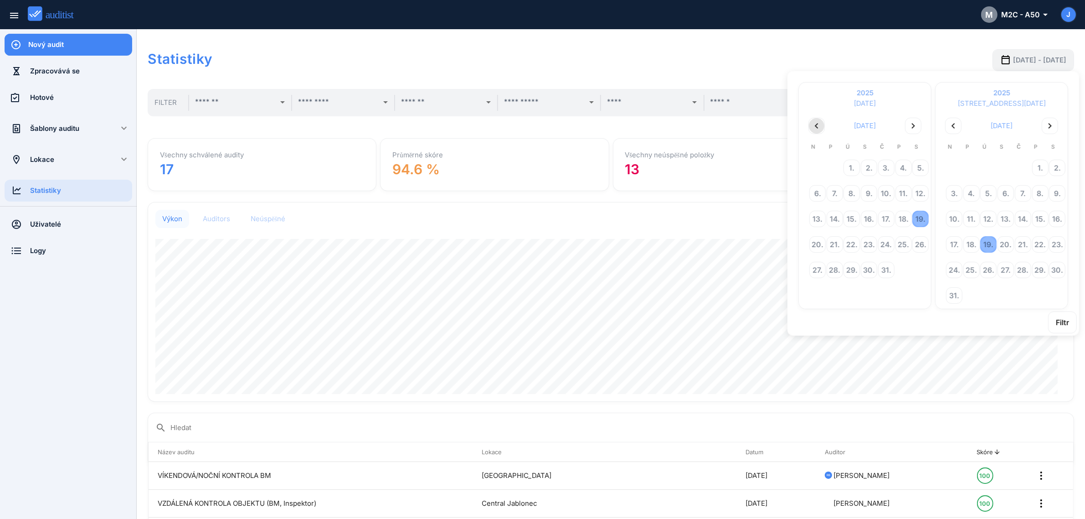
click at [813, 122] on icon "chevron_left" at bounding box center [816, 125] width 11 height 11
click at [903, 194] on div "9." at bounding box center [903, 192] width 15 height 15
click at [1058, 219] on div "16." at bounding box center [1056, 218] width 15 height 15
click at [1067, 322] on div "Filtr" at bounding box center [1062, 322] width 13 height 11
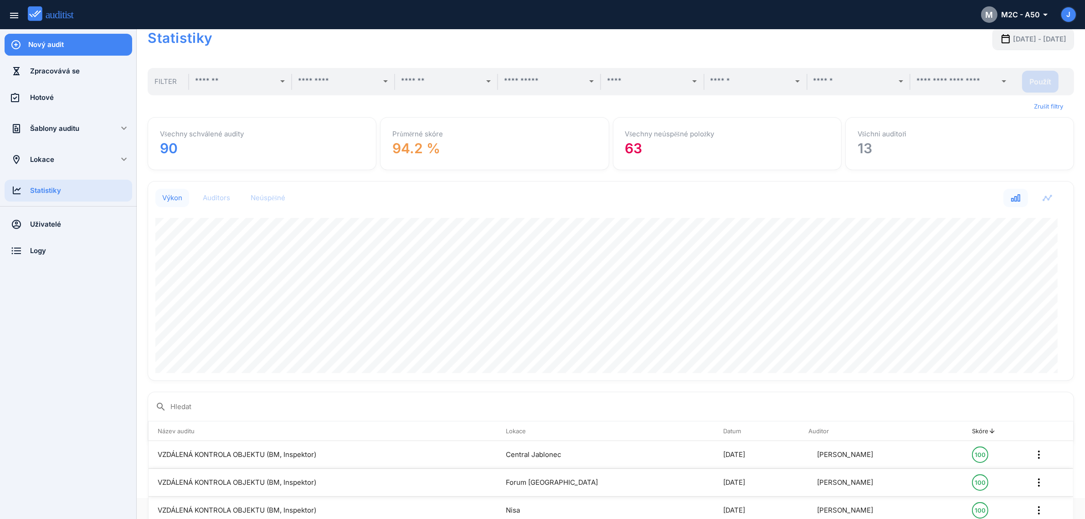
scroll to position [0, 0]
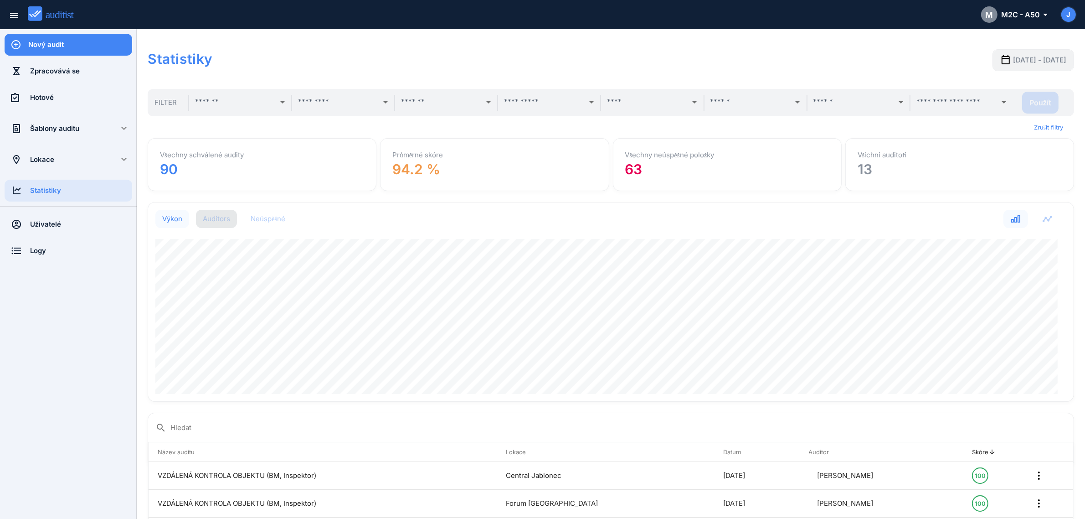
click at [229, 220] on div "Auditors" at bounding box center [216, 218] width 27 height 9
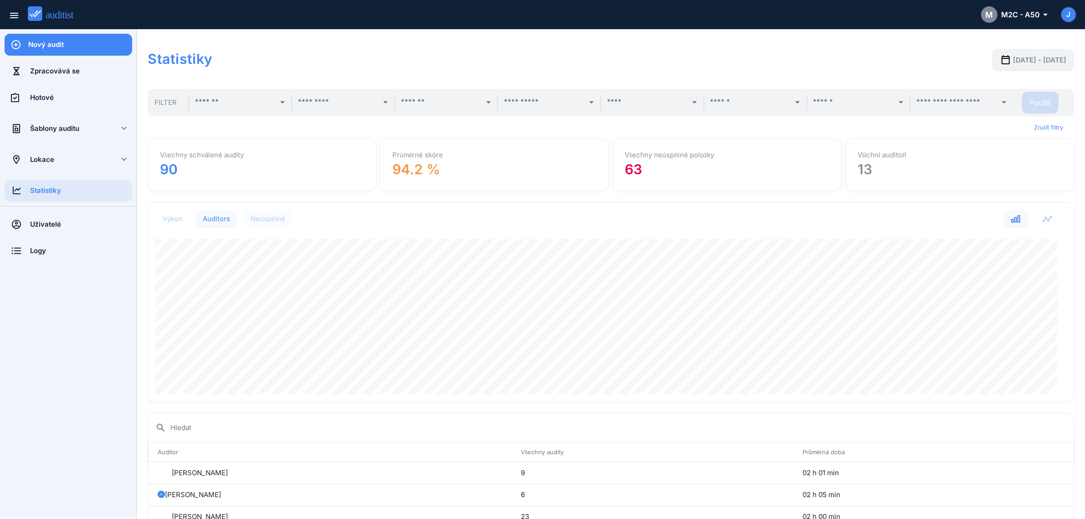
click at [283, 218] on div "Neúspěšné" at bounding box center [268, 218] width 35 height 9
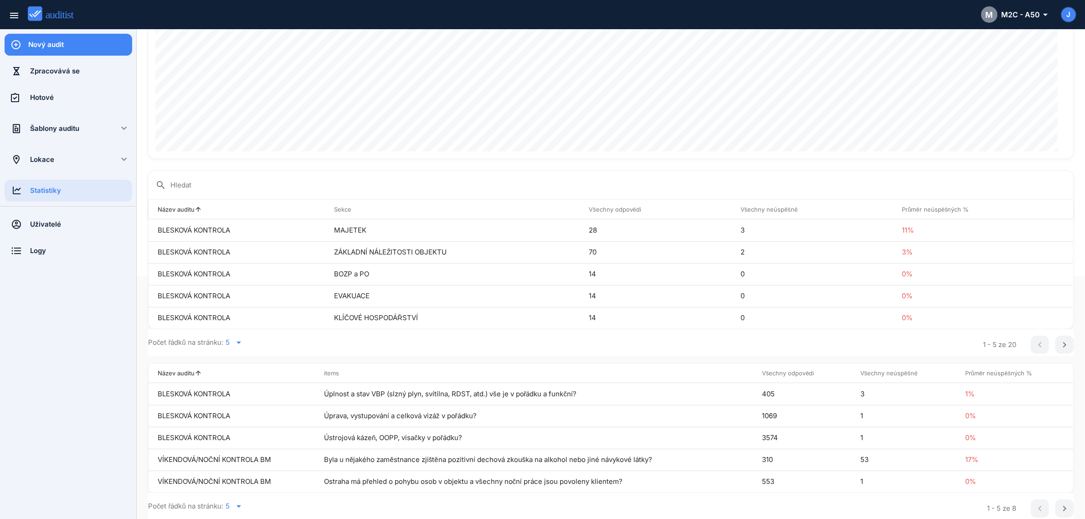
scroll to position [244, 0]
click at [901, 370] on th "Všechny neúspěšné arrow_upward" at bounding box center [903, 373] width 105 height 20
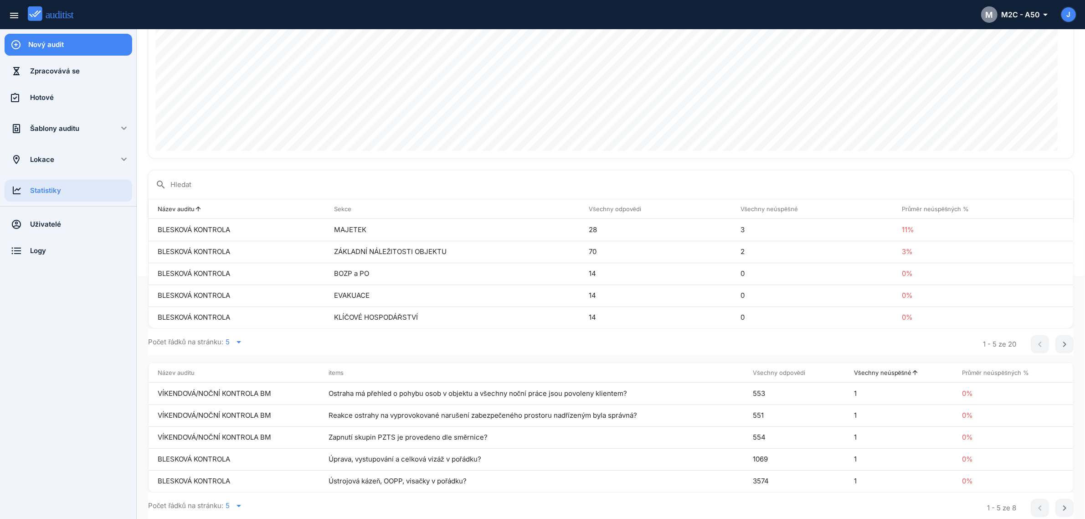
click at [901, 370] on th "Všechny neúspěšné arrow_upward" at bounding box center [899, 373] width 108 height 20
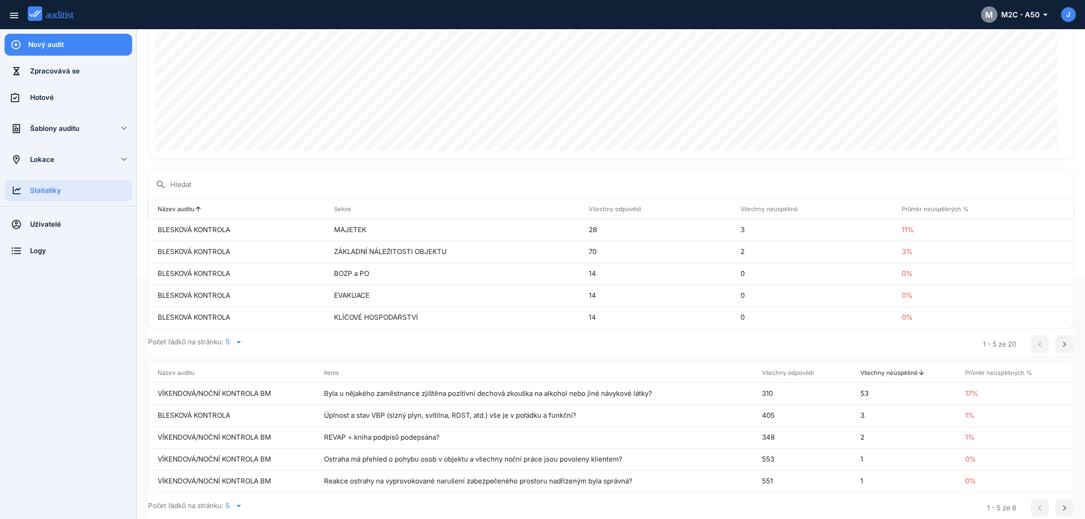
click at [242, 506] on icon "arrow_drop_down" at bounding box center [238, 505] width 11 height 11
click at [226, 501] on div "30" at bounding box center [241, 502] width 33 height 11
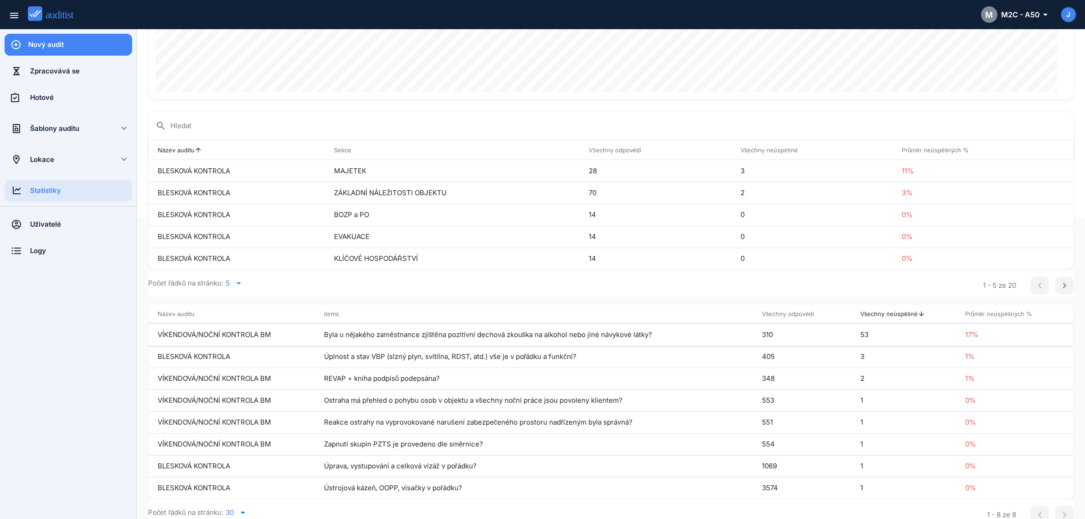
scroll to position [309, 0]
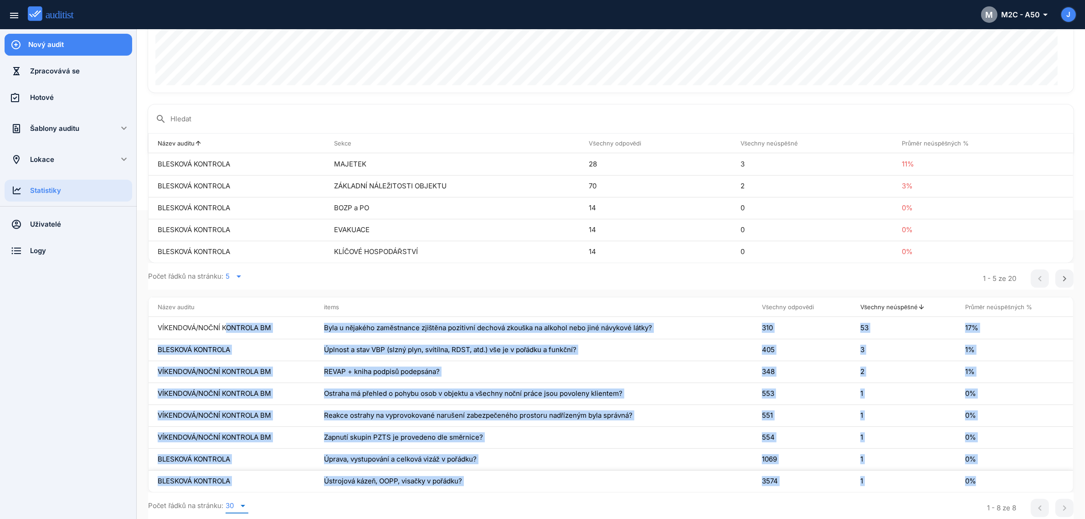
drag, startPoint x: 158, startPoint y: 327, endPoint x: 979, endPoint y: 479, distance: 835.2
click at [979, 479] on tbody "VÍKENDOVÁ/NOČNÍ KONTROLA BM Byla u nějakého zaměstnance zjištěna pozitivní dech…" at bounding box center [611, 404] width 925 height 175
copy tbody "VÍKENDOVÁ/NOČNÍ KONTROLA BM Byla u nějakého zaměstnance zjištěna pozitivní dech…"
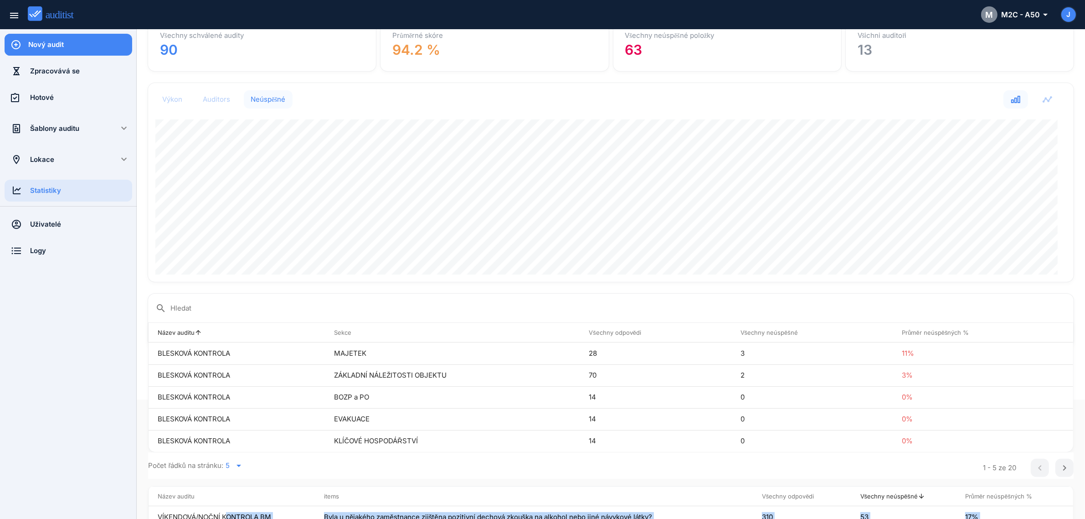
scroll to position [81, 0]
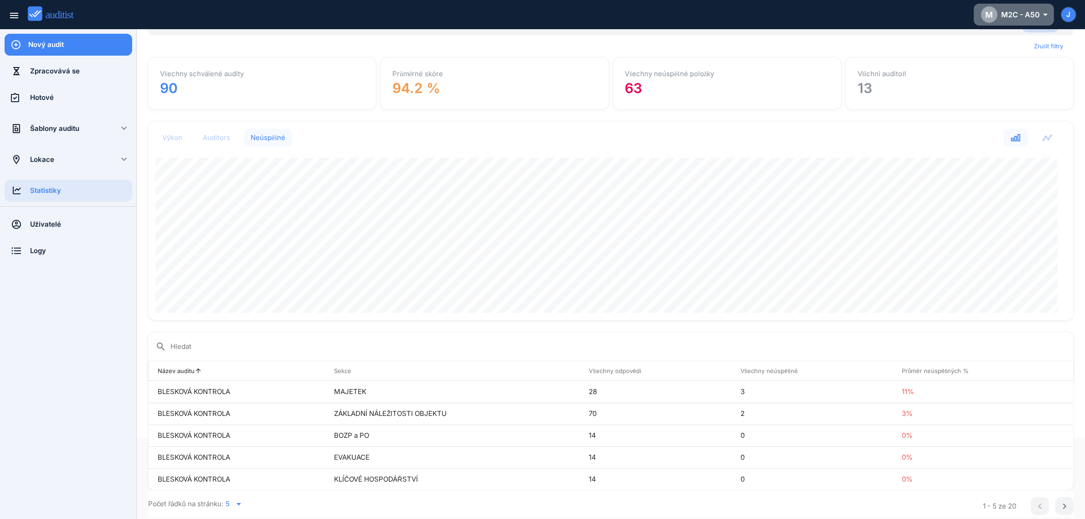
click at [1024, 17] on div "M M2C - A50 arrow_drop_down_outlined" at bounding box center [1014, 14] width 66 height 16
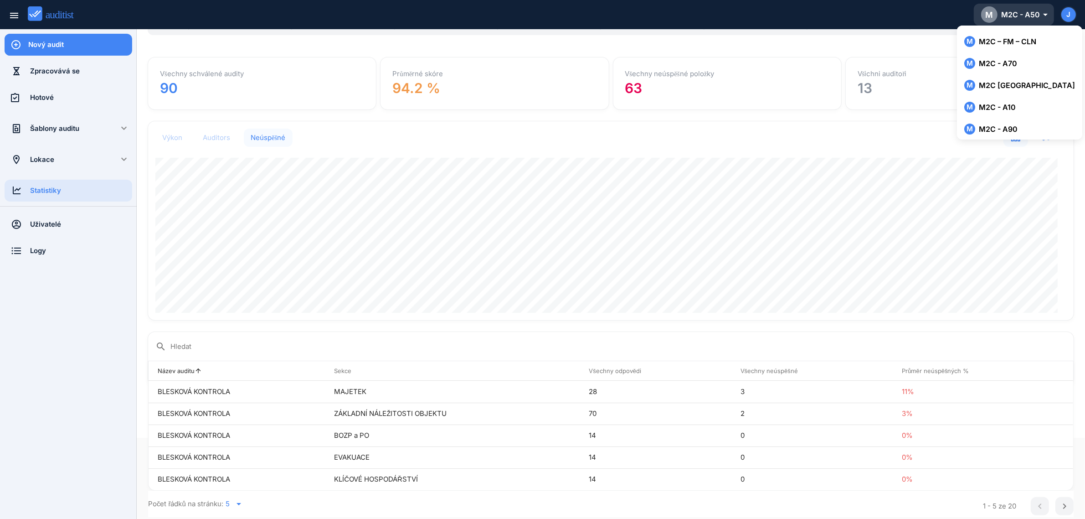
scroll to position [134, 0]
click at [1011, 122] on div "M M2C - A90" at bounding box center [1019, 125] width 111 height 11
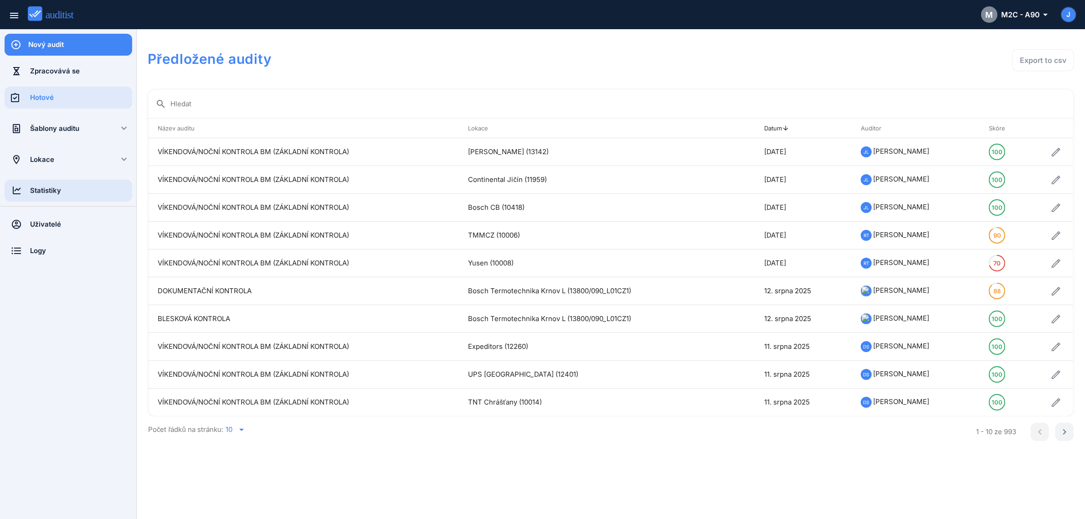
click at [30, 188] on div "Statistiky" at bounding box center [81, 190] width 102 height 10
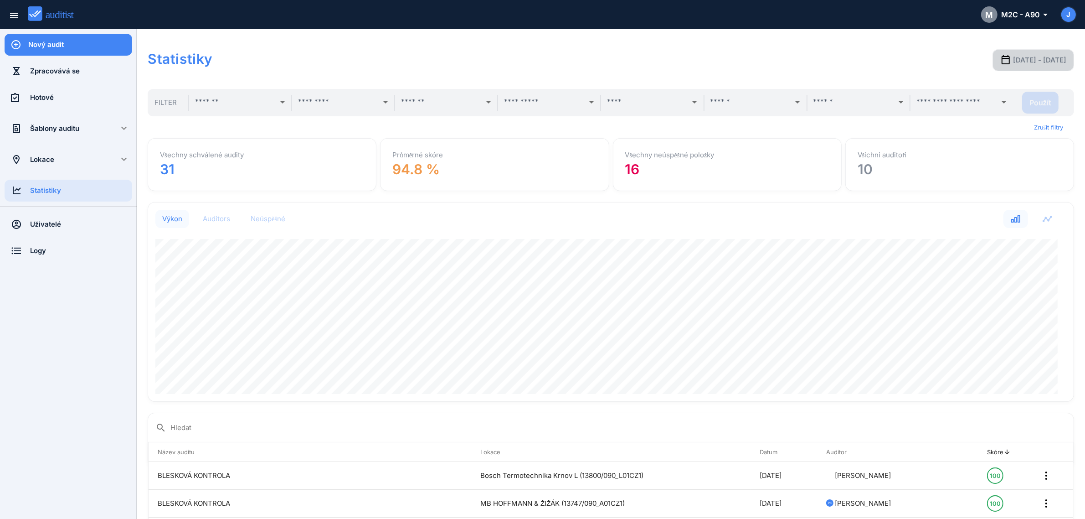
click at [1017, 57] on span "2025-07-19 - 2025-08-19" at bounding box center [1039, 60] width 53 height 10
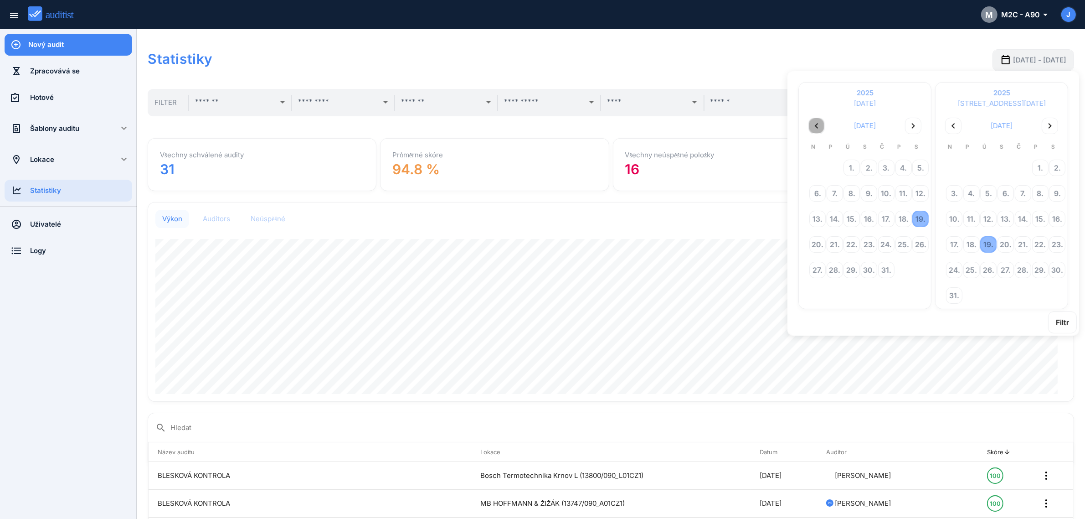
click at [813, 121] on icon "chevron_left" at bounding box center [816, 125] width 11 height 11
click at [901, 192] on div "9." at bounding box center [903, 192] width 15 height 15
click at [1056, 218] on div "16." at bounding box center [1056, 218] width 15 height 15
click at [1074, 322] on button "Filtr" at bounding box center [1062, 322] width 29 height 22
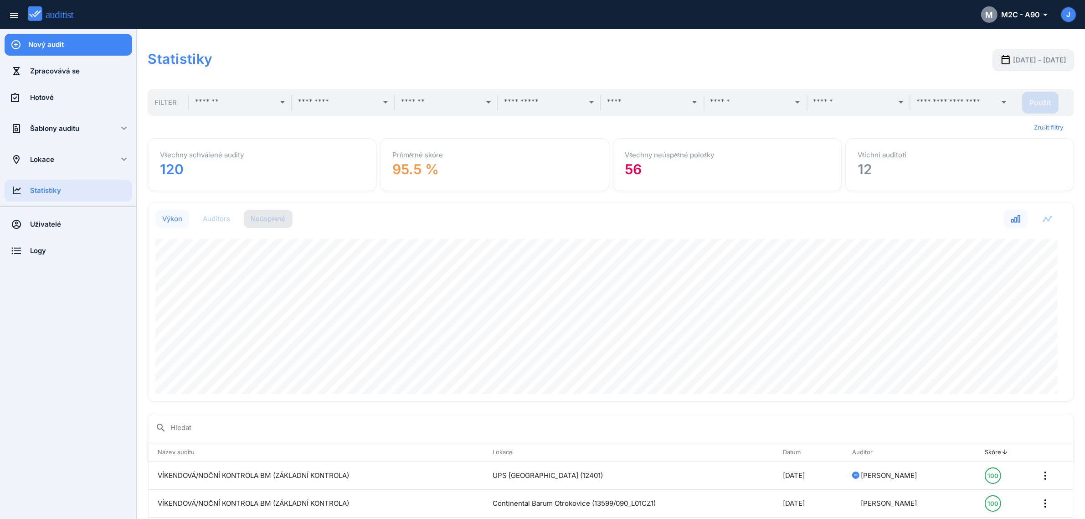
click at [274, 221] on div "Neúspěšné" at bounding box center [268, 218] width 35 height 9
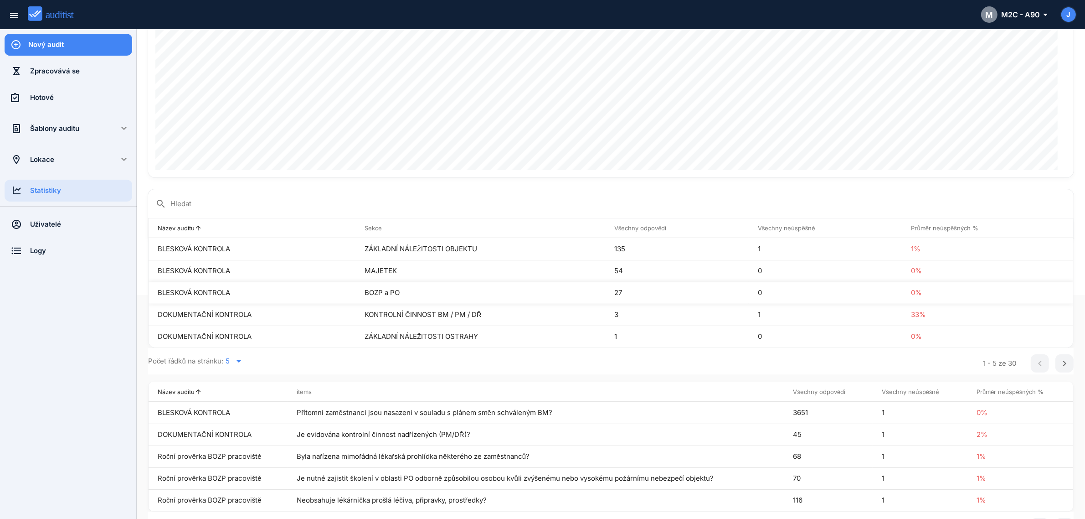
scroll to position [244, 0]
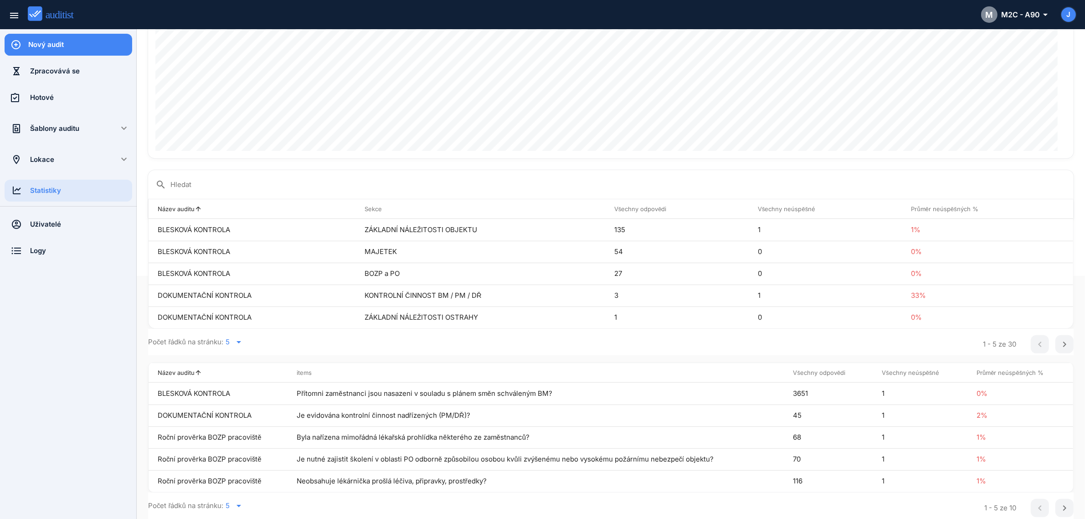
click at [241, 509] on icon "arrow_drop_down" at bounding box center [238, 505] width 11 height 11
drag, startPoint x: 236, startPoint y: 459, endPoint x: 234, endPoint y: 463, distance: 4.7
click at [235, 458] on div "10" at bounding box center [241, 458] width 33 height 11
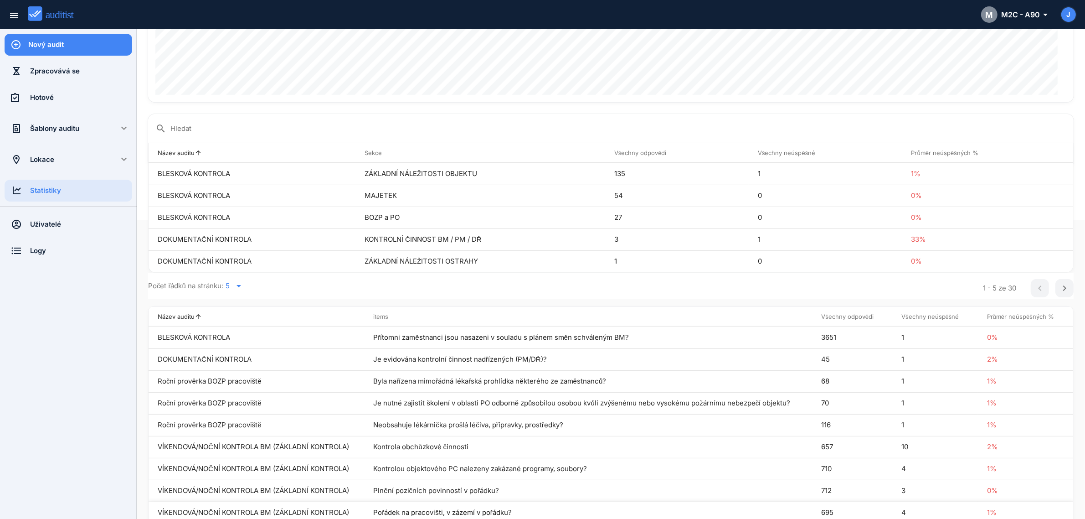
scroll to position [353, 0]
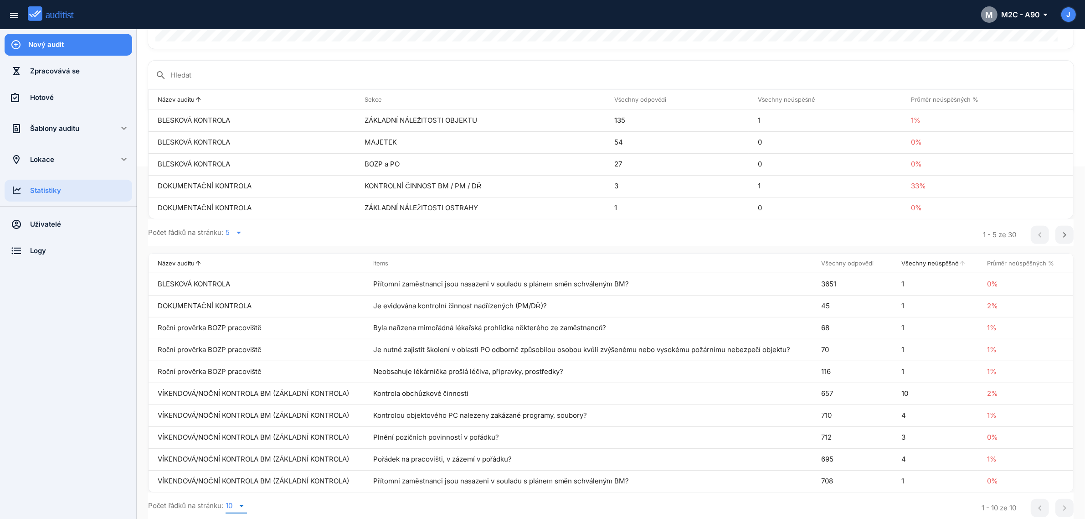
click at [910, 261] on th "Všechny neúspěšné arrow_upward" at bounding box center [935, 263] width 86 height 20
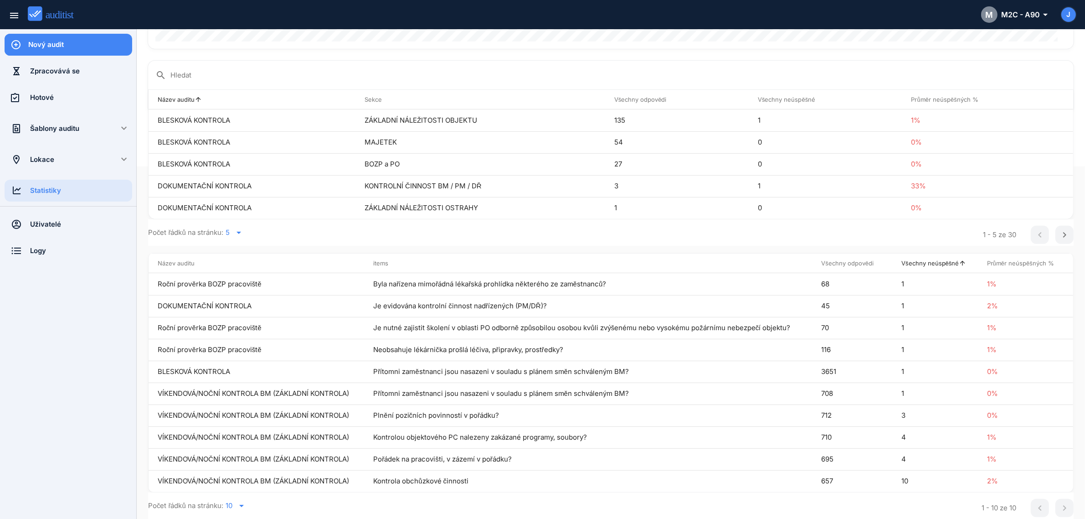
click at [910, 261] on th "Všechny neúspěšné arrow_upward" at bounding box center [935, 263] width 86 height 20
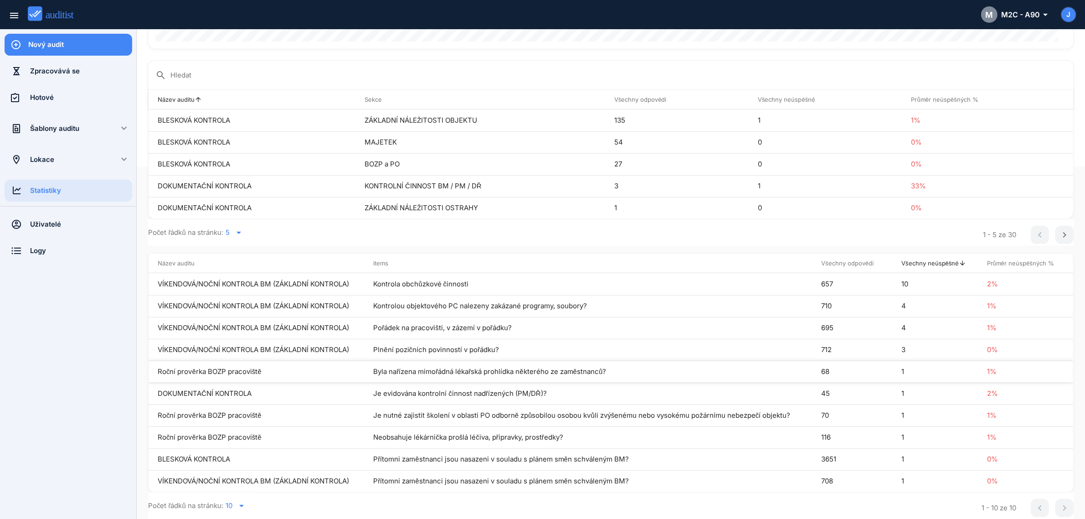
drag, startPoint x: 158, startPoint y: 281, endPoint x: 815, endPoint y: 377, distance: 664.1
click at [756, 362] on tbody "VÍKENDOVÁ/NOČNÍ KONTROLA BM (ZÁKLADNÍ KONTROLA) Kontrola obchůzkové činnosti 65…" at bounding box center [611, 382] width 925 height 219
drag, startPoint x: 1024, startPoint y: 454, endPoint x: 1038, endPoint y: 463, distance: 16.2
click at [1037, 462] on td "0%" at bounding box center [1025, 459] width 95 height 22
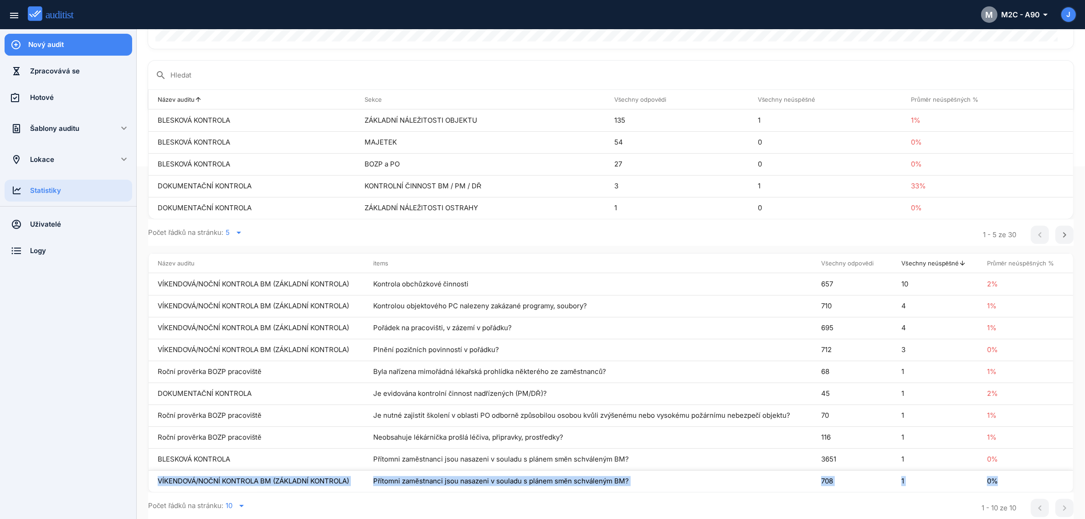
drag, startPoint x: 1039, startPoint y: 469, endPoint x: 1013, endPoint y: 474, distance: 27.3
click at [1037, 470] on tbody "VÍKENDOVÁ/NOČNÍ KONTROLA BM (ZÁKLADNÍ KONTROLA) Kontrola obchůzkové činnosti 65…" at bounding box center [611, 382] width 925 height 219
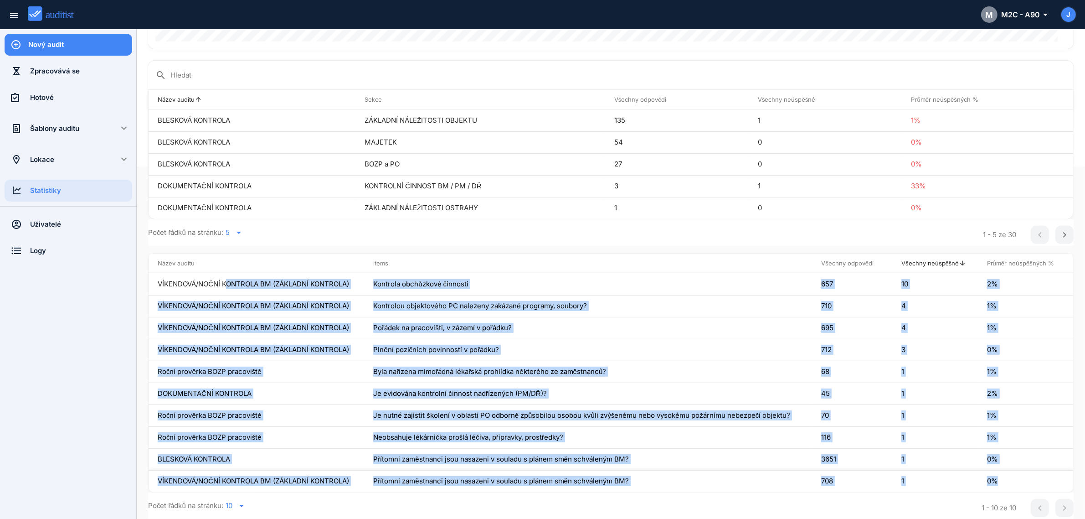
drag, startPoint x: 160, startPoint y: 285, endPoint x: 991, endPoint y: 479, distance: 853.6
click at [991, 479] on tbody "VÍKENDOVÁ/NOČNÍ KONTROLA BM (ZÁKLADNÍ KONTROLA) Kontrola obchůzkové činnosti 65…" at bounding box center [611, 382] width 925 height 219
copy tbody "VÍKENDOVÁ/NOČNÍ KONTROLA BM (ZÁKLADNÍ KONTROLA) Kontrola obchůzkové činnosti 65…"
